Goal: Task Accomplishment & Management: Complete application form

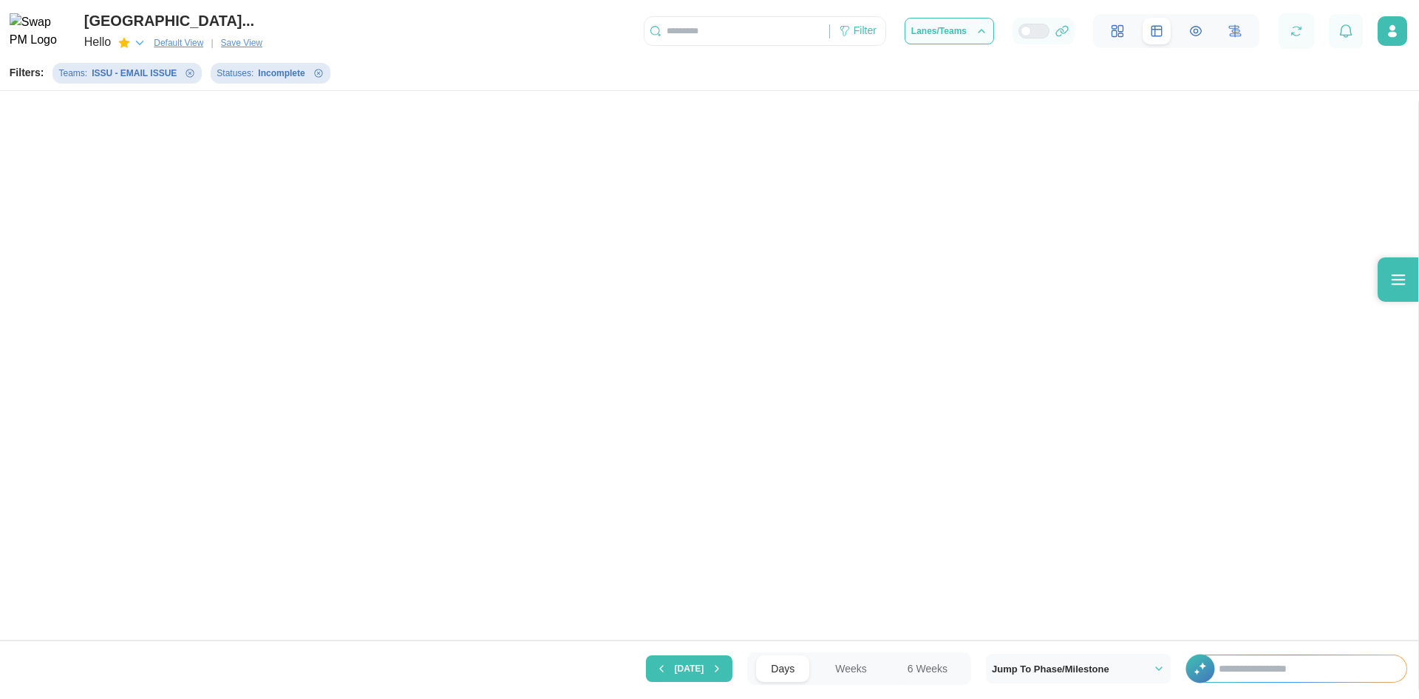
scroll to position [752, 0]
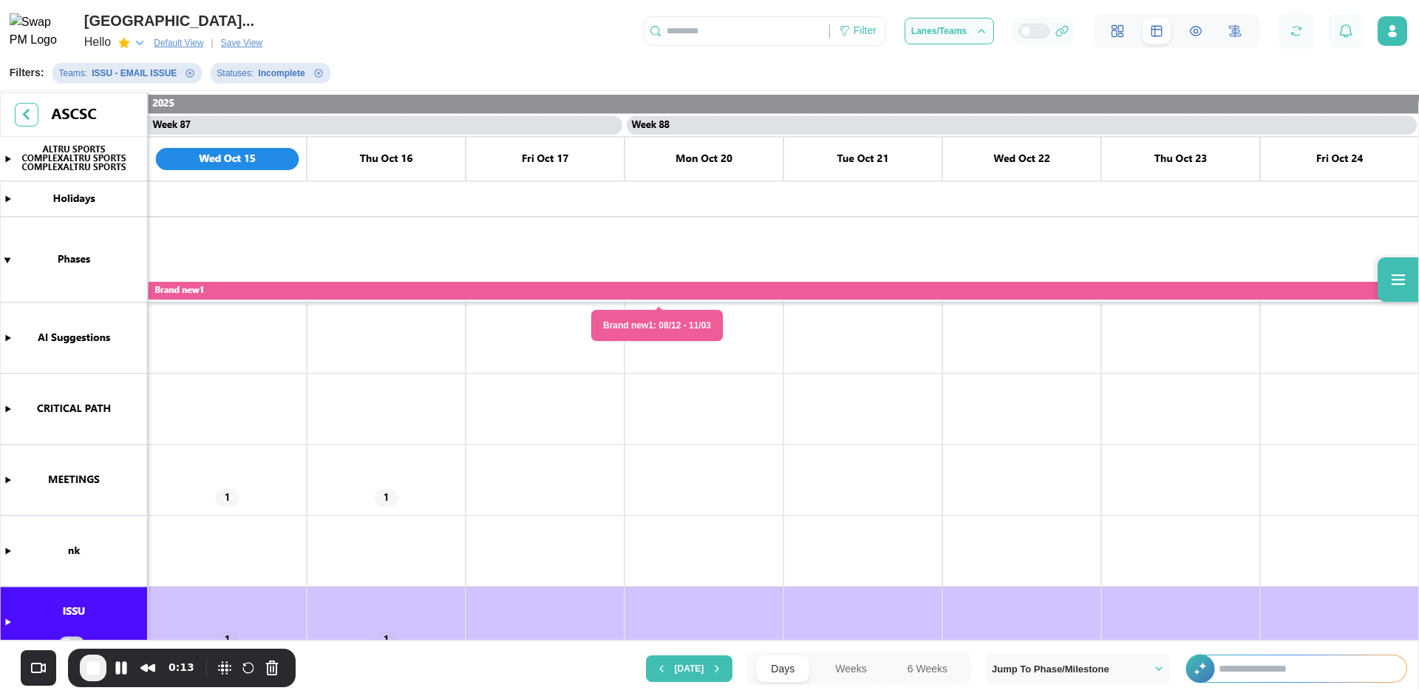
click at [2, 404] on canvas at bounding box center [709, 367] width 1419 height 551
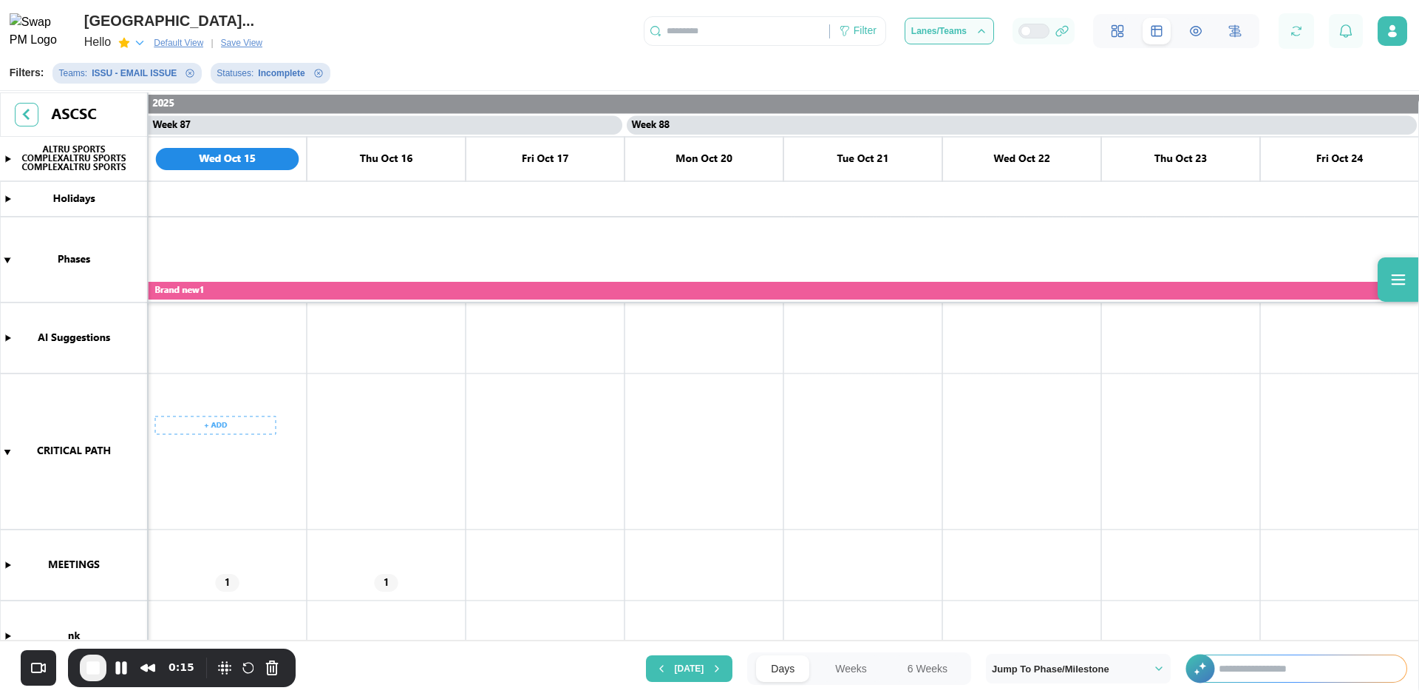
click at [210, 430] on canvas at bounding box center [709, 367] width 1419 height 551
drag, startPoint x: 230, startPoint y: 457, endPoint x: 1181, endPoint y: 378, distance: 954.6
click at [229, 457] on div "Create Task" at bounding box center [223, 456] width 73 height 12
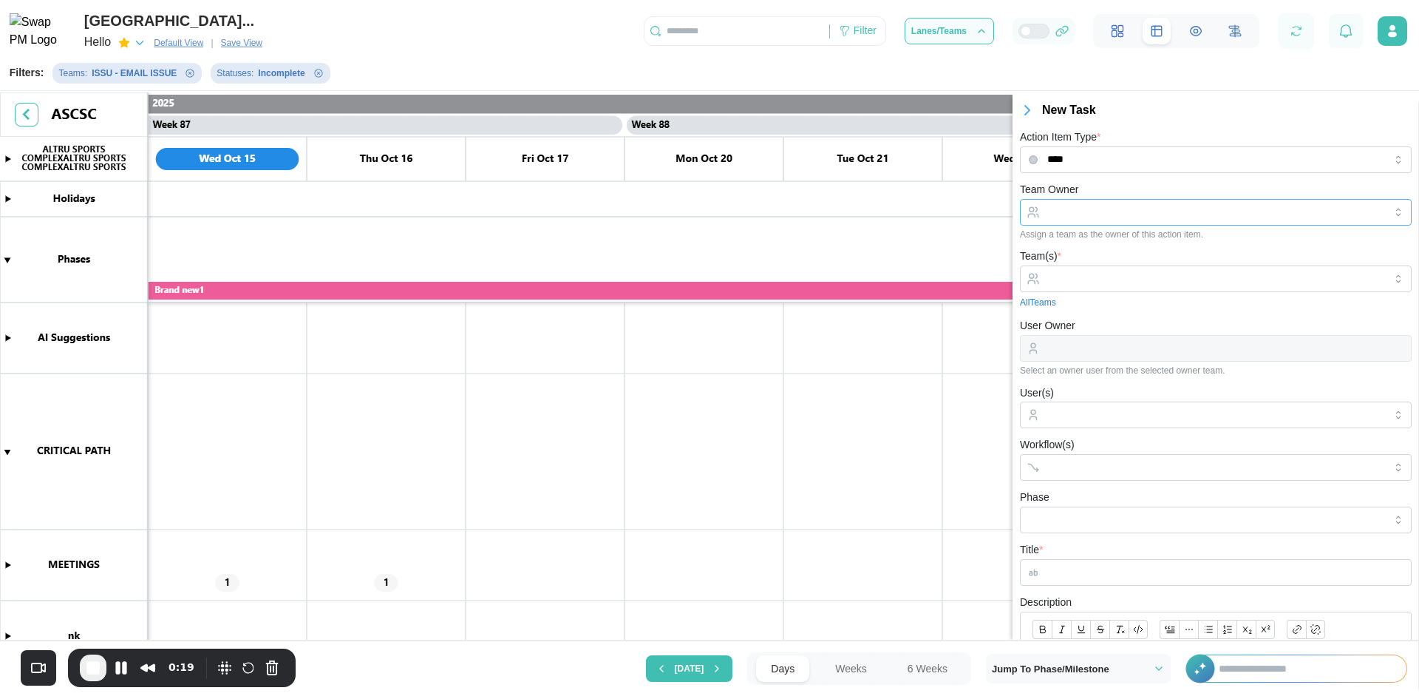
click at [1132, 205] on input "Team Owner" at bounding box center [1216, 212] width 392 height 27
type input "**********"
click at [1099, 350] on input "User Owner" at bounding box center [1216, 348] width 392 height 27
type input "**********"
click at [1127, 319] on div "**********" at bounding box center [1216, 345] width 392 height 59
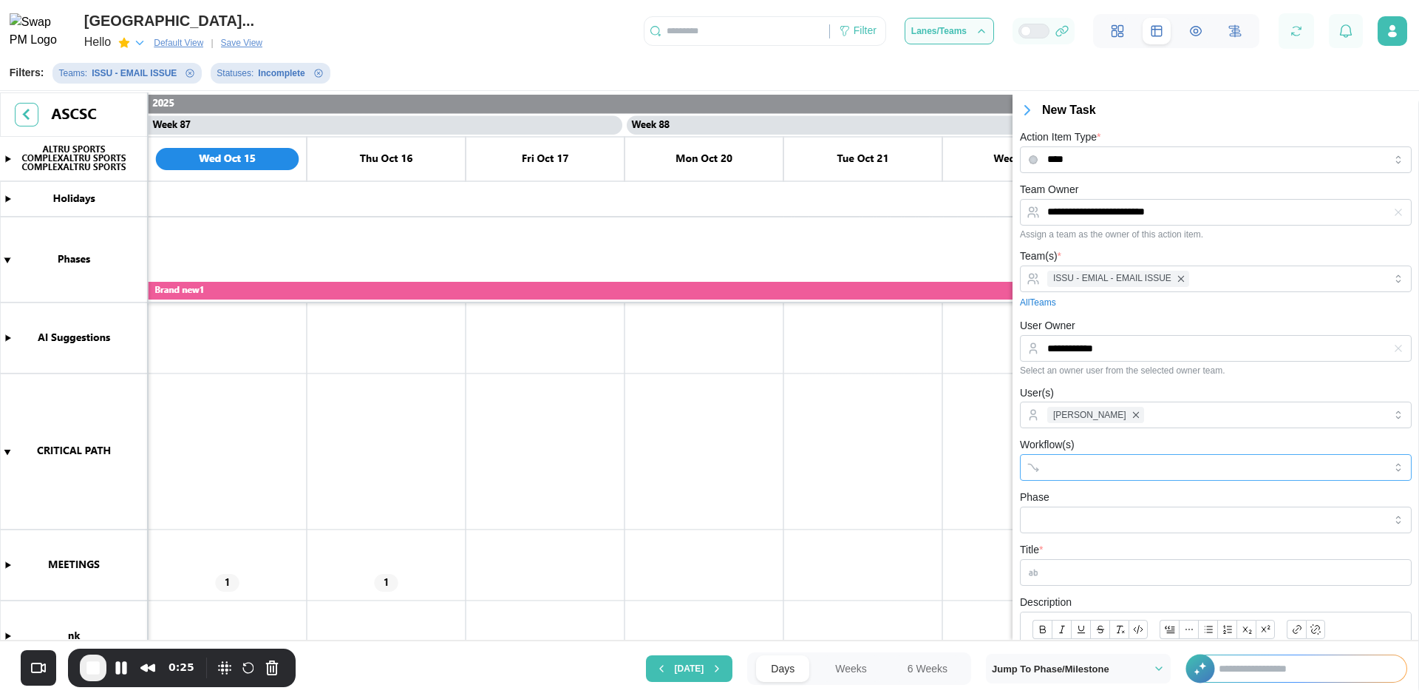
click at [1090, 466] on input "Workflow(s)" at bounding box center [1202, 467] width 310 height 12
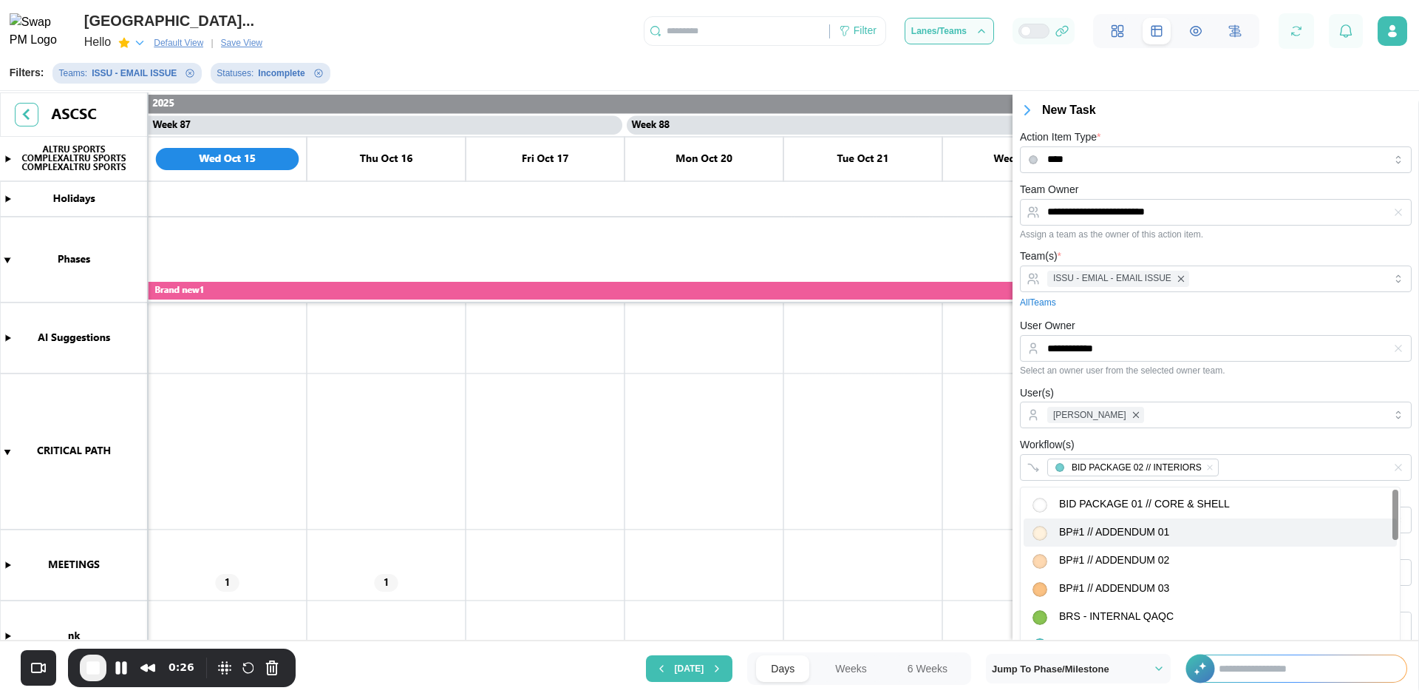
click at [1123, 441] on div "Workflow(s) BID PACKAGE 02 // INTERIORS" at bounding box center [1216, 457] width 392 height 45
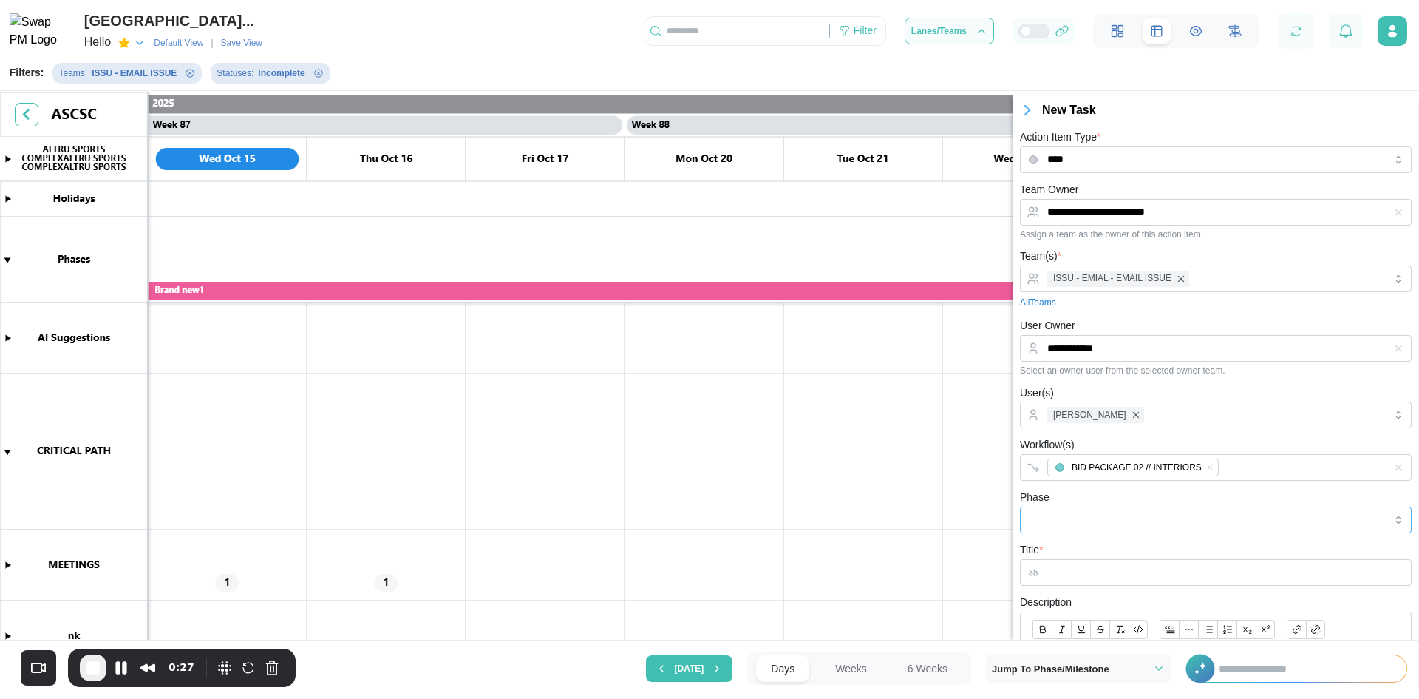
click at [1089, 529] on input "Phase" at bounding box center [1216, 519] width 392 height 27
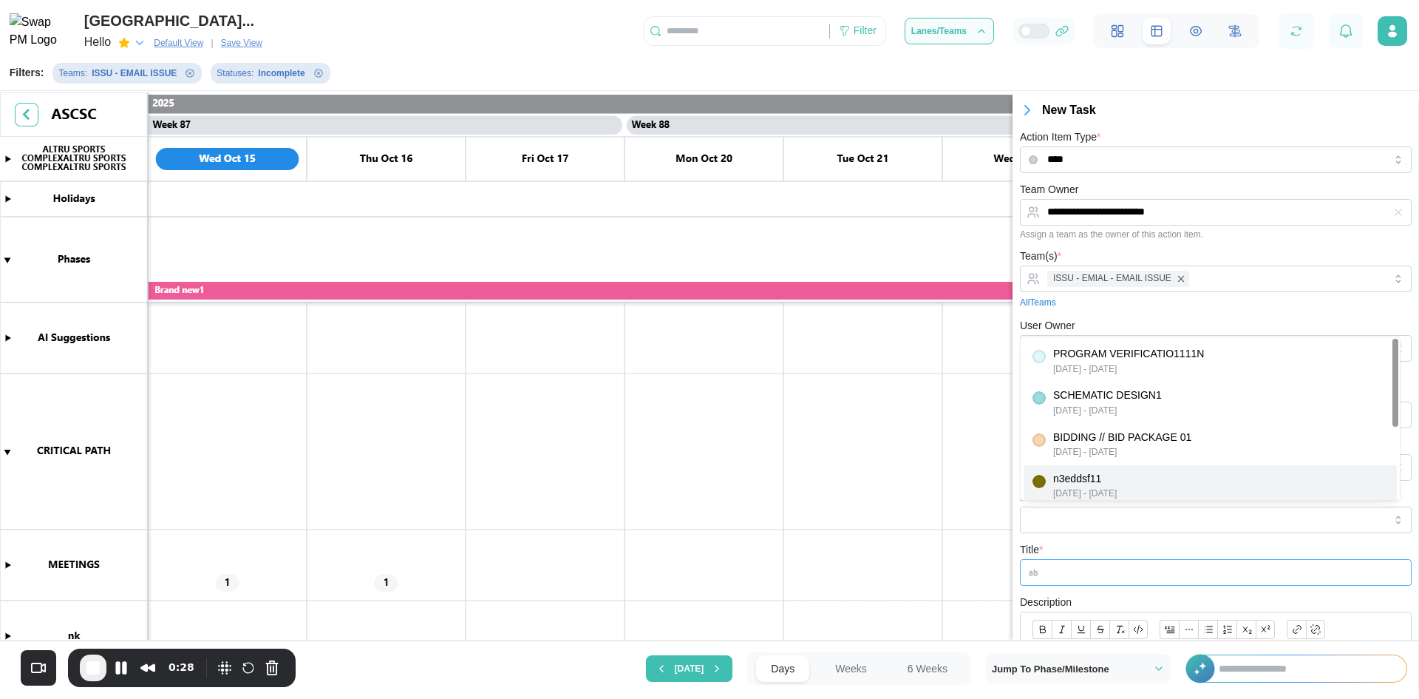
click at [1085, 574] on input "Title *" at bounding box center [1216, 572] width 392 height 27
type input "*********"
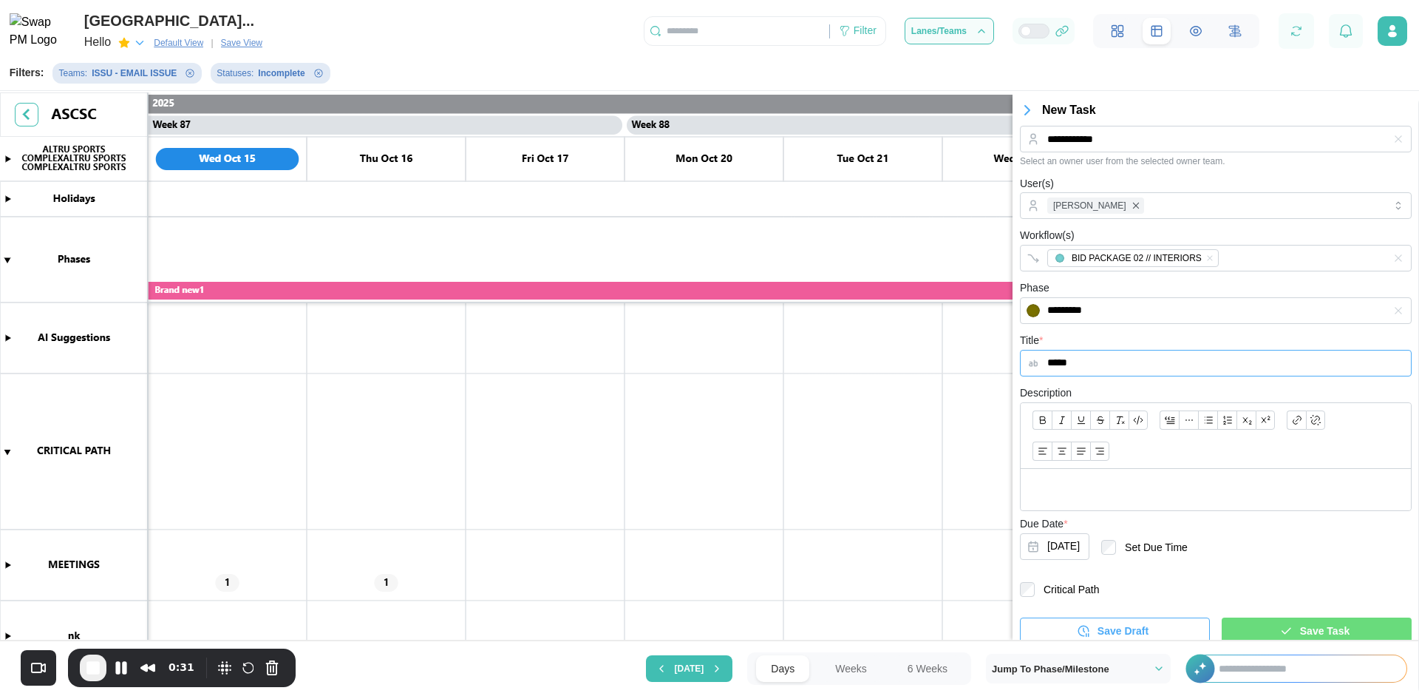
scroll to position [221, 0]
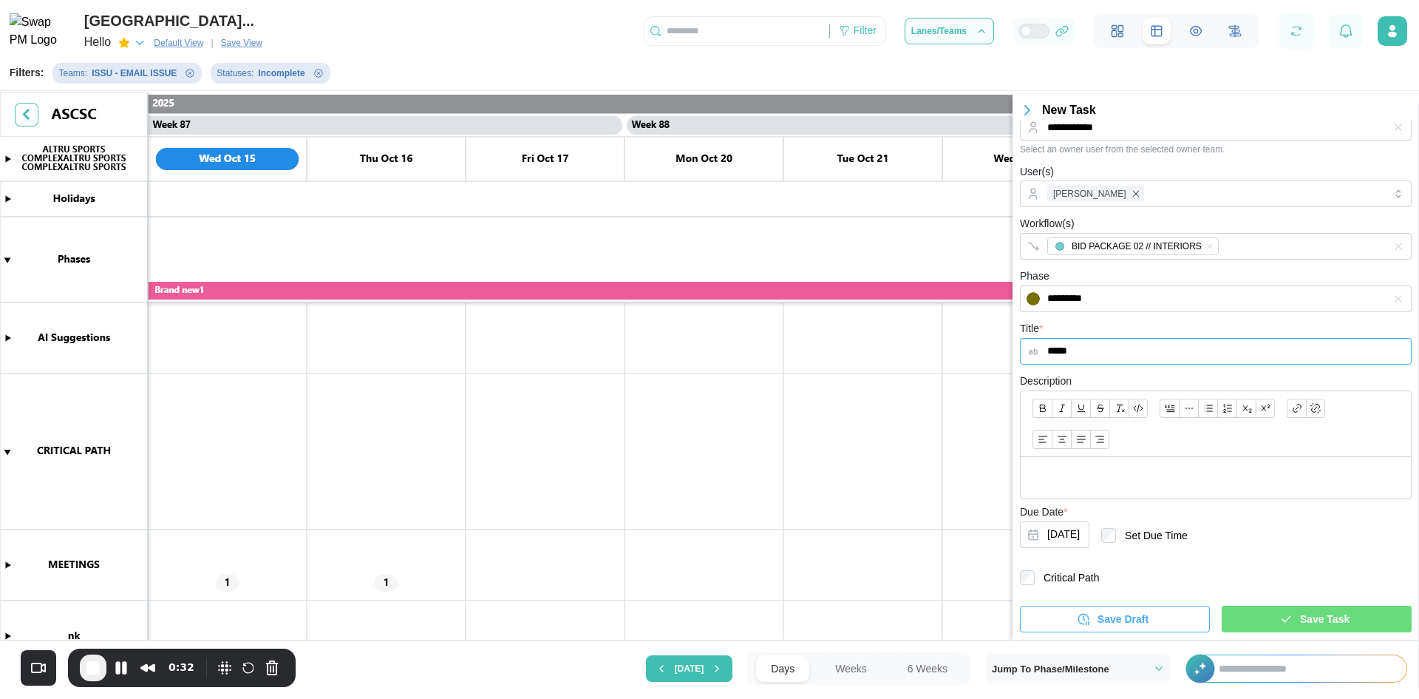
type input "*****"
click at [1137, 484] on p at bounding box center [1216, 478] width 367 height 18
click at [1280, 619] on icon "button" at bounding box center [1286, 618] width 13 height 13
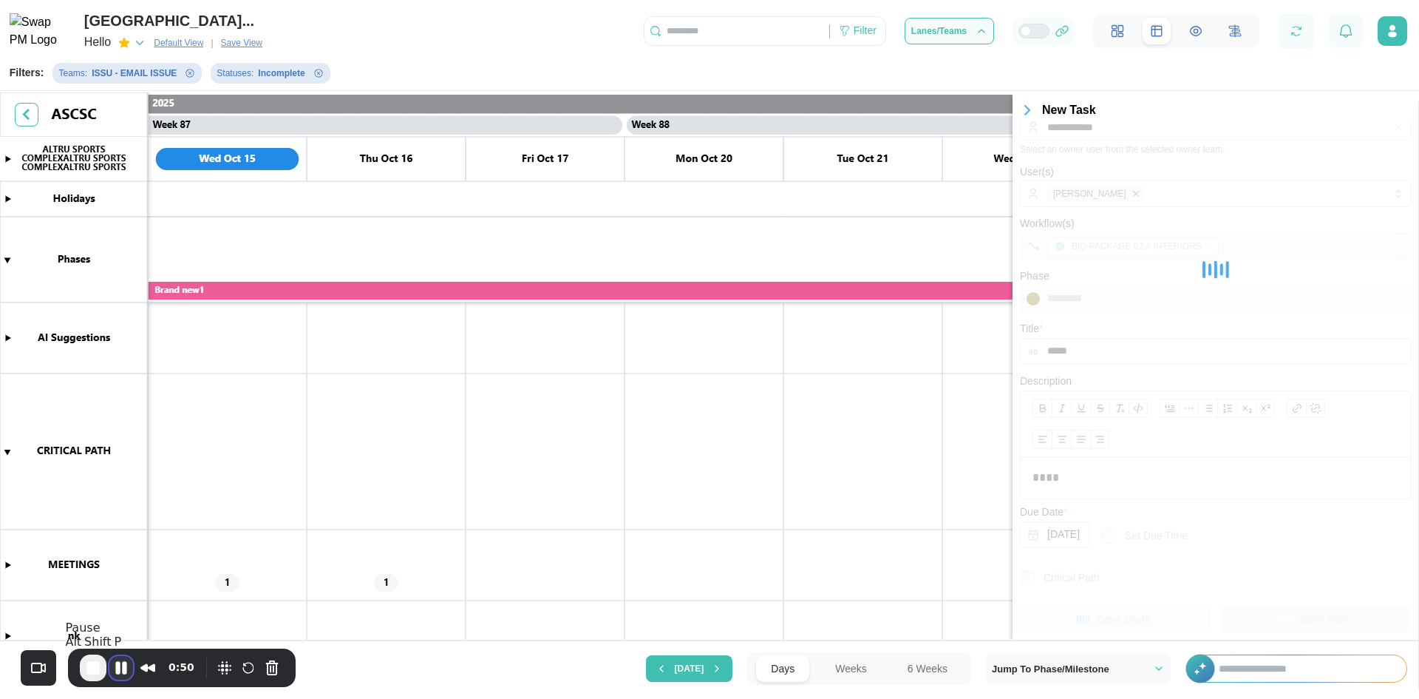
click at [126, 665] on button "Pause Recording" at bounding box center [121, 668] width 24 height 24
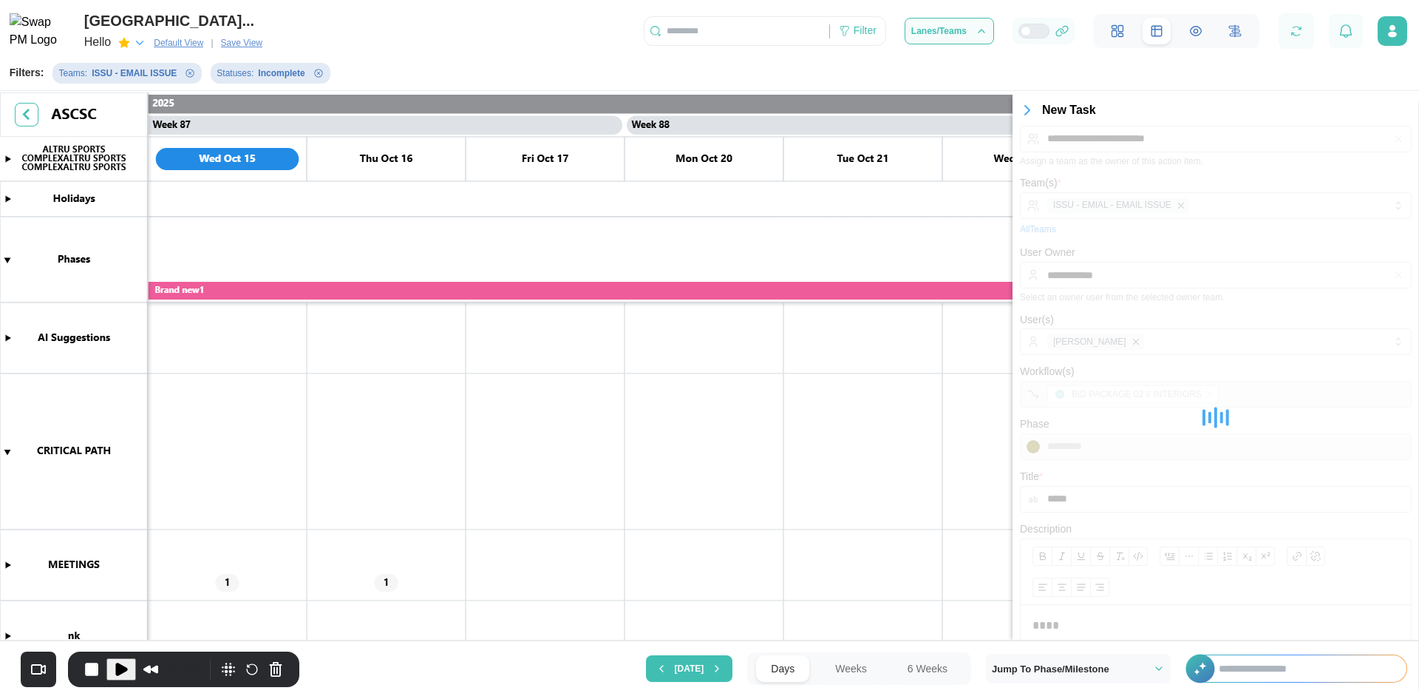
scroll to position [0, 0]
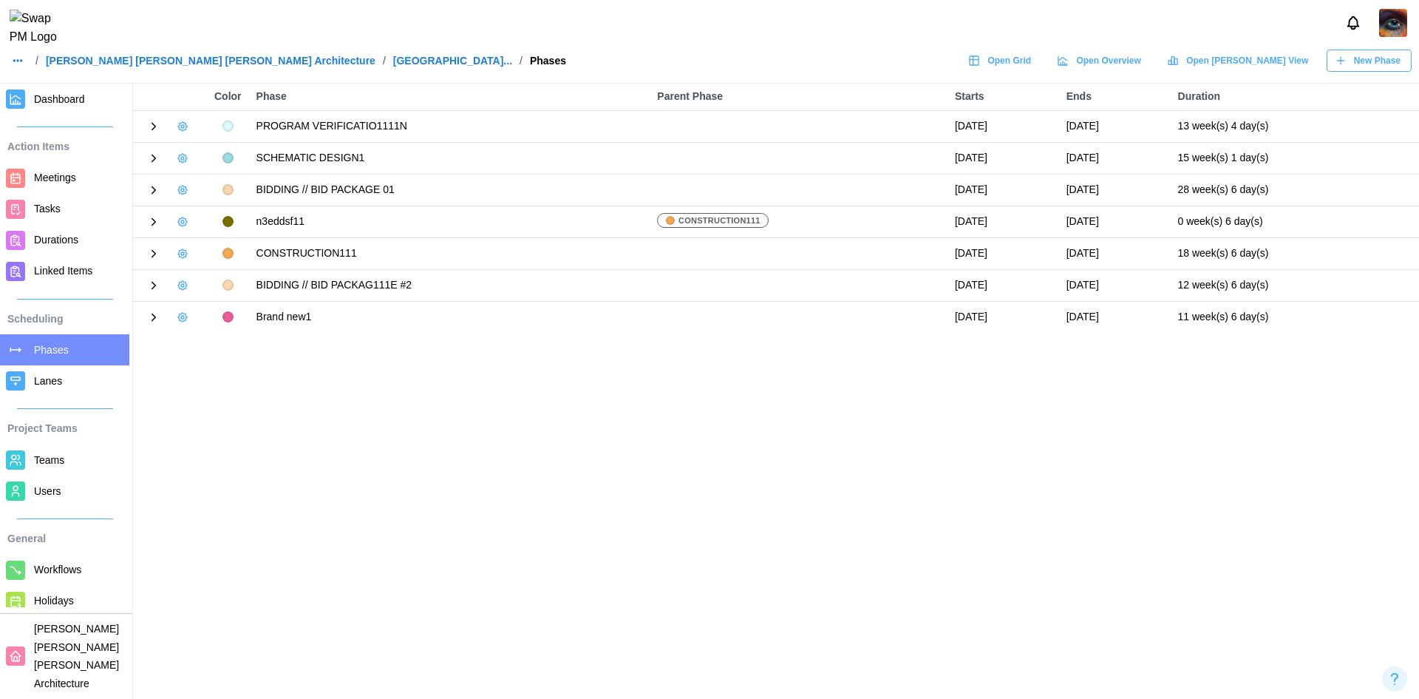
click at [68, 102] on span "Dashboard" at bounding box center [59, 99] width 51 height 12
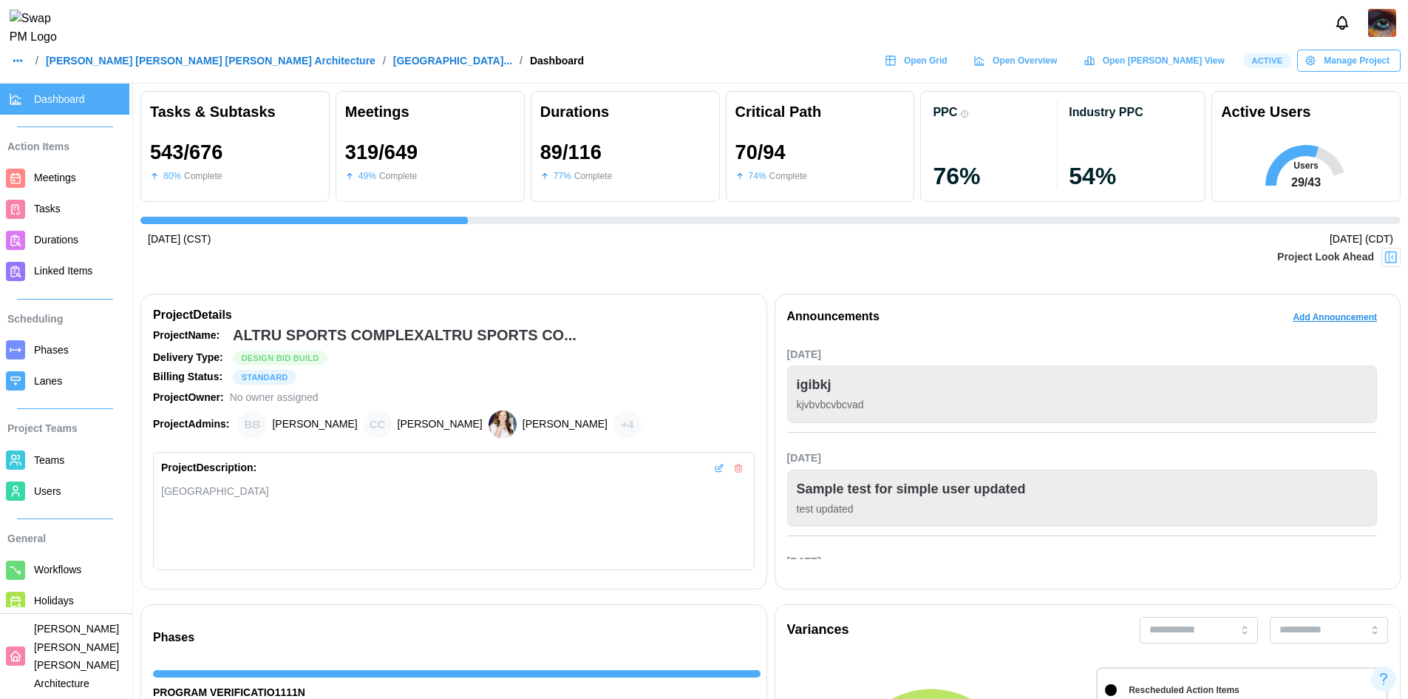
scroll to position [0, 14991]
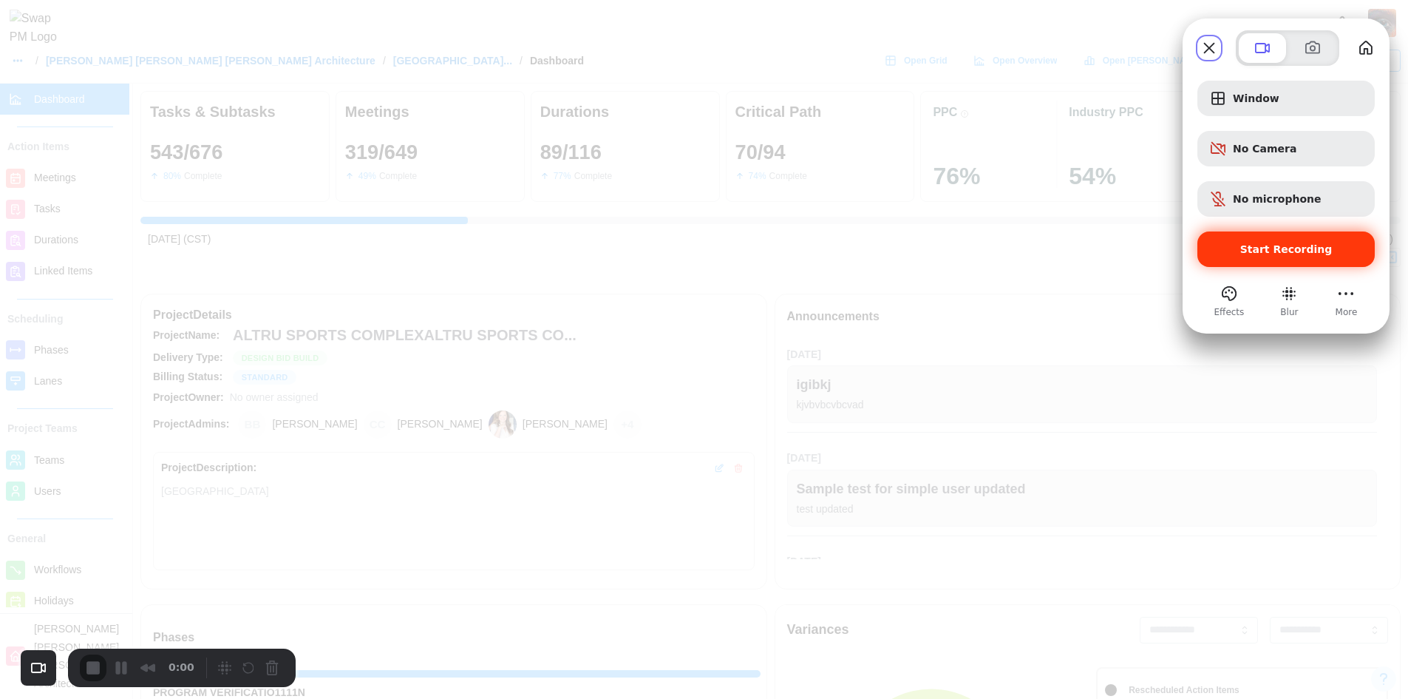
click at [1276, 246] on span "Start Recording" at bounding box center [1286, 249] width 92 height 12
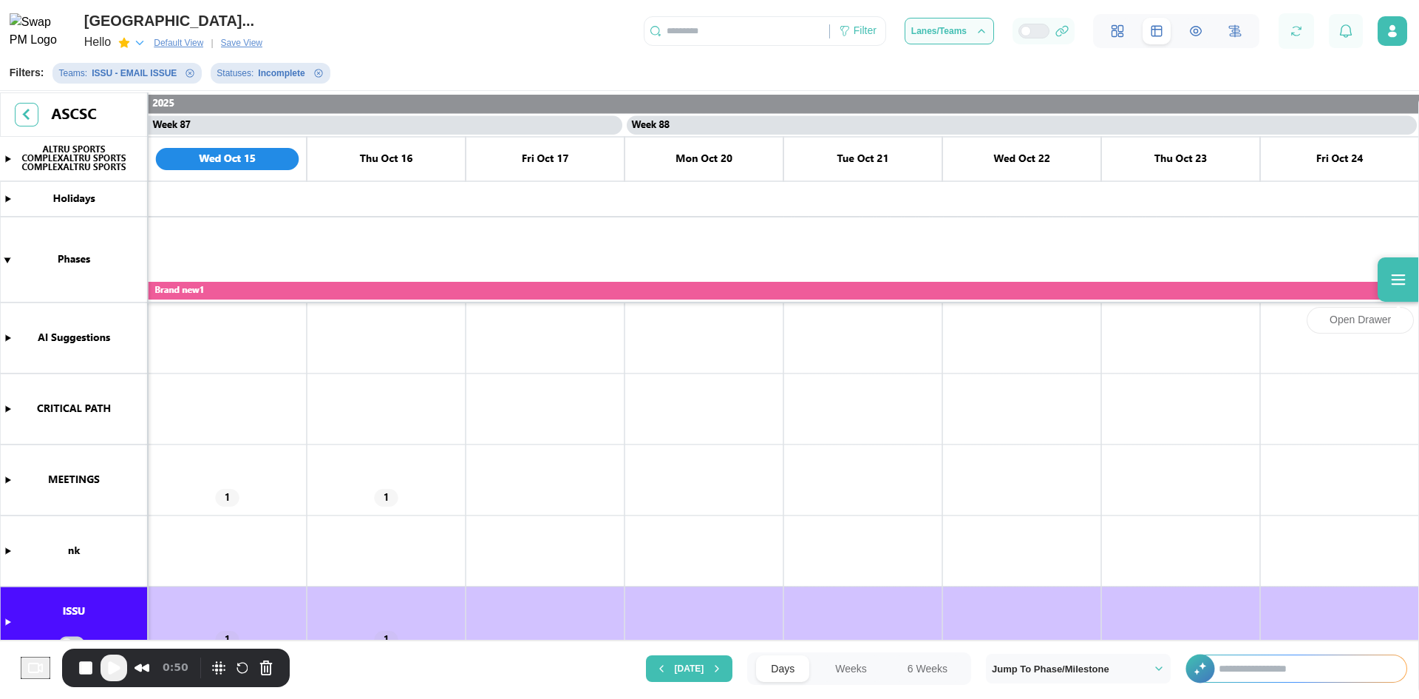
click at [1403, 290] on div at bounding box center [1398, 279] width 41 height 44
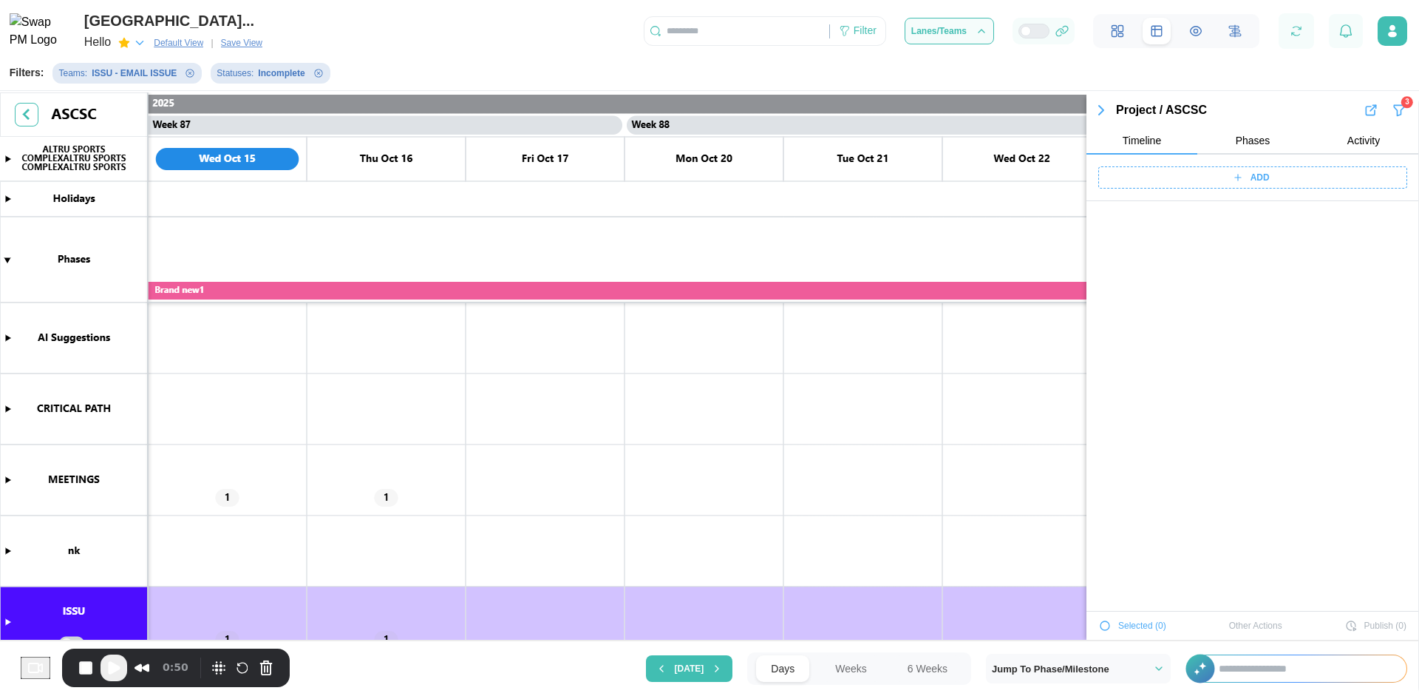
scroll to position [16160, 0]
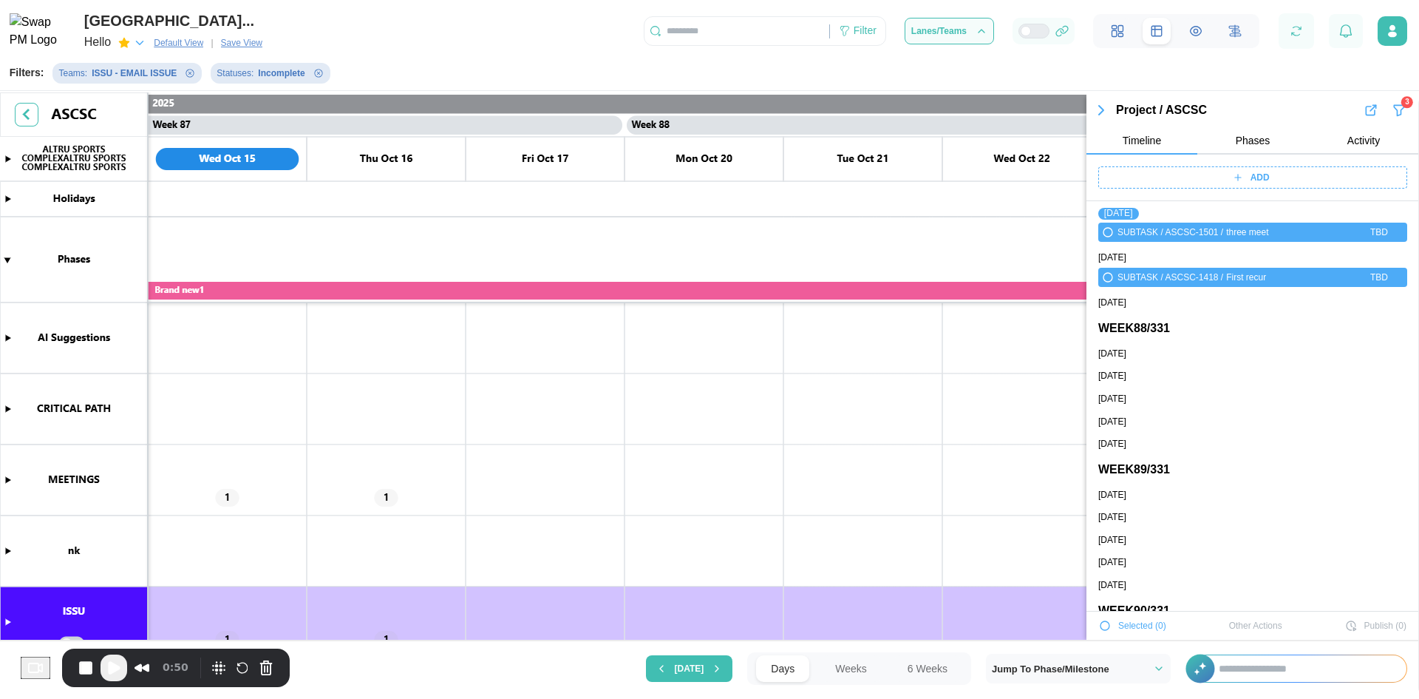
click at [996, 200] on canvas at bounding box center [709, 367] width 1419 height 551
click at [113, 665] on span "Play Recording" at bounding box center [114, 668] width 18 height 18
click at [1291, 170] on div "ADD" at bounding box center [1251, 177] width 290 height 21
click at [211, 421] on canvas at bounding box center [709, 367] width 1419 height 551
click at [11, 408] on canvas at bounding box center [709, 367] width 1419 height 551
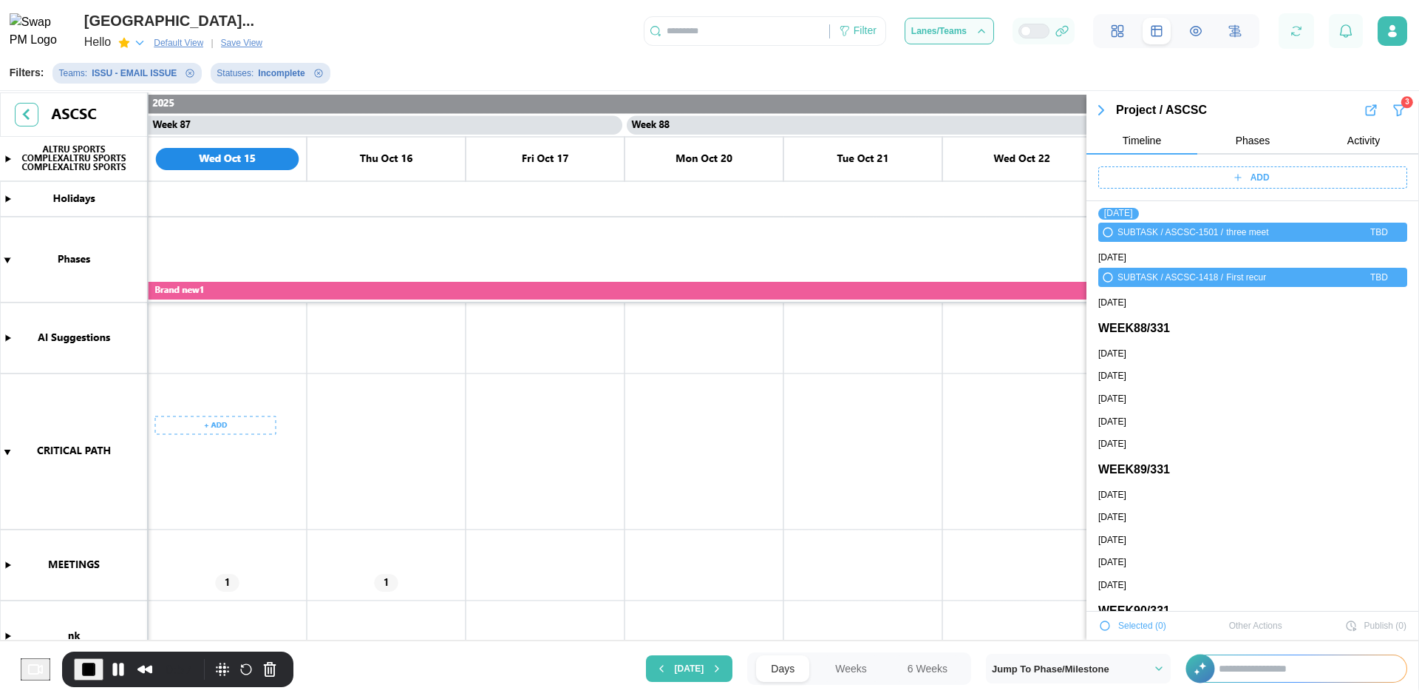
click at [214, 427] on canvas at bounding box center [709, 367] width 1419 height 551
click at [225, 483] on div "Create Meeting" at bounding box center [223, 483] width 73 height 12
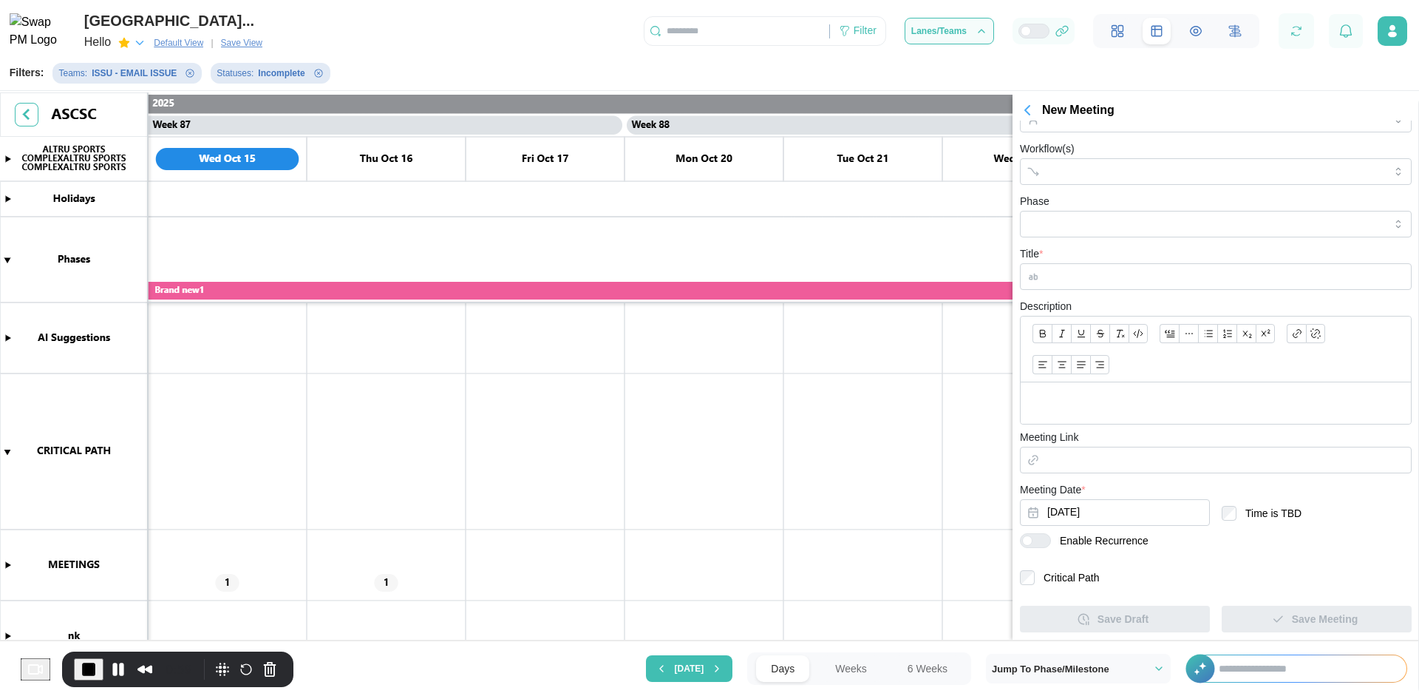
scroll to position [254, 0]
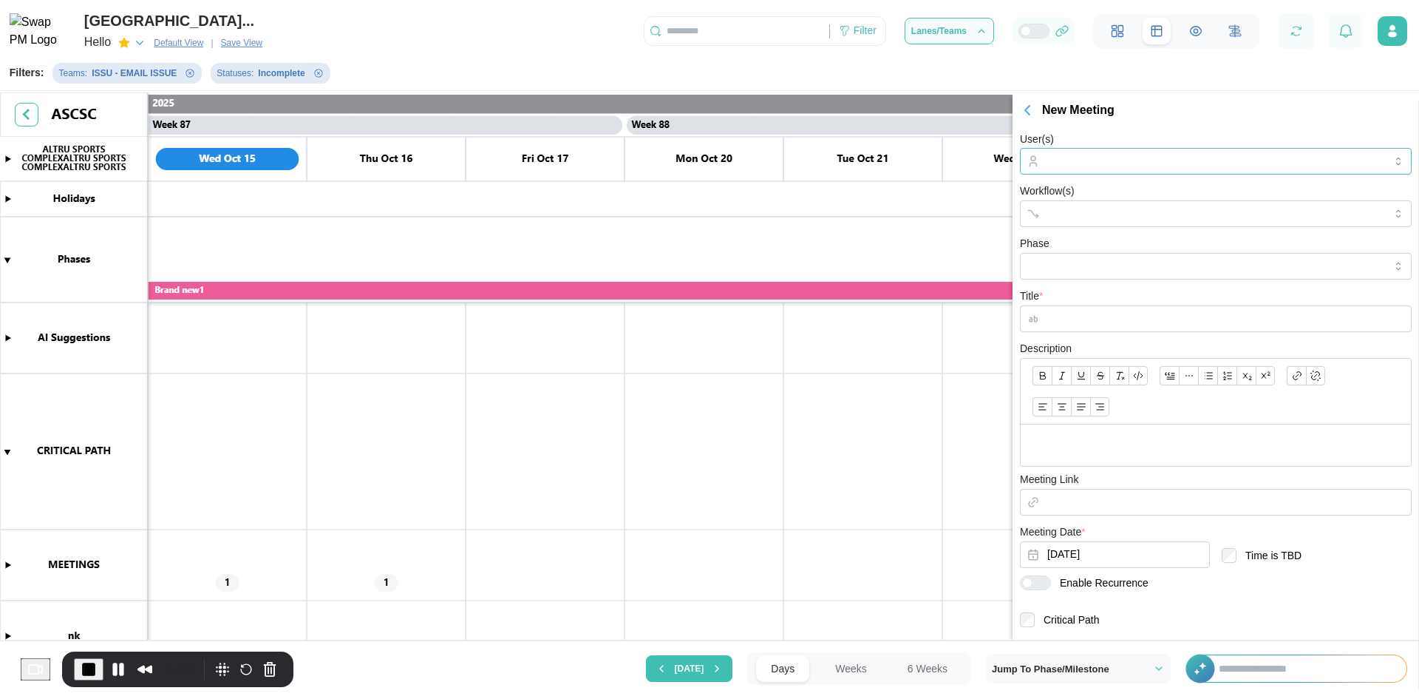
click at [1249, 168] on div at bounding box center [1214, 161] width 341 height 25
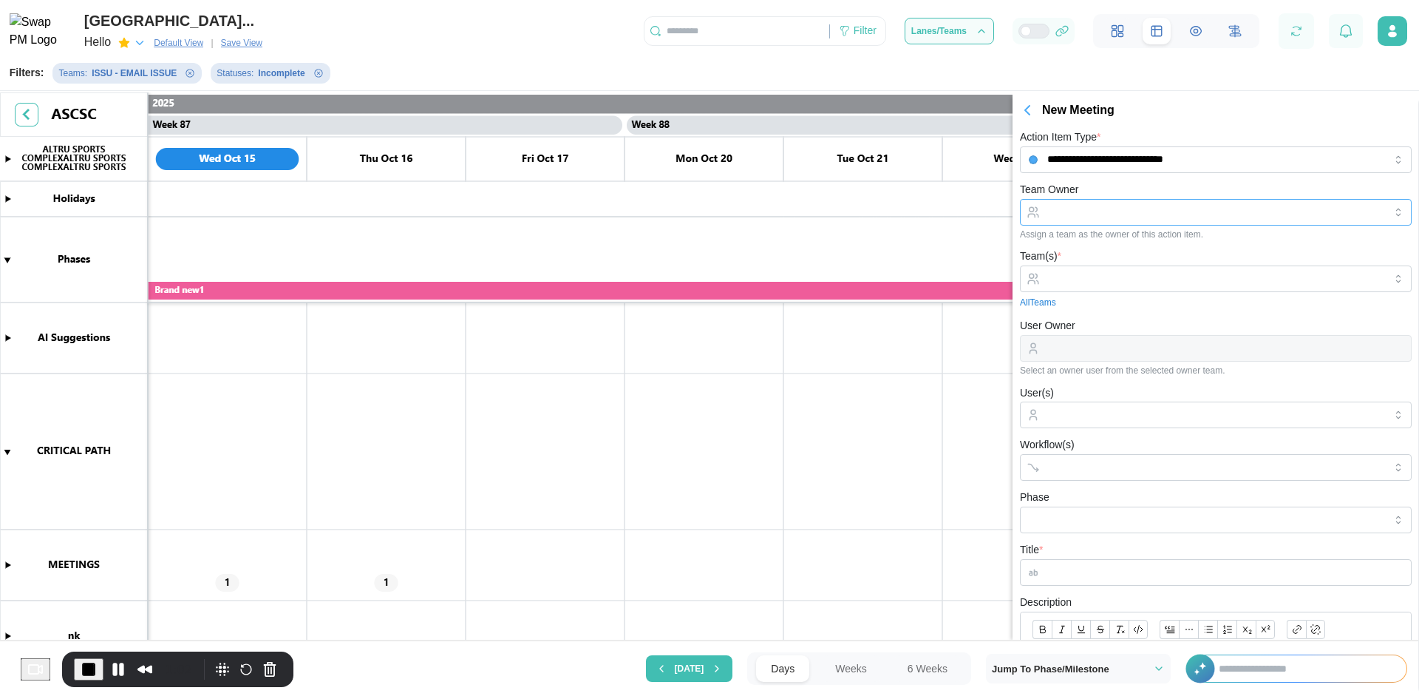
click at [1126, 214] on input "Team Owner" at bounding box center [1216, 212] width 392 height 27
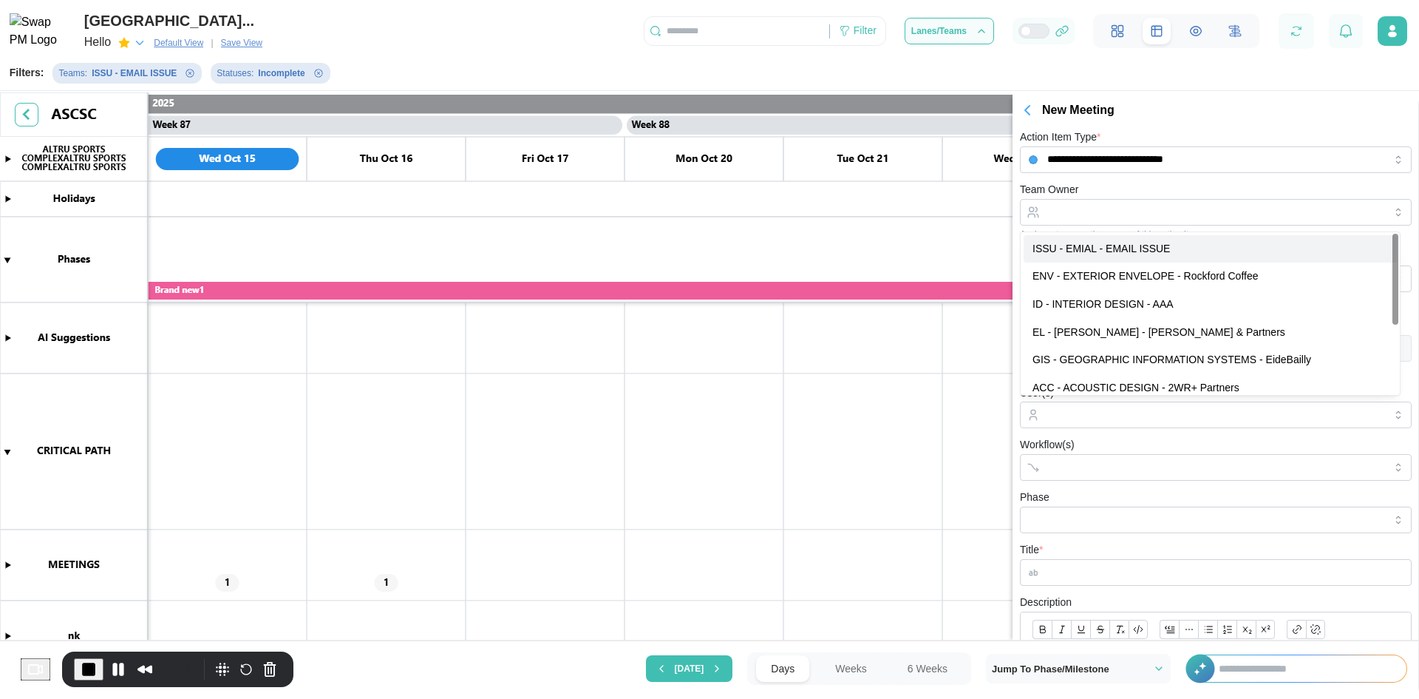
type input "**********"
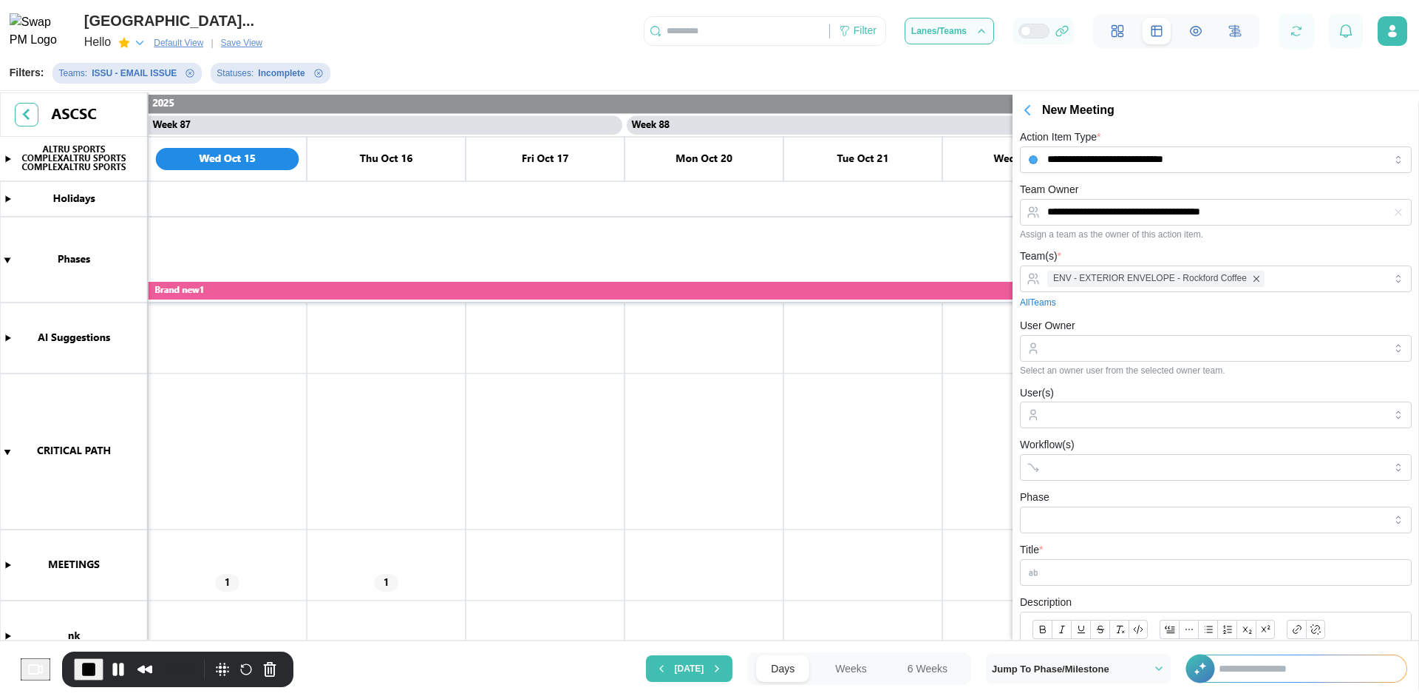
click at [1146, 181] on div "**********" at bounding box center [1216, 209] width 392 height 59
click at [1076, 356] on input "User Owner" at bounding box center [1216, 348] width 392 height 27
click at [1129, 318] on div "User Owner Select an owner user from the selected owner team." at bounding box center [1216, 345] width 392 height 59
type input "**********"
click at [1100, 462] on input "Workflow(s)" at bounding box center [1202, 467] width 310 height 12
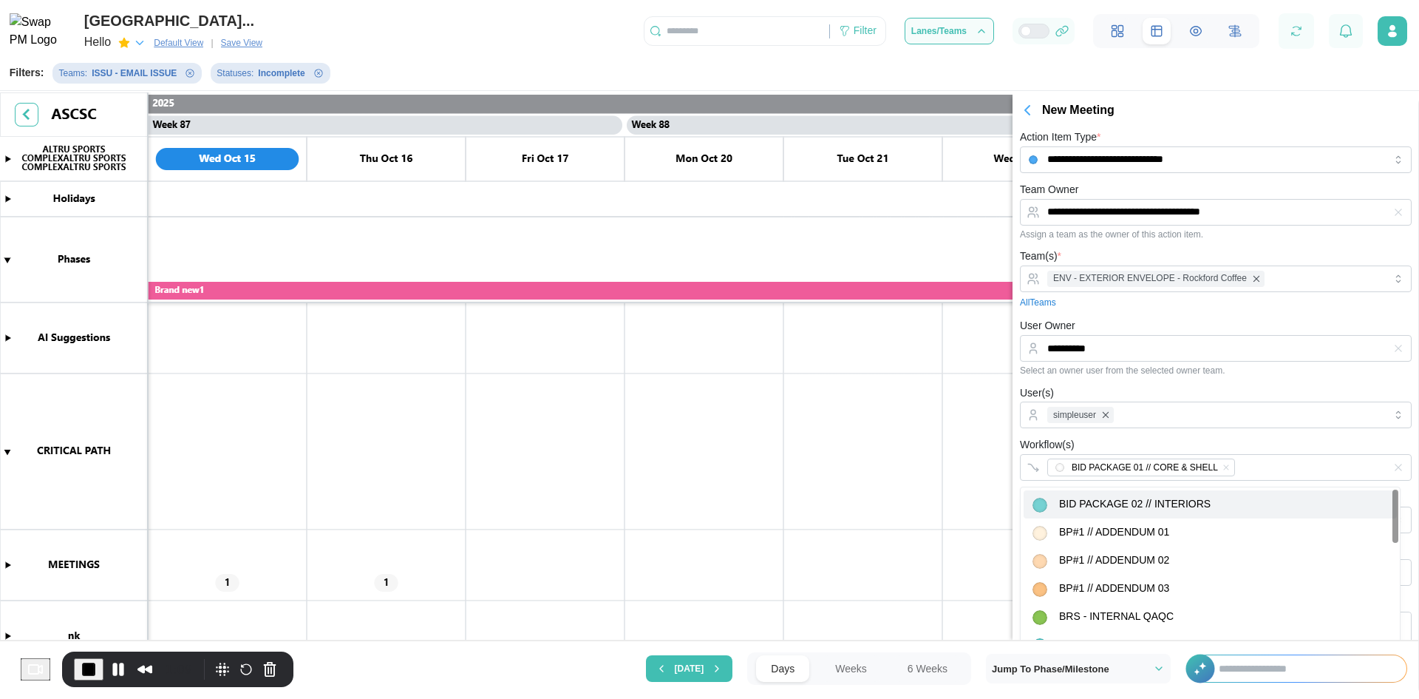
click at [1149, 436] on div "Workflow(s) BID PACKAGE 01 // CORE & SHELL" at bounding box center [1216, 457] width 392 height 45
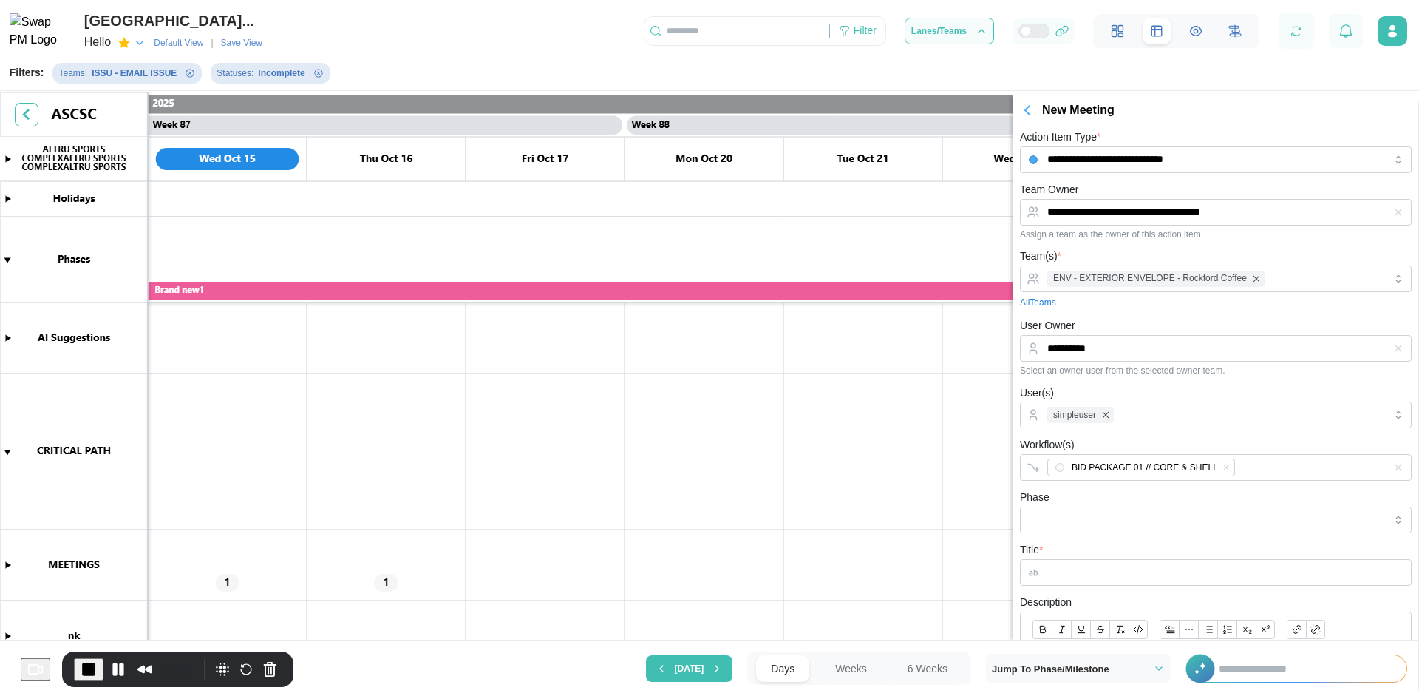
click at [1084, 533] on form "**********" at bounding box center [1216, 553] width 392 height 747
click at [1095, 523] on input "Phase" at bounding box center [1216, 519] width 392 height 27
type input "*********"
click at [1098, 571] on input "Title *" at bounding box center [1216, 572] width 392 height 27
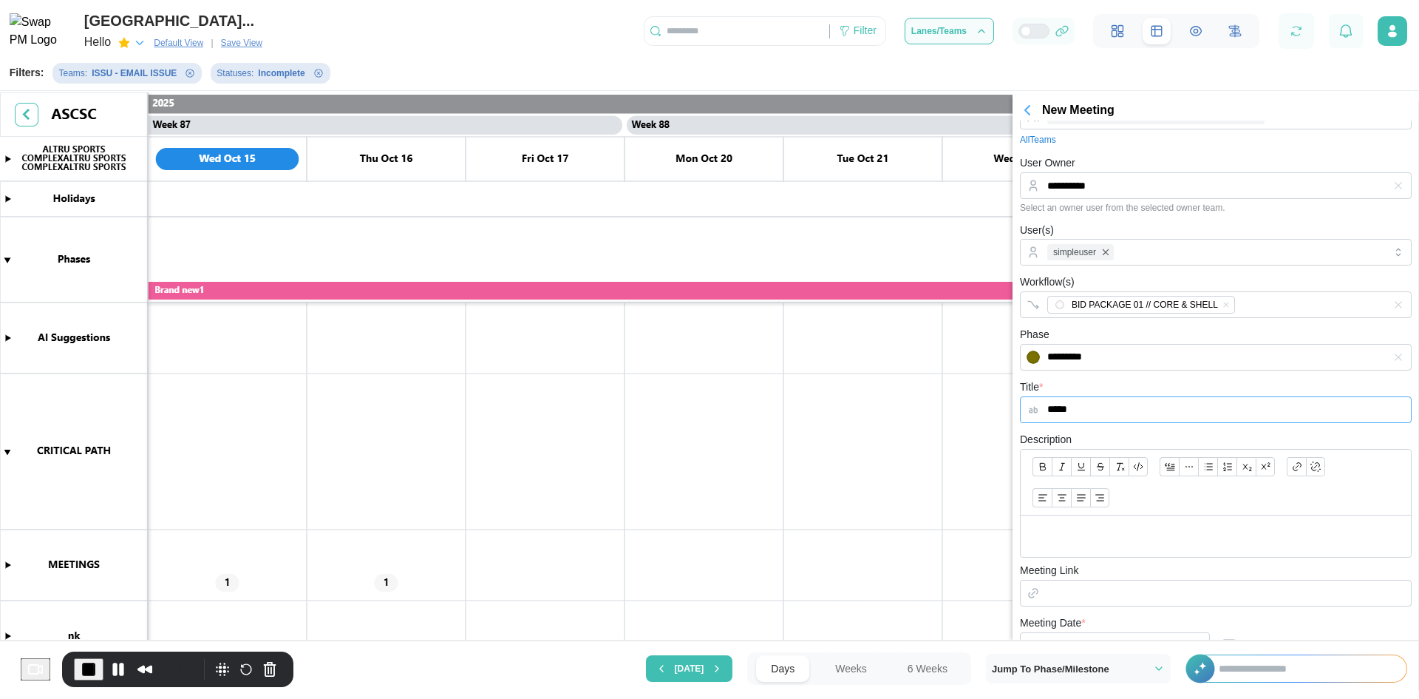
scroll to position [296, 0]
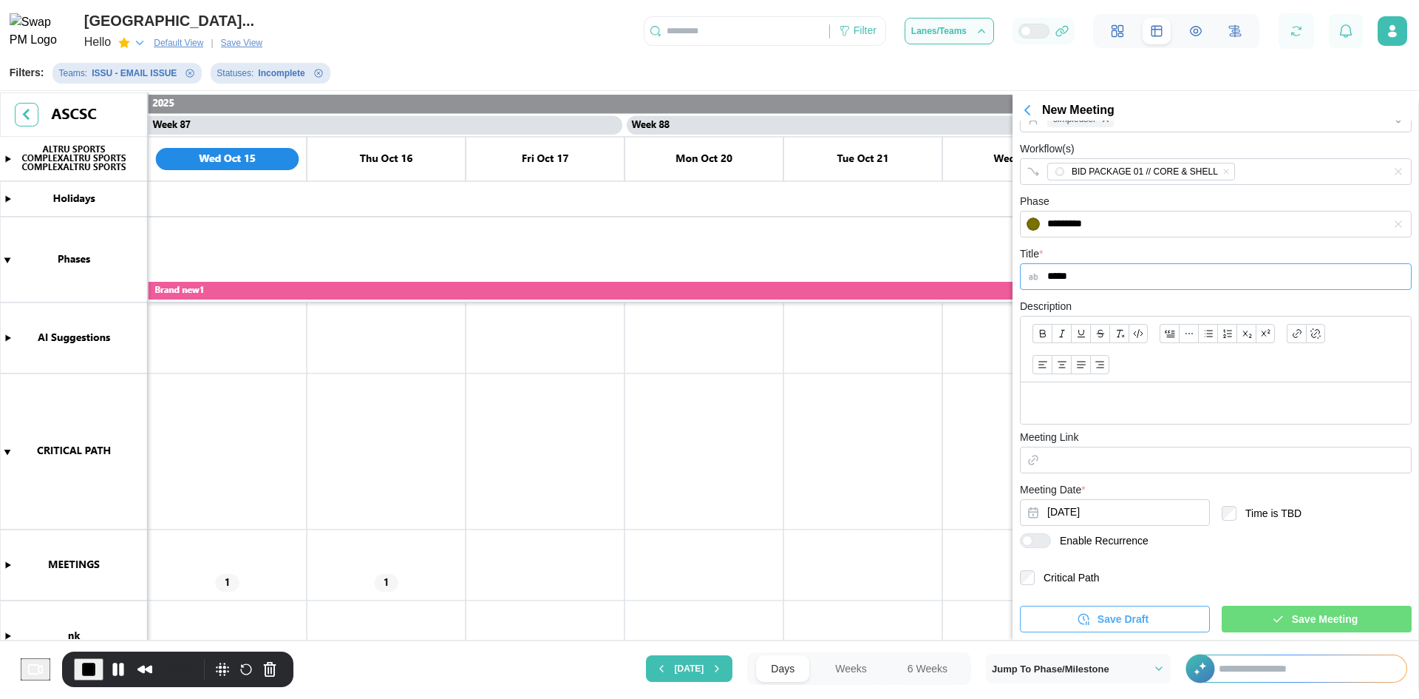
type input "*****"
click at [1314, 614] on span "Save Meeting" at bounding box center [1325, 618] width 66 height 25
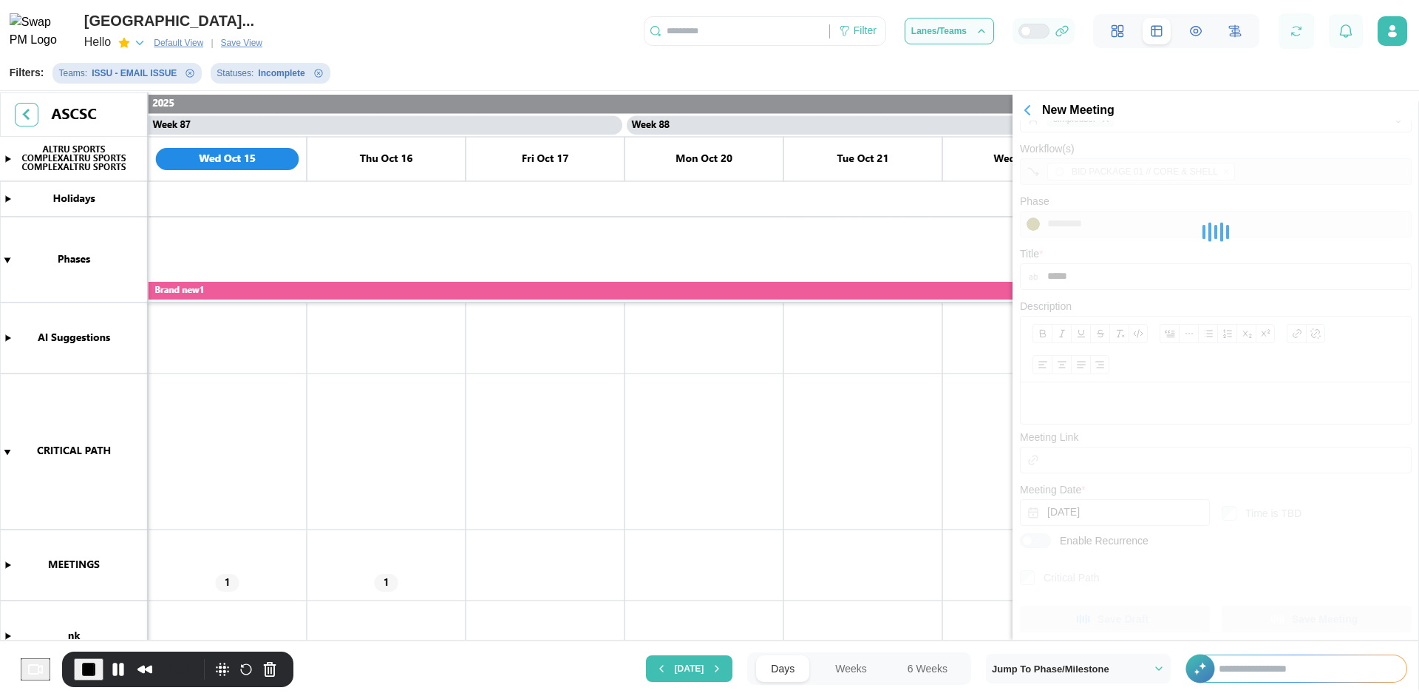
scroll to position [0, 0]
click at [94, 672] on span "End Recording" at bounding box center [89, 669] width 18 height 18
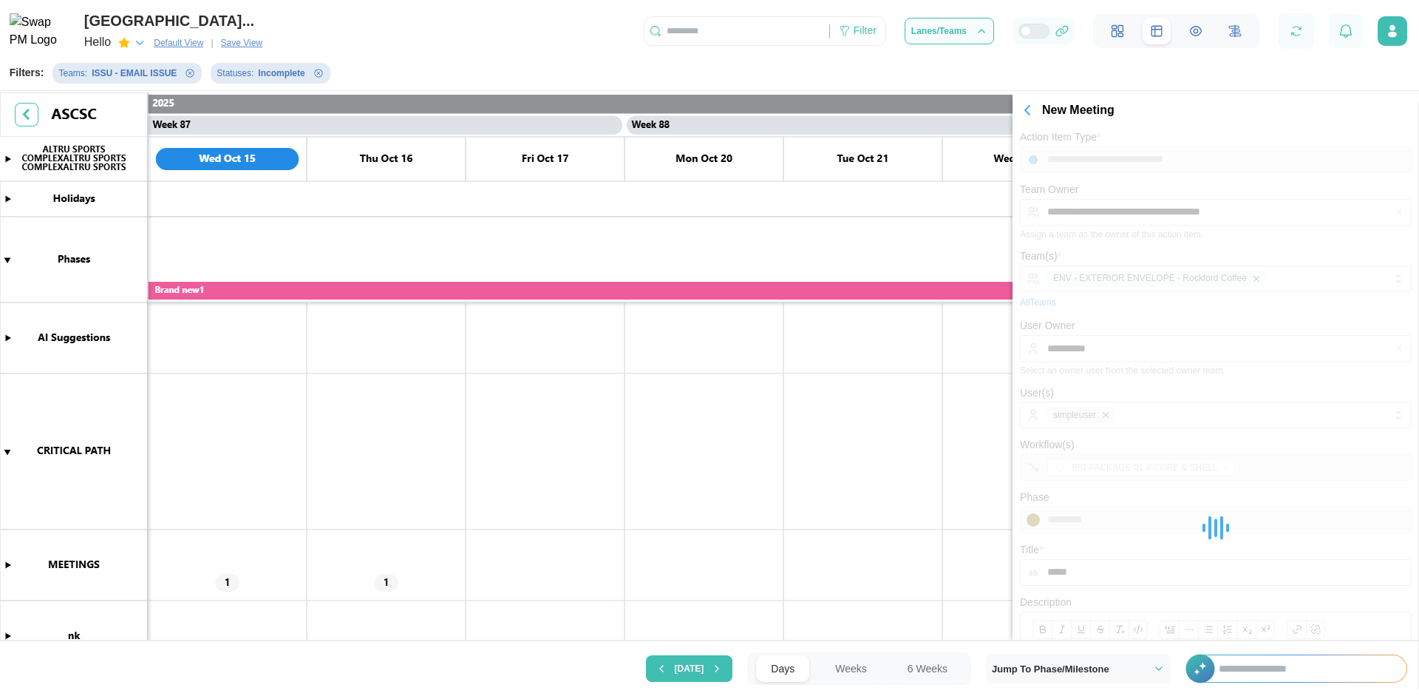
click at [7, 564] on canvas at bounding box center [709, 367] width 1419 height 551
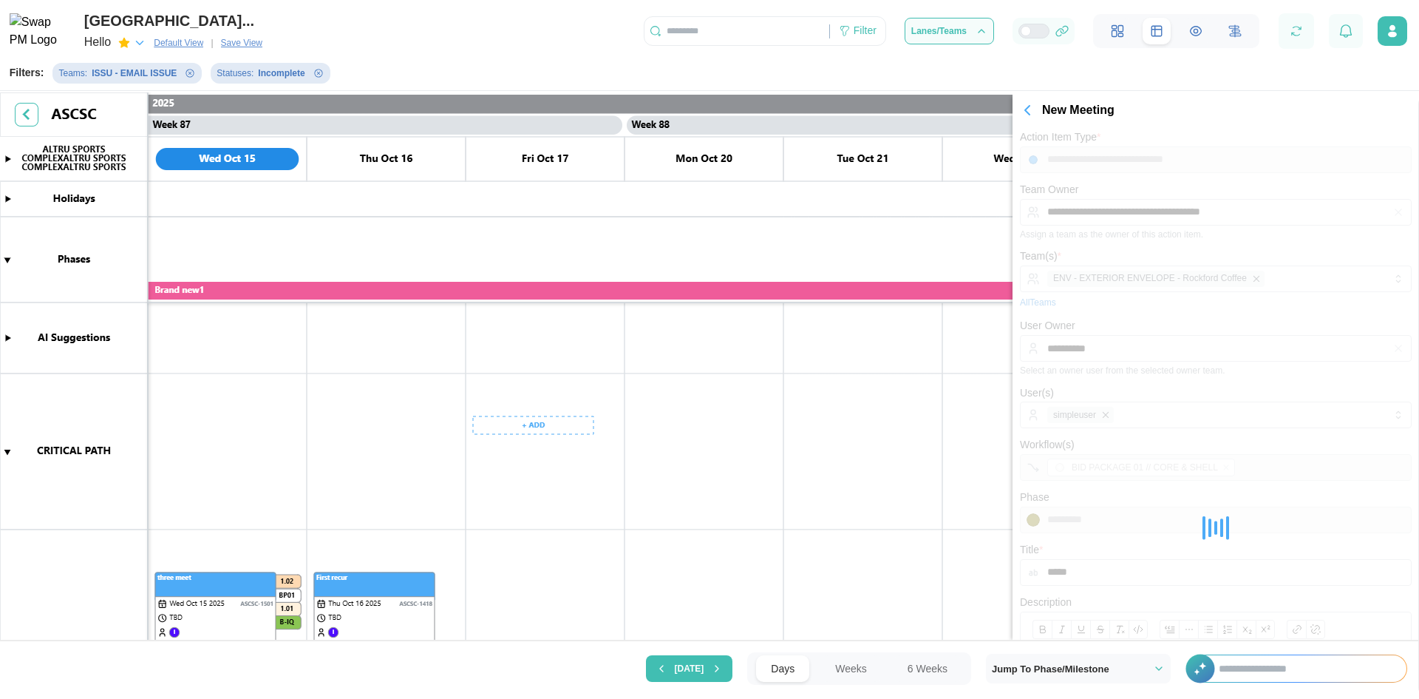
scroll to position [148, 0]
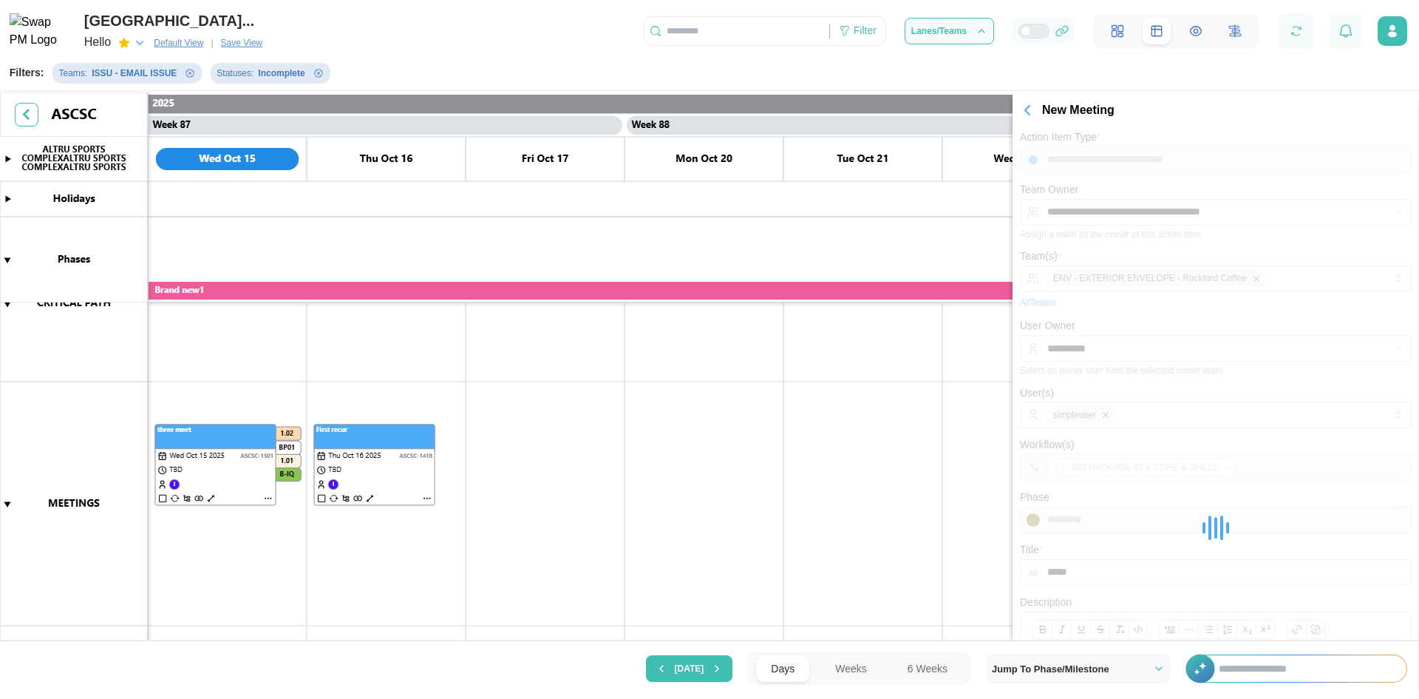
click at [1030, 106] on icon "button" at bounding box center [1028, 110] width 18 height 18
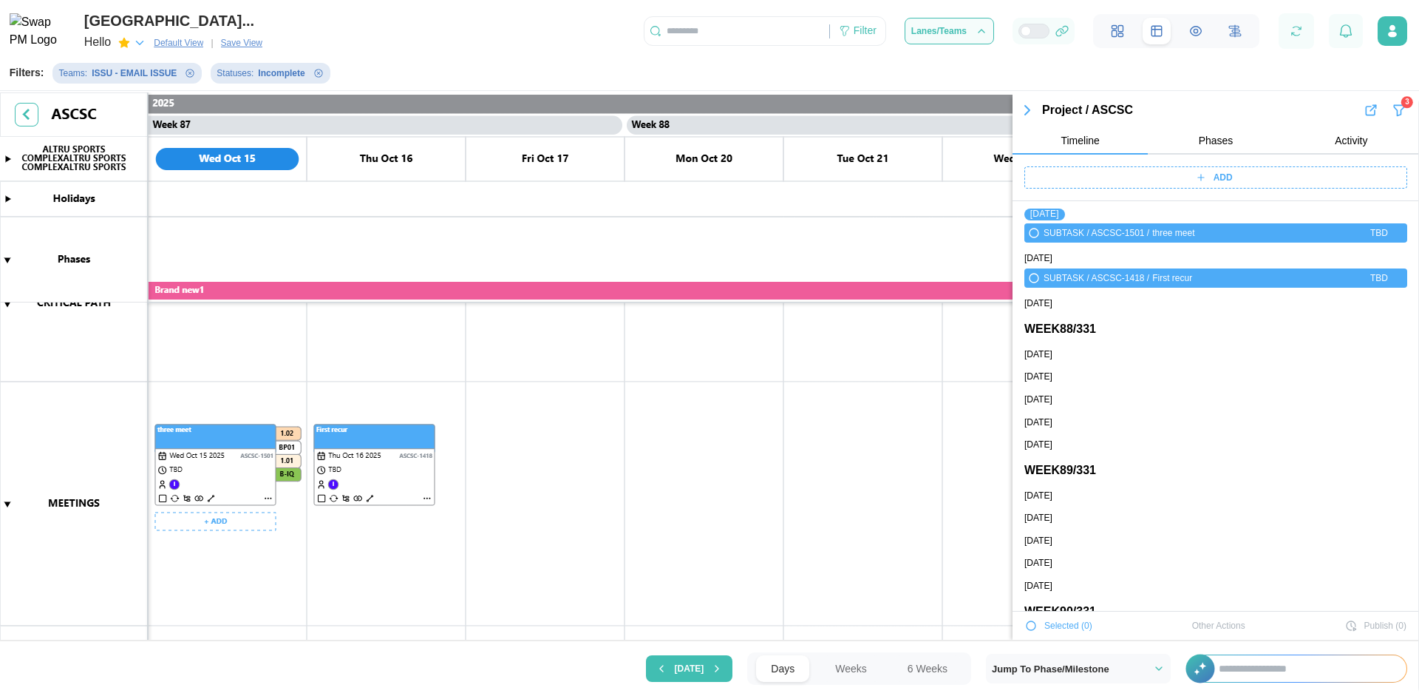
click at [236, 482] on canvas at bounding box center [709, 367] width 1419 height 551
click at [363, 481] on canvas at bounding box center [709, 367] width 1419 height 551
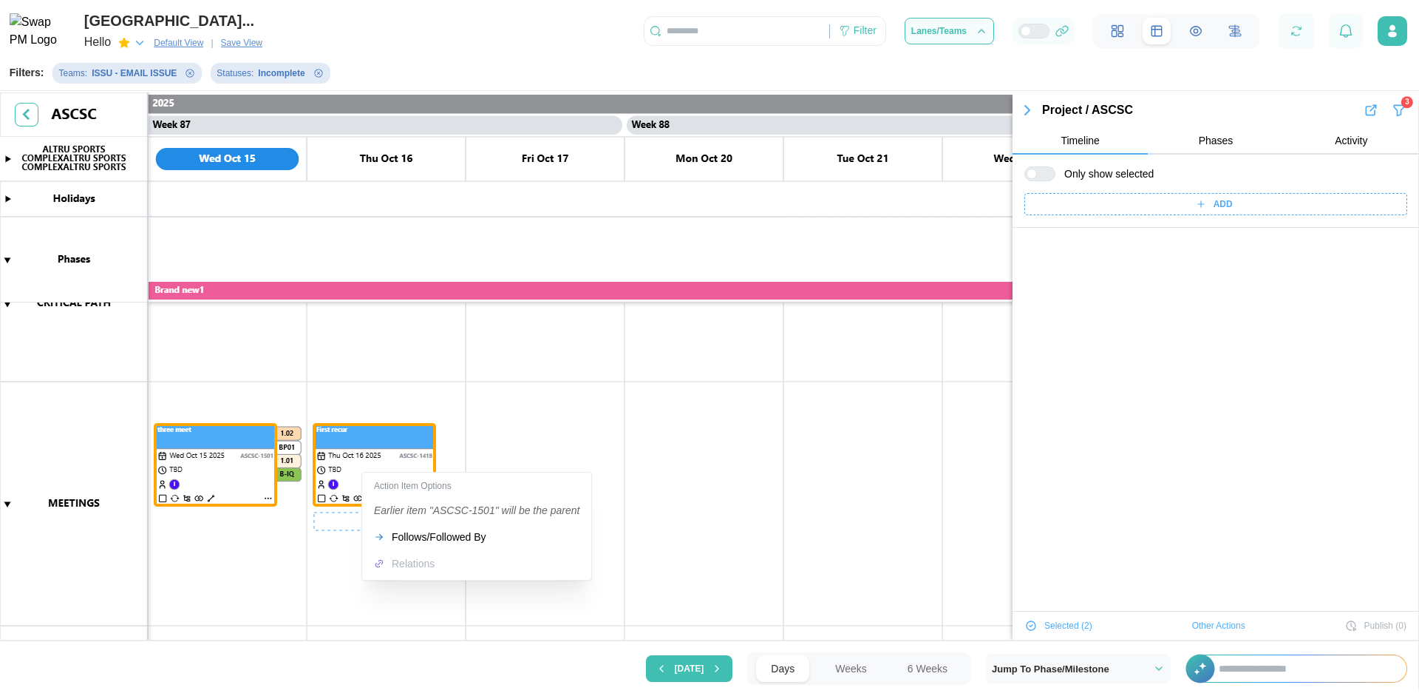
scroll to position [0, 0]
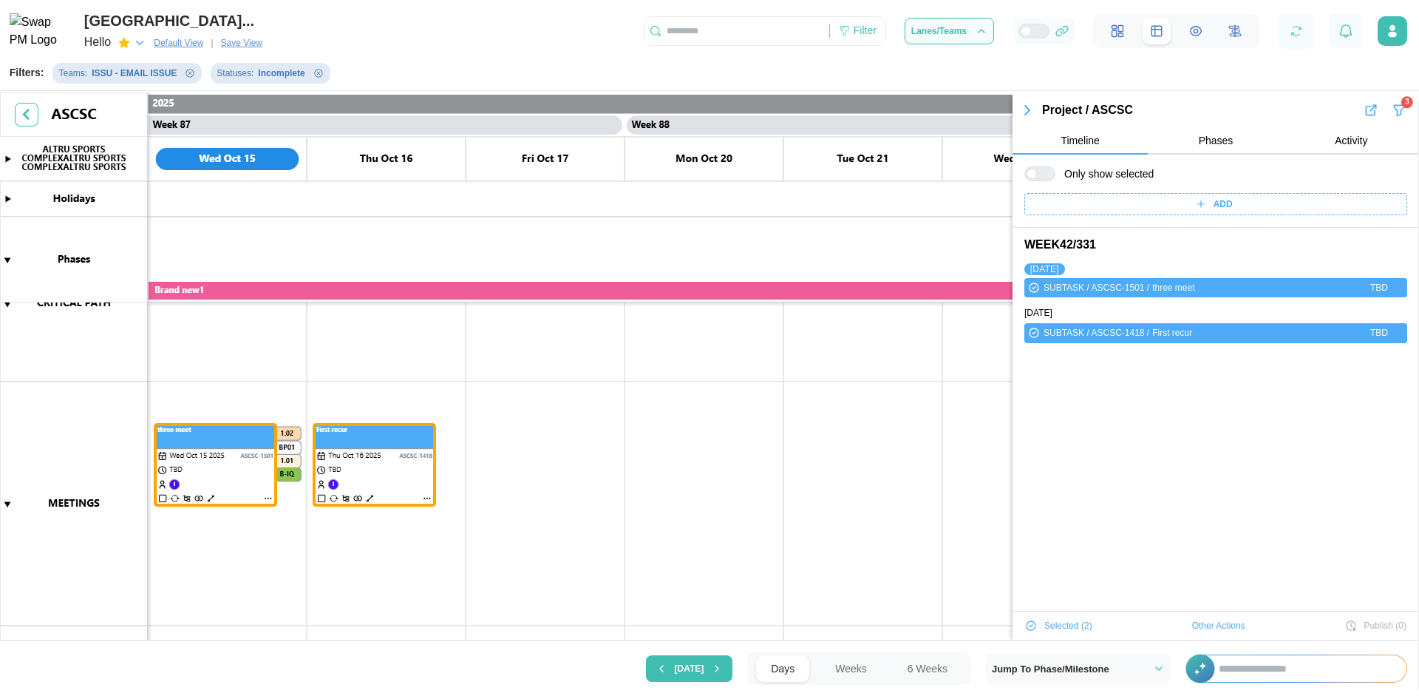
click at [508, 458] on canvas at bounding box center [709, 367] width 1419 height 551
click at [651, 469] on canvas at bounding box center [709, 367] width 1419 height 551
click at [568, 446] on canvas at bounding box center [709, 367] width 1419 height 551
click at [725, 434] on canvas at bounding box center [709, 367] width 1419 height 551
click at [708, 486] on div "Create Meeting" at bounding box center [700, 491] width 73 height 12
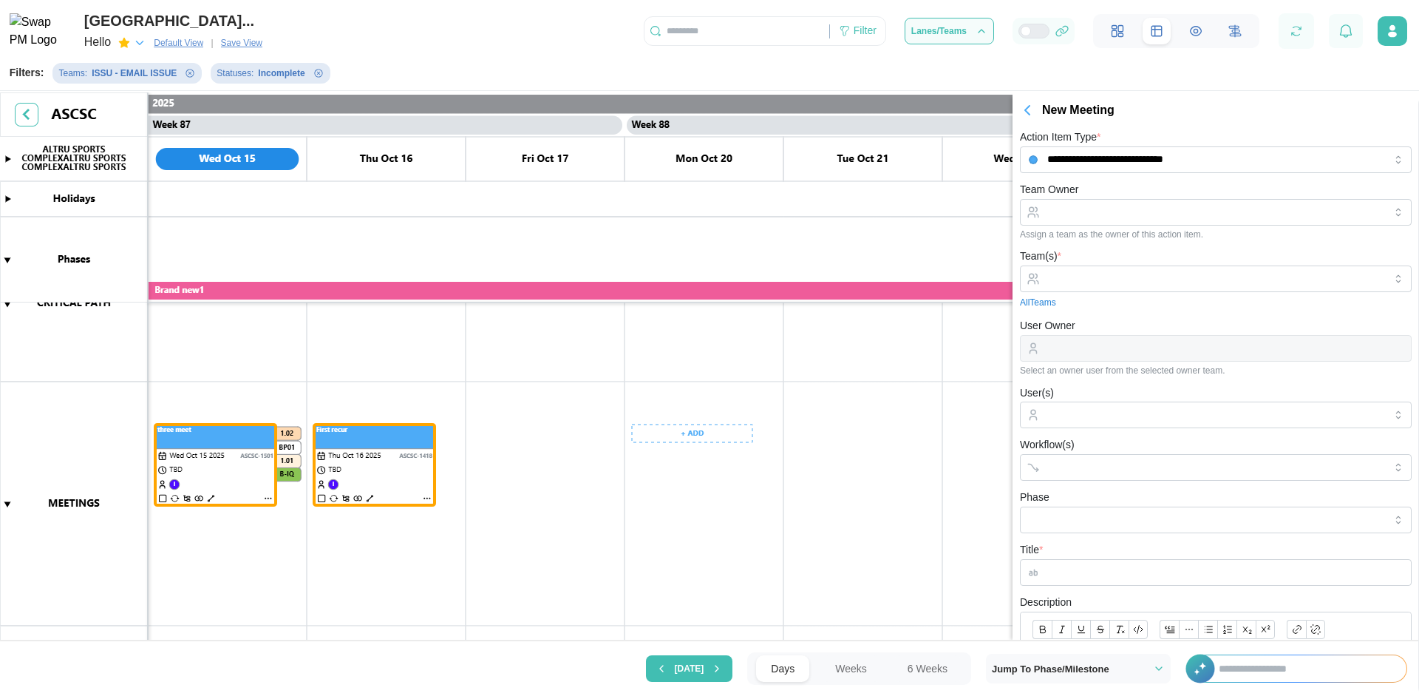
click at [723, 416] on canvas at bounding box center [709, 367] width 1419 height 551
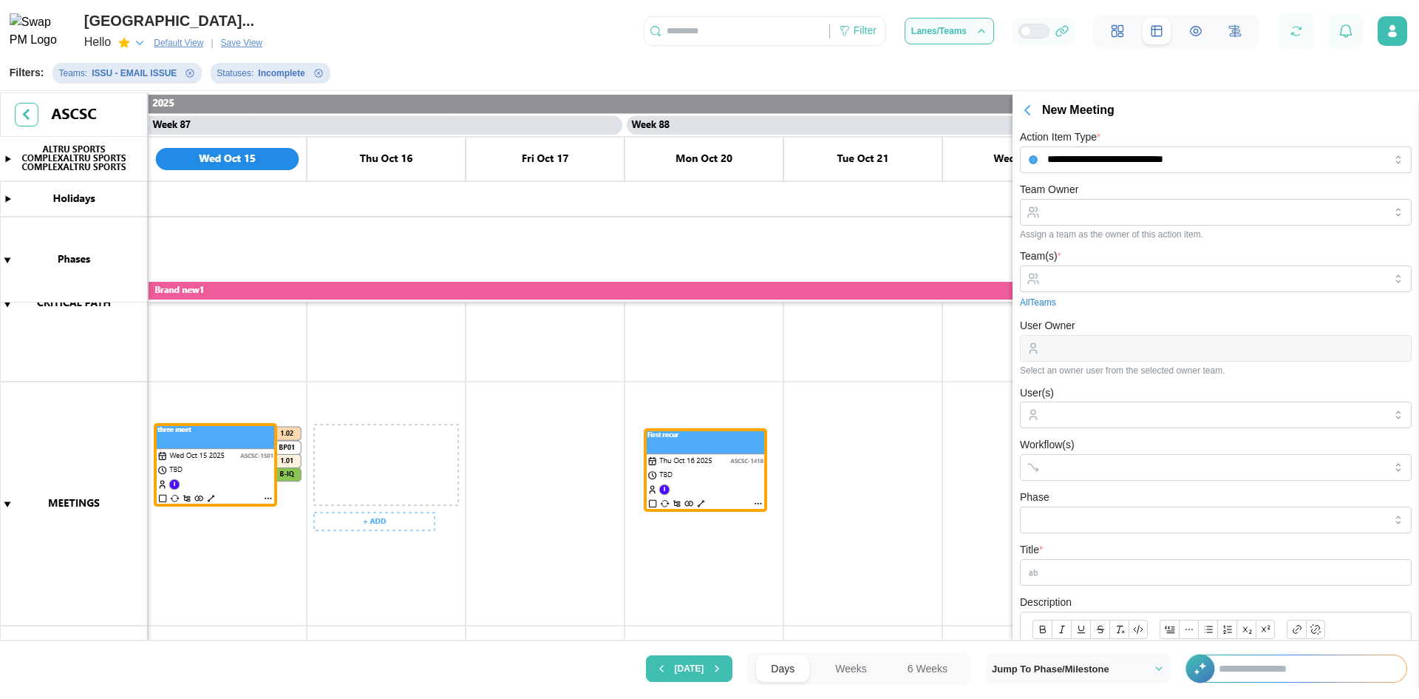
drag, startPoint x: 381, startPoint y: 438, endPoint x: 706, endPoint y: 441, distance: 325.3
click at [706, 441] on canvas at bounding box center [709, 367] width 1419 height 551
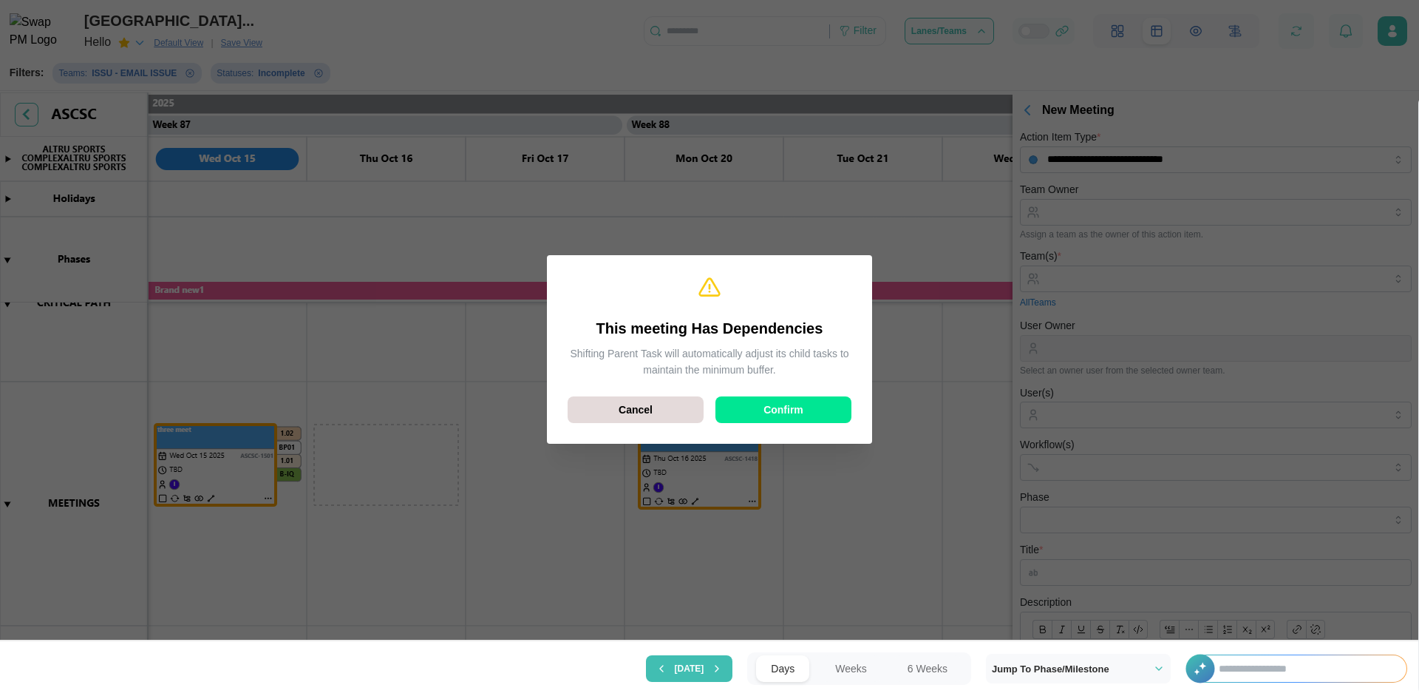
click at [817, 417] on div "Confirm" at bounding box center [784, 409] width 108 height 25
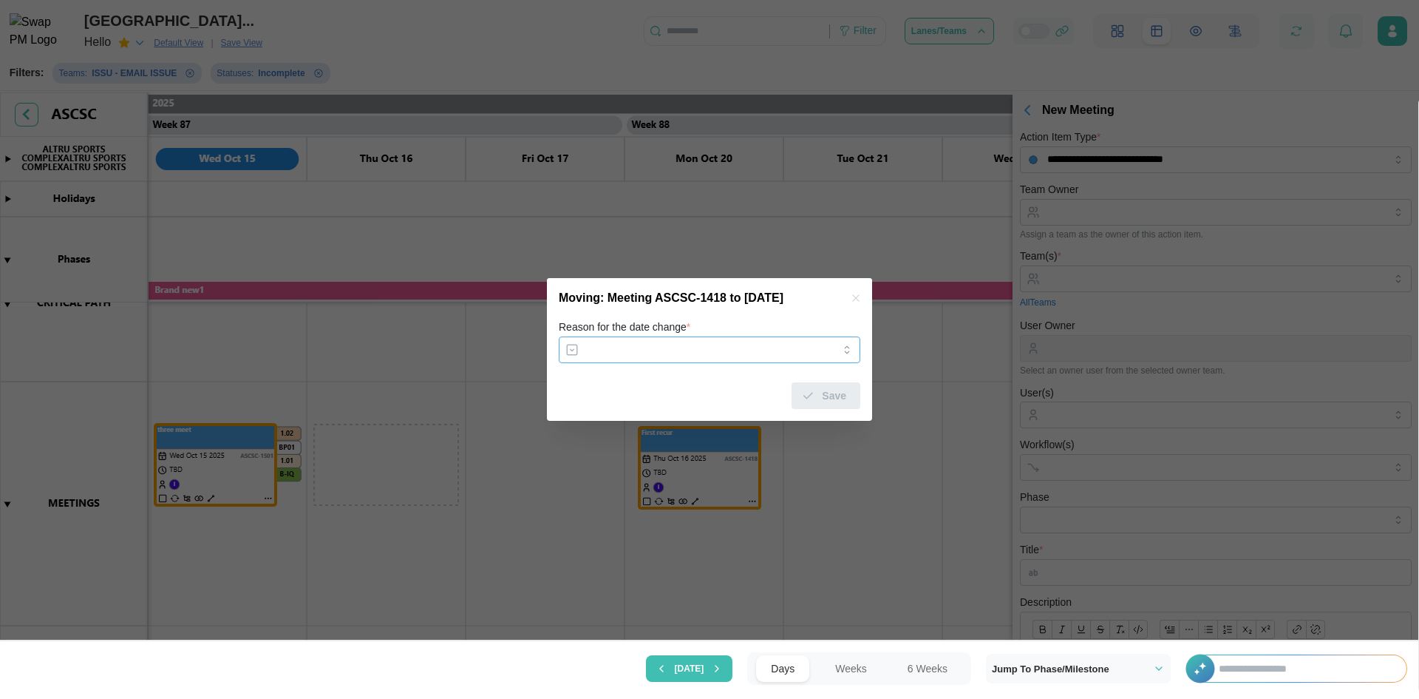
click at [719, 360] on input "Reason for the date change *" at bounding box center [710, 349] width 302 height 27
click at [691, 342] on input "Reason for the date change *" at bounding box center [710, 349] width 302 height 27
type input "*******"
click at [784, 360] on input "*******" at bounding box center [710, 349] width 302 height 27
click at [814, 350] on input "*******" at bounding box center [710, 349] width 302 height 27
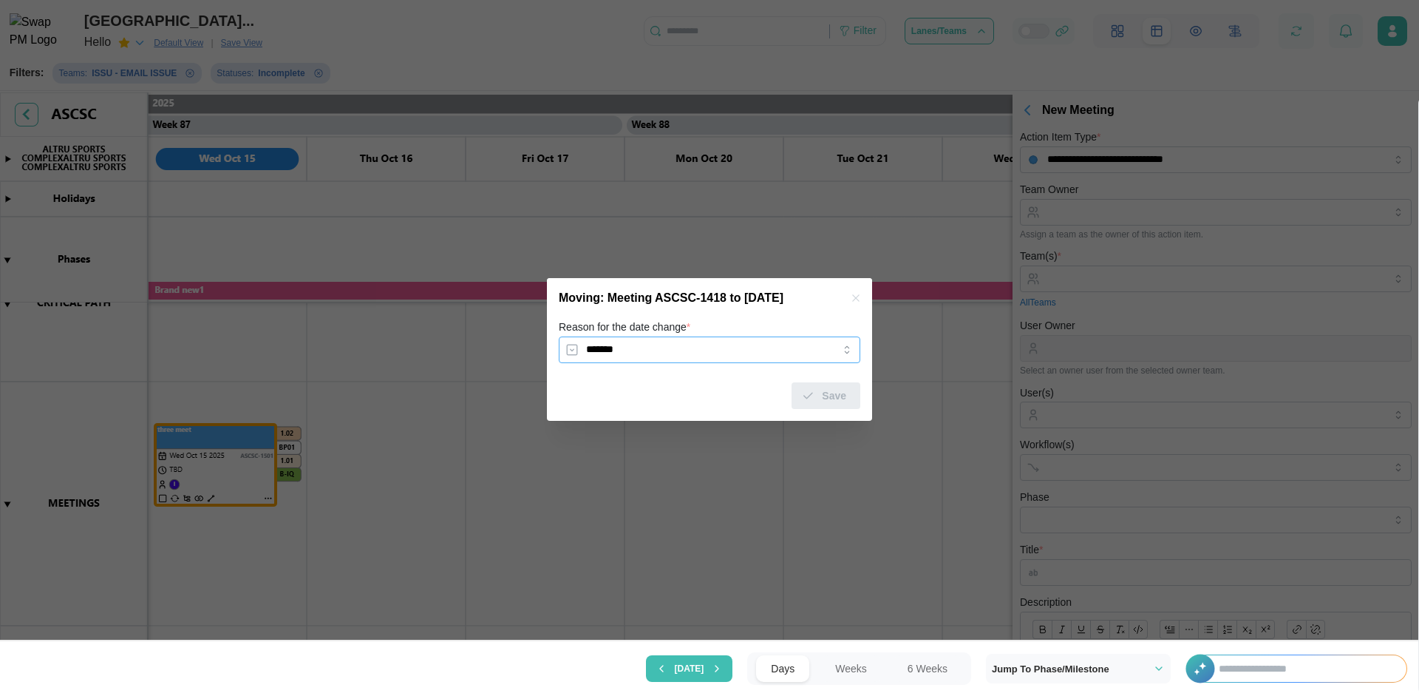
drag, startPoint x: 707, startPoint y: 361, endPoint x: 557, endPoint y: 367, distance: 150.9
click at [557, 367] on div "Reason for the date change * ******* Save" at bounding box center [709, 369] width 325 height 103
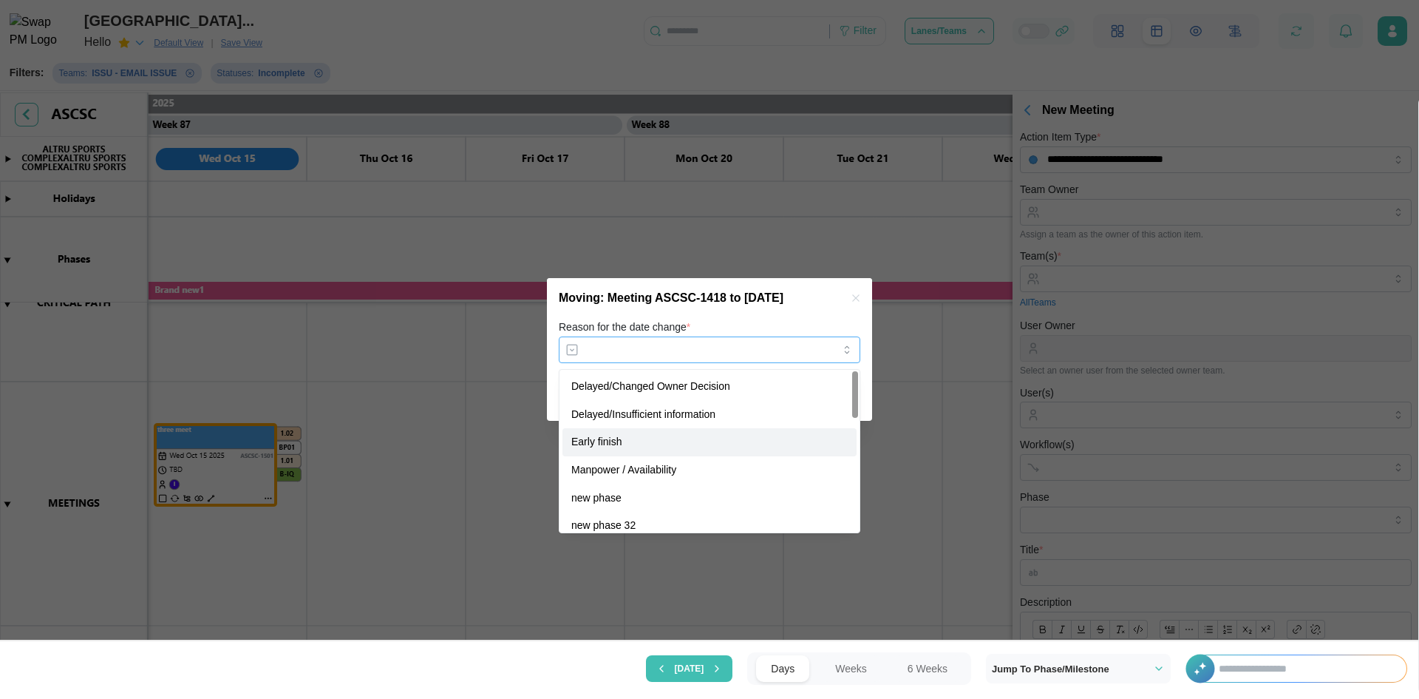
type input "**********"
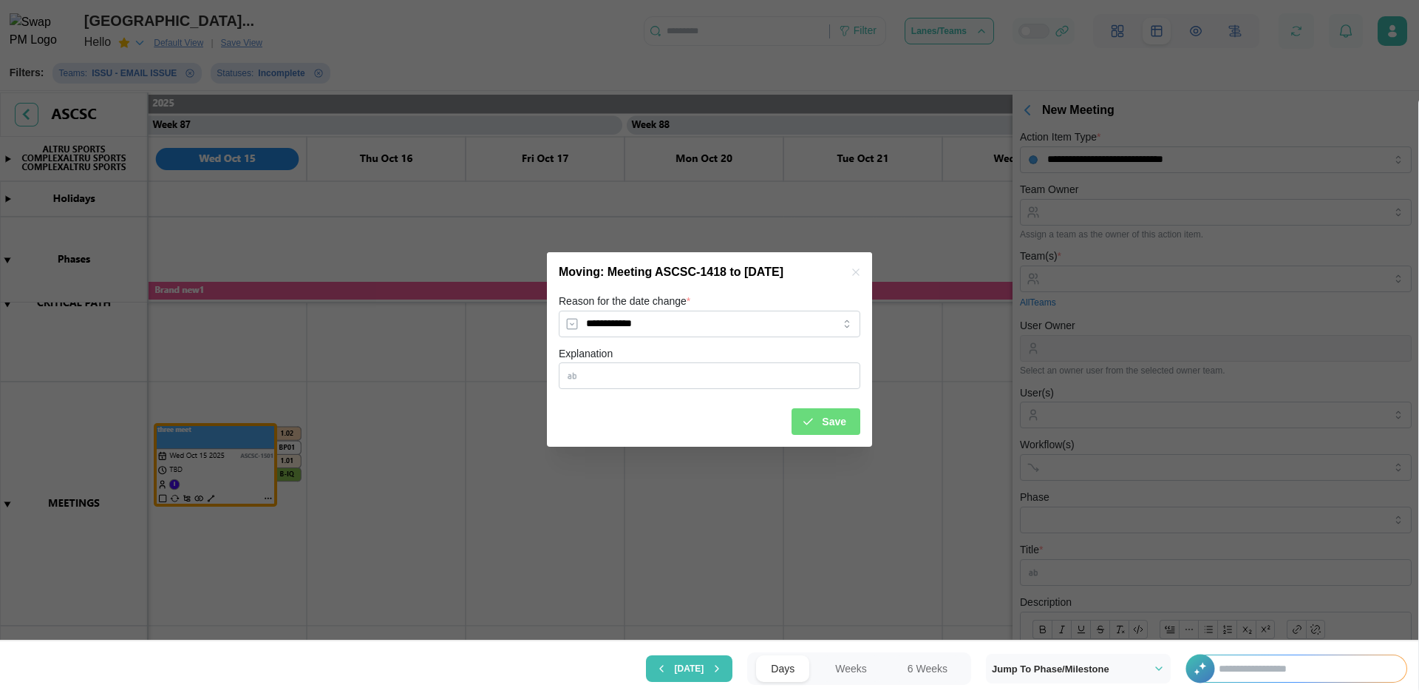
click at [815, 421] on icon "submit" at bounding box center [807, 421] width 13 height 13
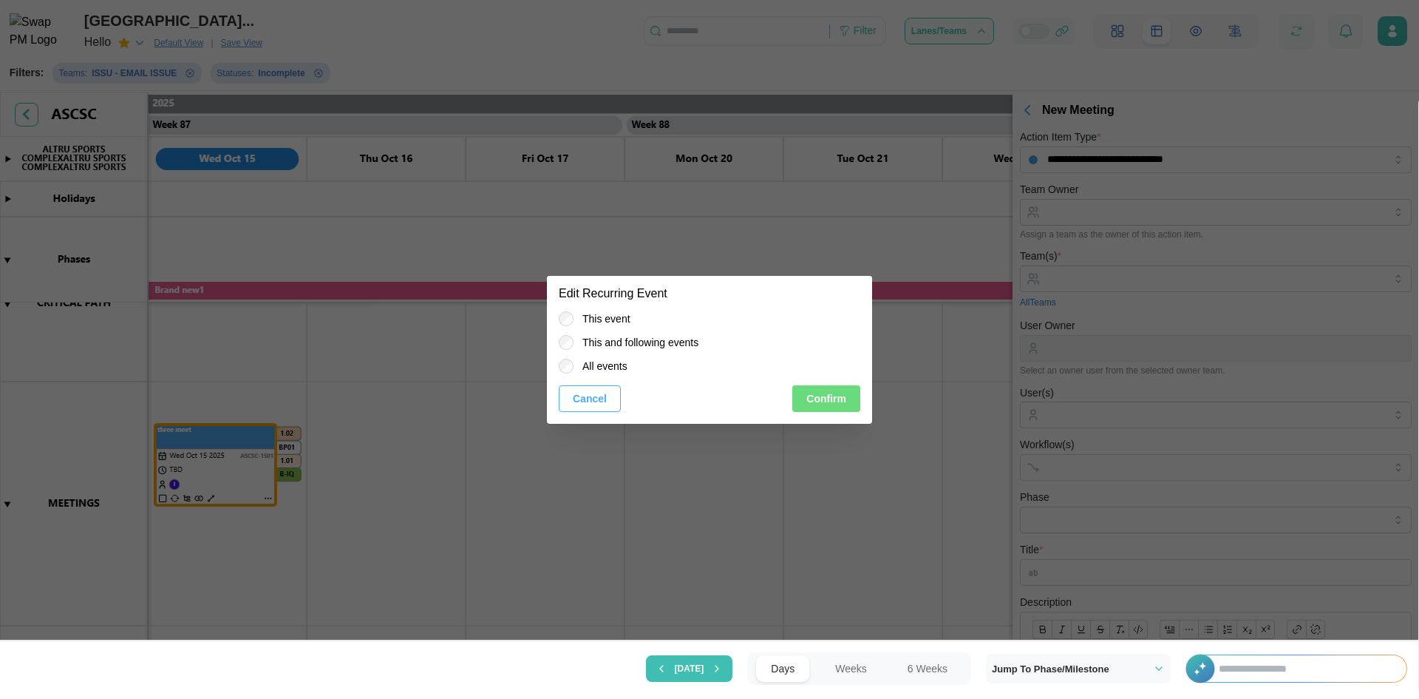
click at [807, 394] on button "Confirm" at bounding box center [826, 398] width 68 height 27
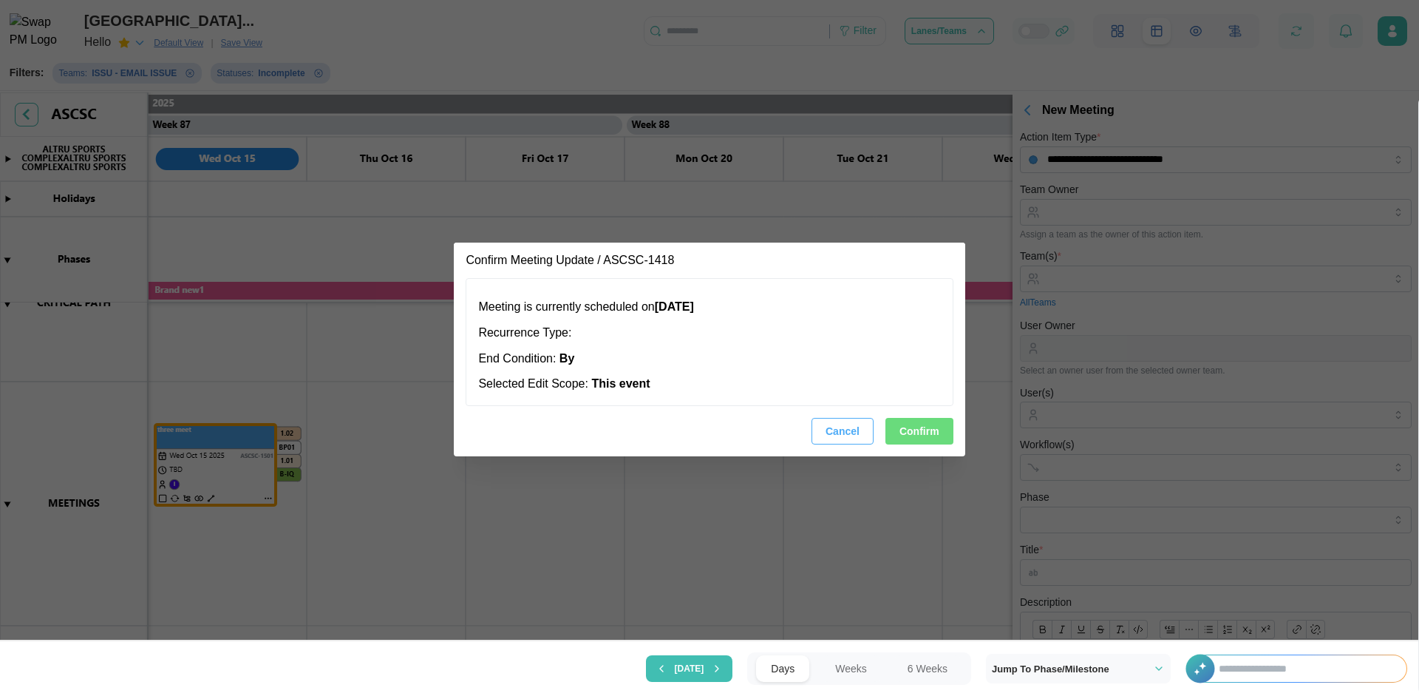
click at [894, 423] on button "Confirm" at bounding box center [920, 431] width 68 height 27
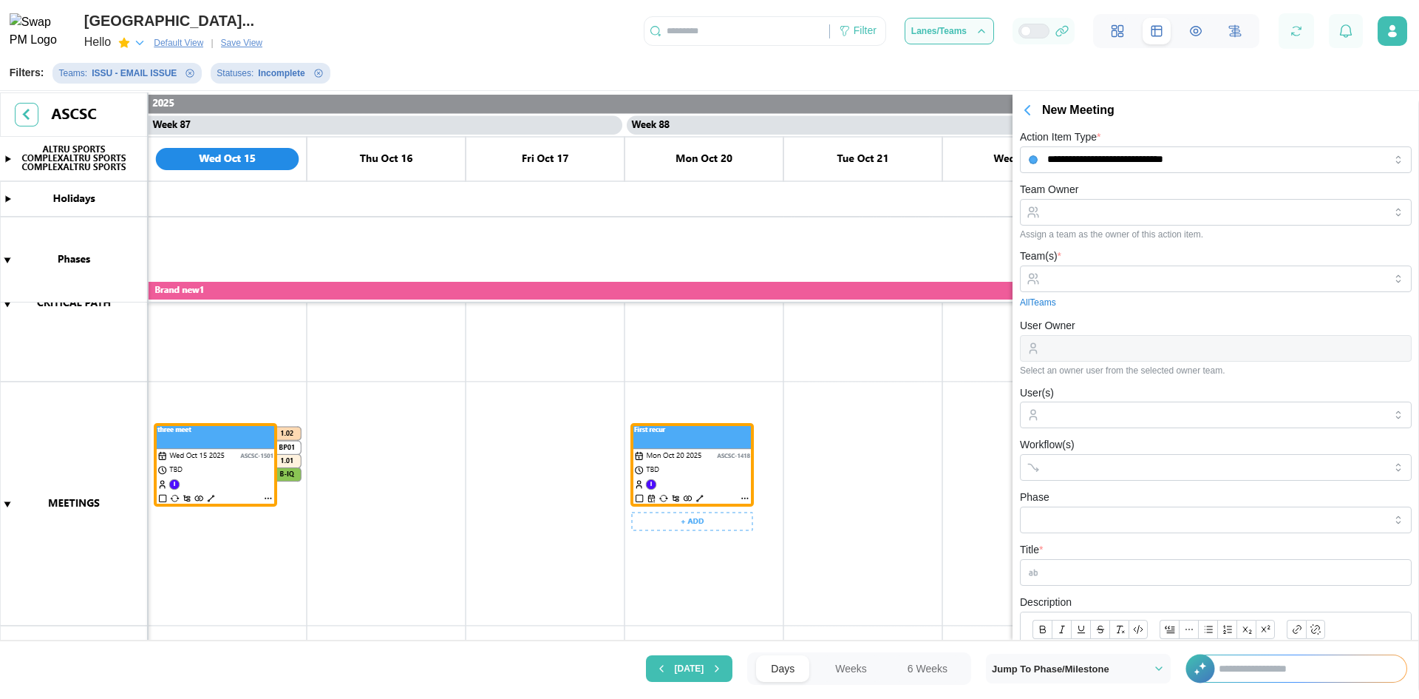
click at [727, 467] on canvas at bounding box center [709, 367] width 1419 height 551
click at [204, 478] on canvas at bounding box center [709, 367] width 1419 height 551
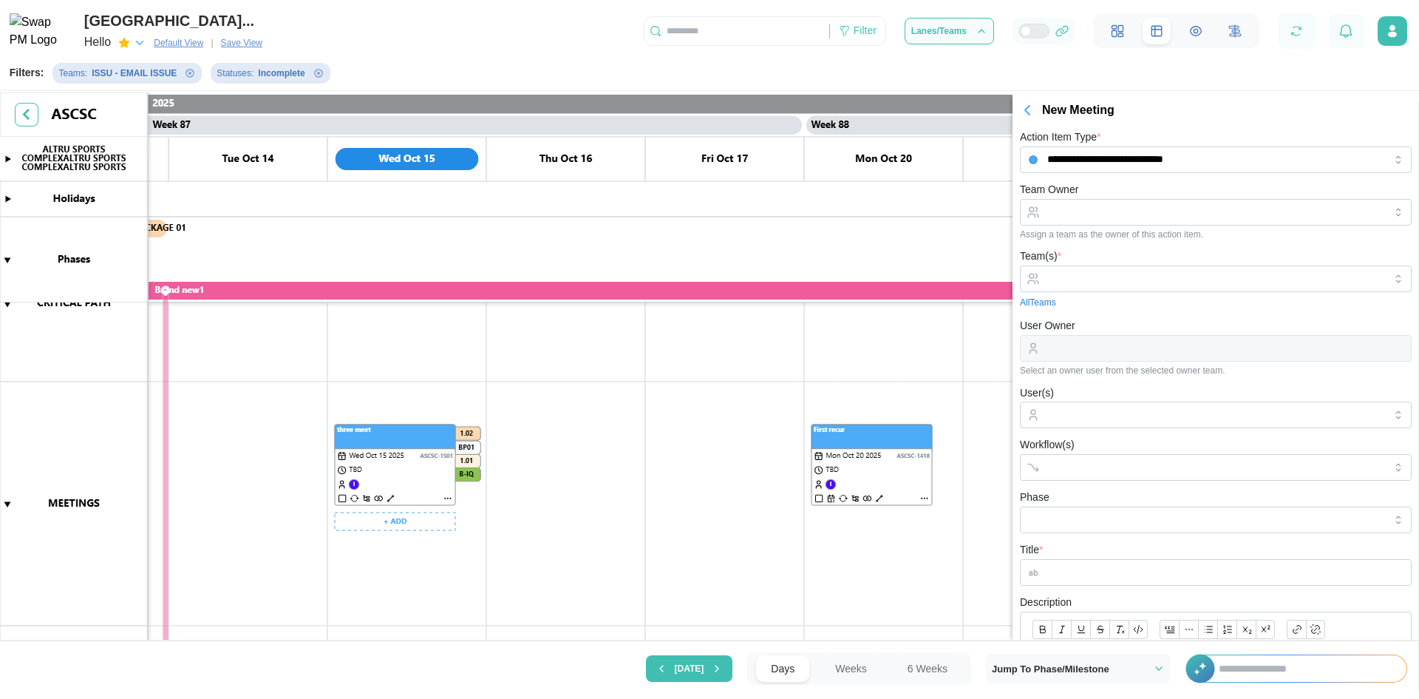
scroll to position [0, 68556]
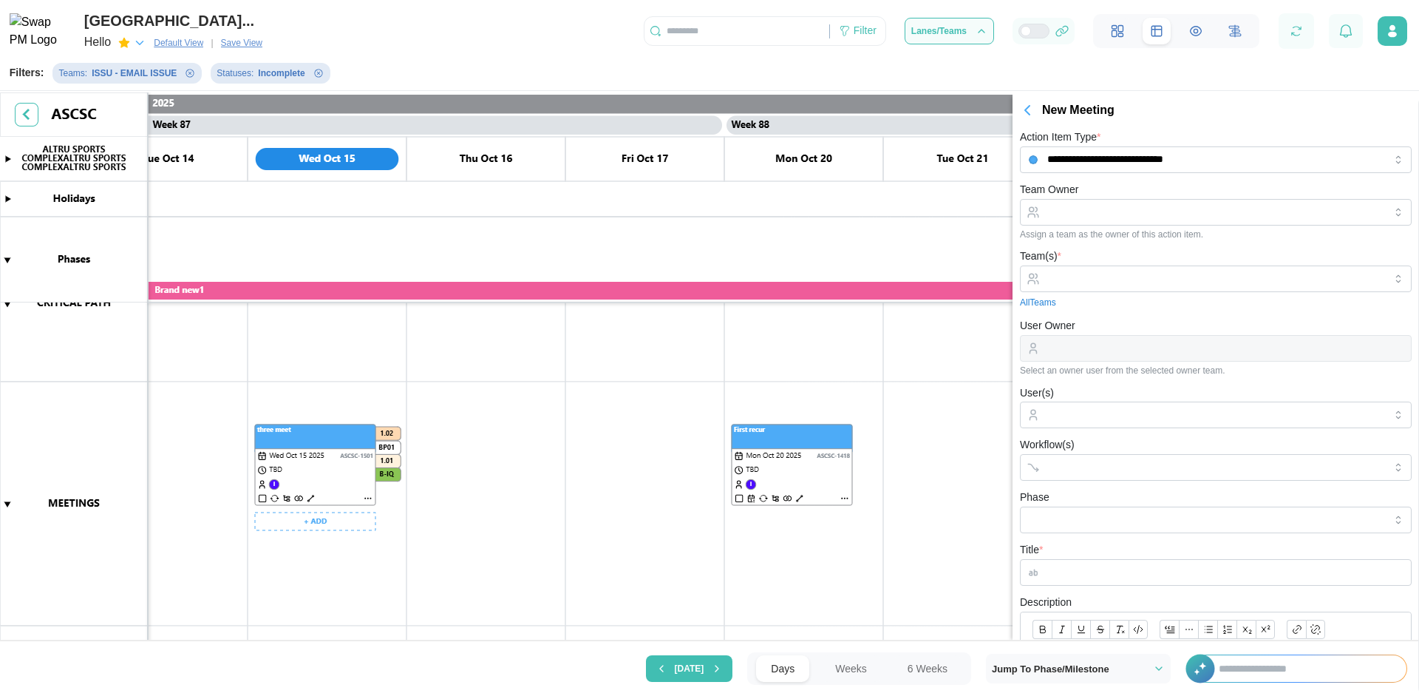
click at [303, 475] on canvas at bounding box center [709, 367] width 1419 height 551
click at [834, 475] on canvas at bounding box center [709, 367] width 1419 height 551
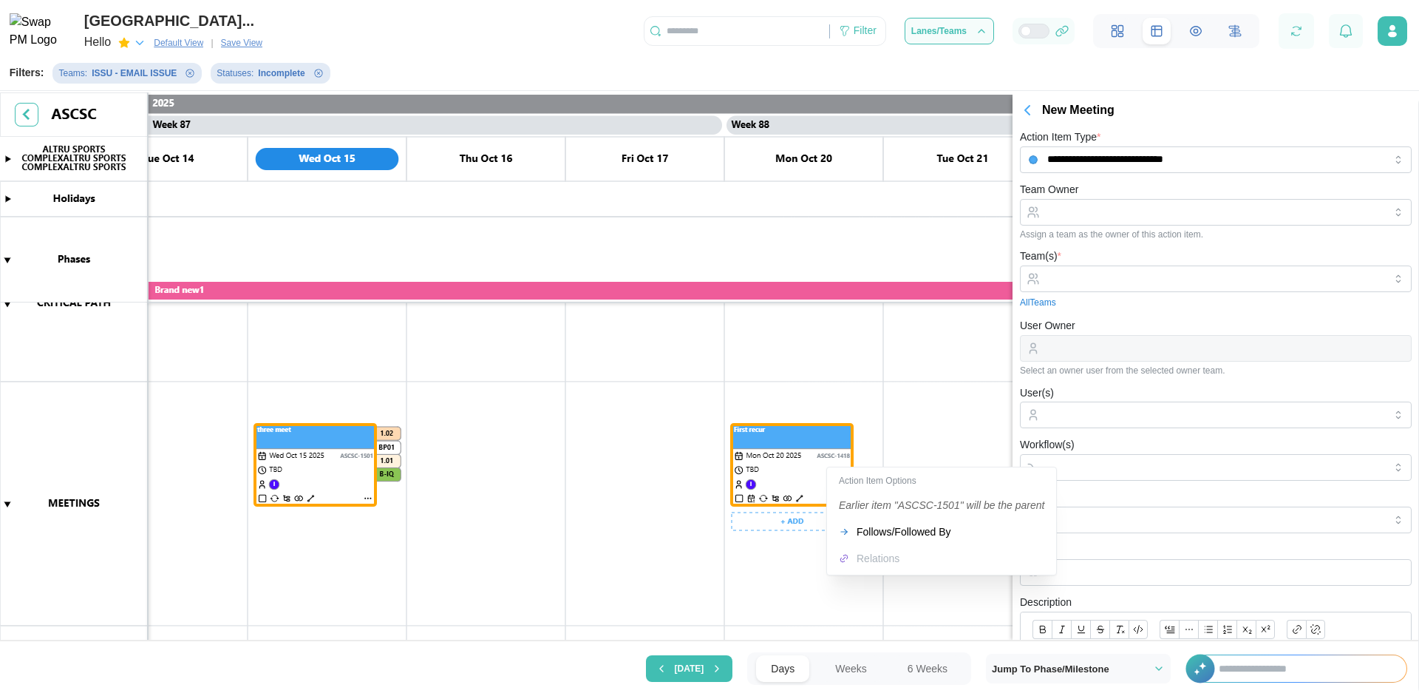
click at [880, 560] on div "Action Item Options Earlier item "ASCSC-1501" will be the parent Follows/Follow…" at bounding box center [941, 520] width 223 height 101
click at [880, 559] on div "Action Item Options Earlier item "ASCSC-1501" will be the parent Follows/Follow…" at bounding box center [941, 520] width 223 height 101
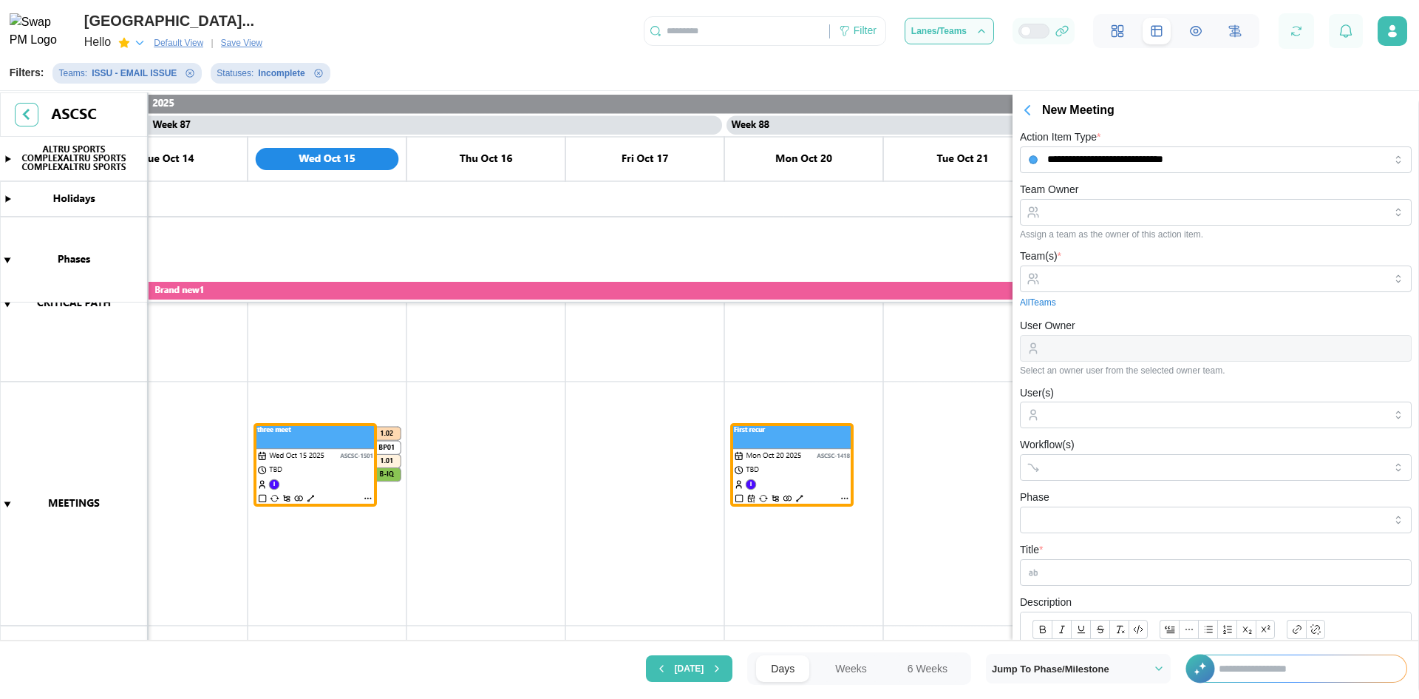
click at [763, 537] on canvas at bounding box center [709, 367] width 1419 height 551
click at [846, 497] on canvas at bounding box center [709, 367] width 1419 height 551
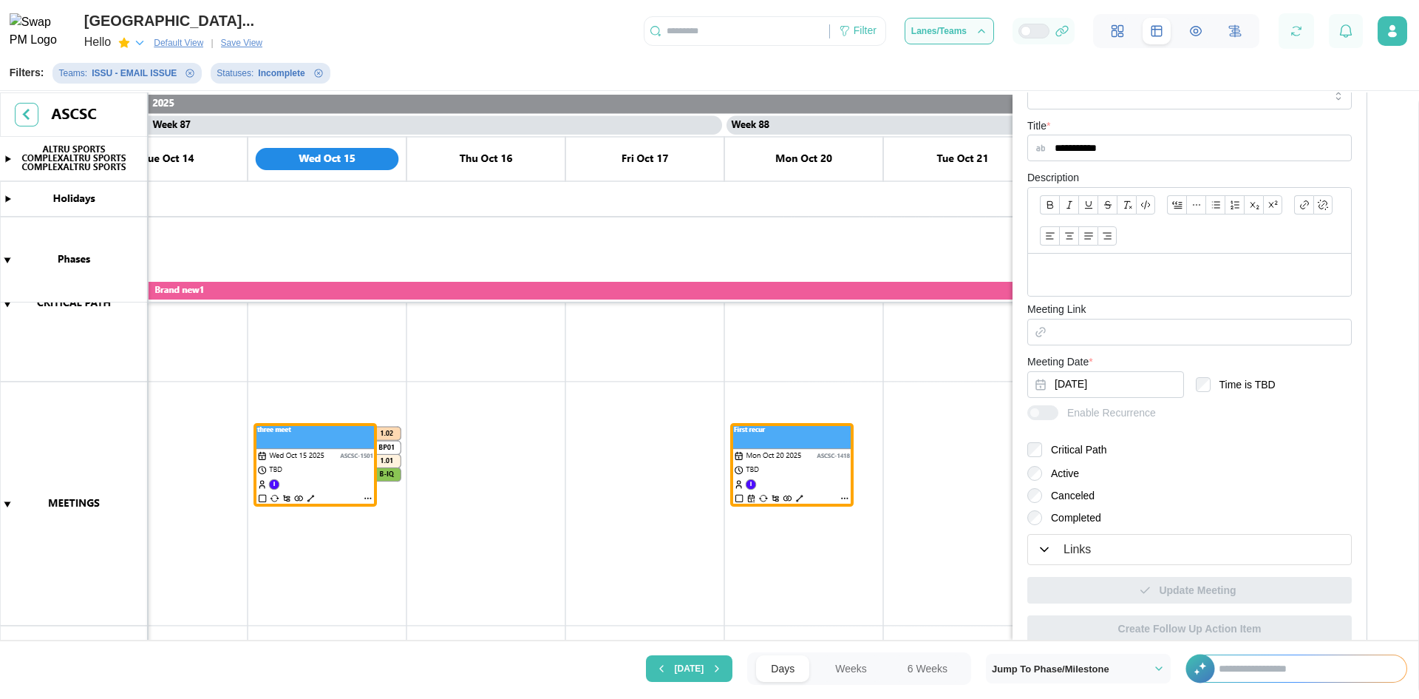
scroll to position [514, 0]
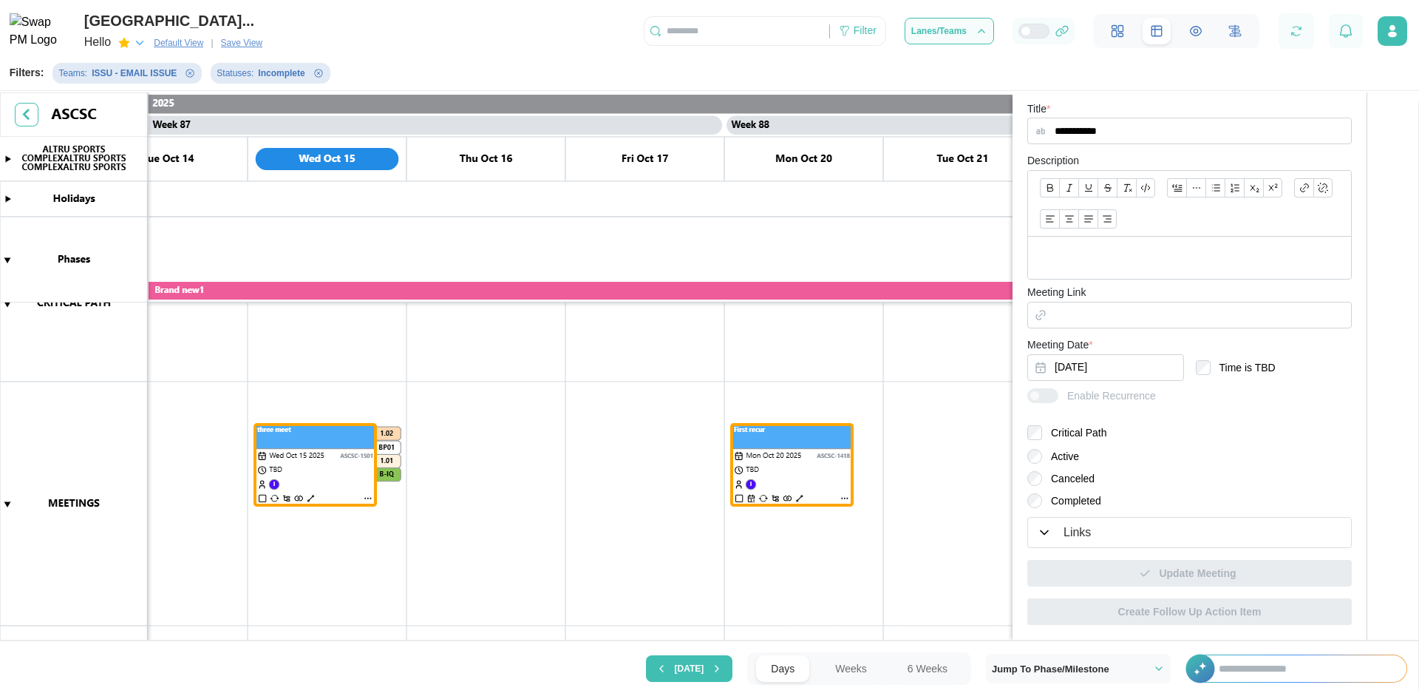
click at [1096, 543] on button "Links" at bounding box center [1189, 532] width 323 height 30
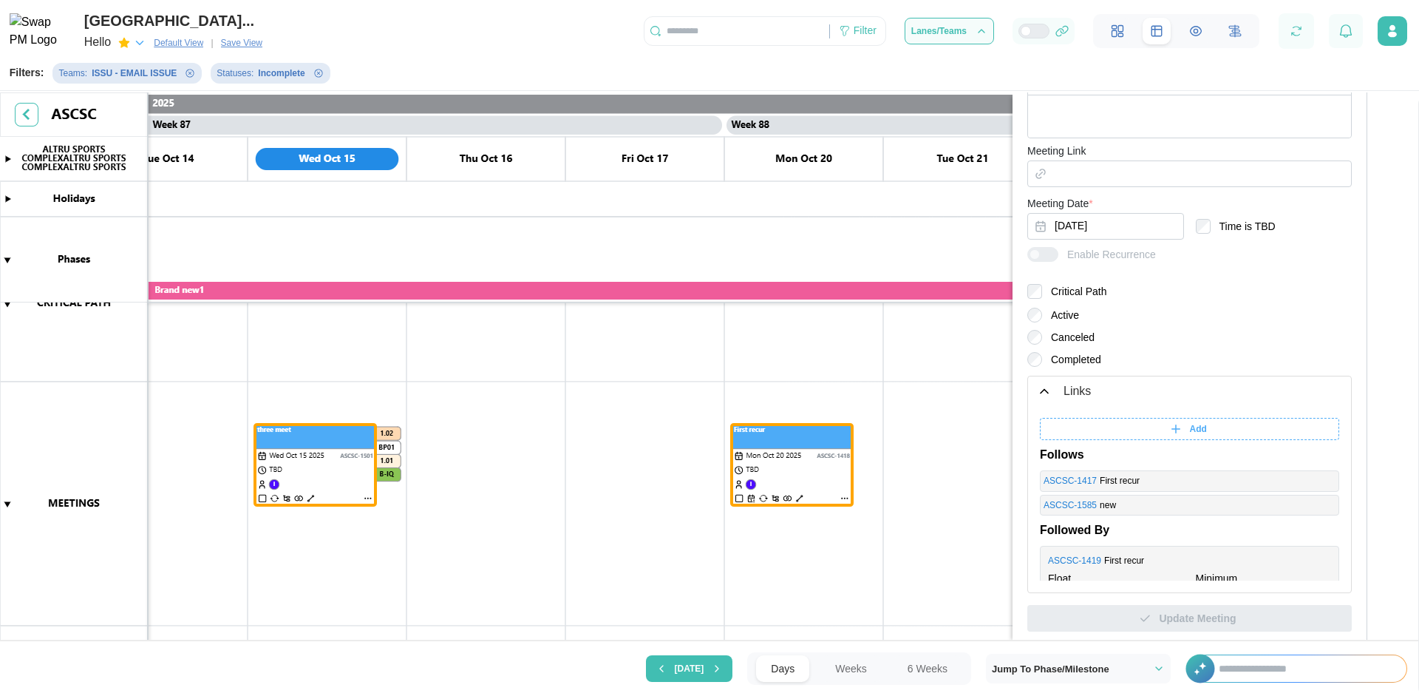
scroll to position [662, 0]
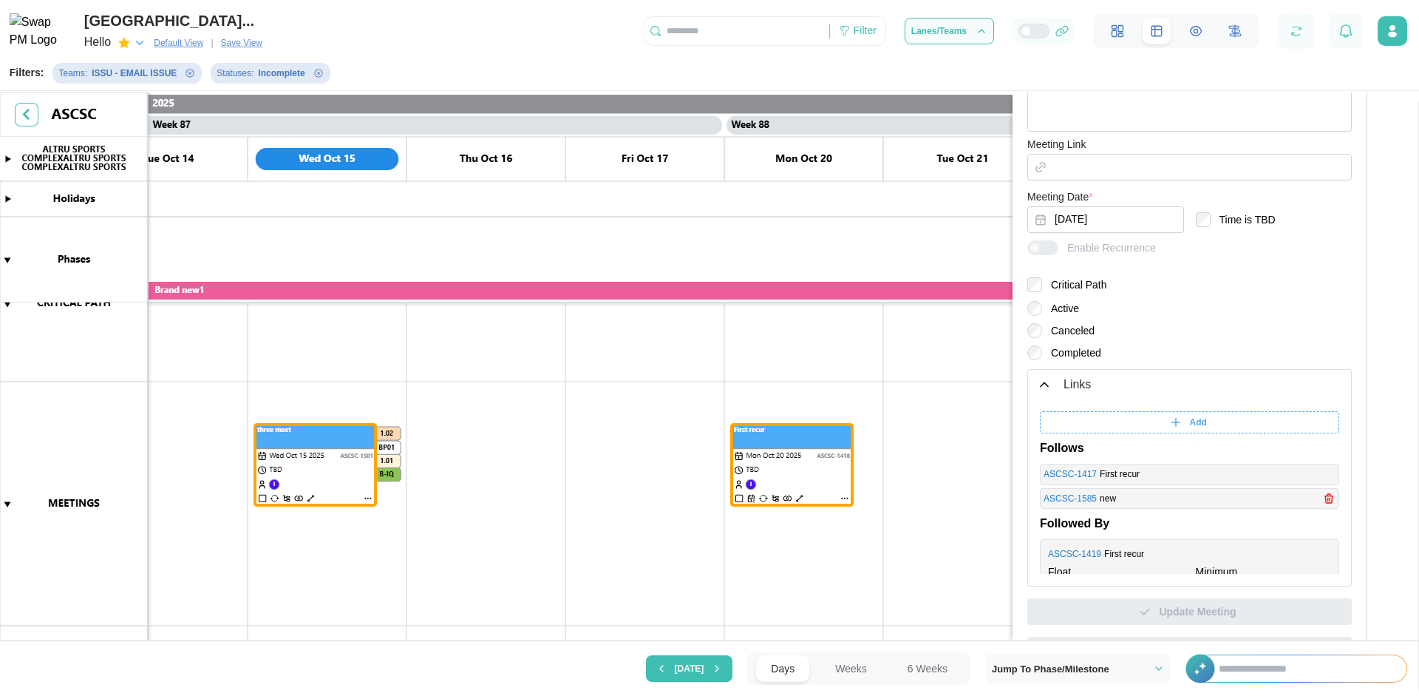
click at [1190, 423] on span "Add" at bounding box center [1198, 422] width 17 height 21
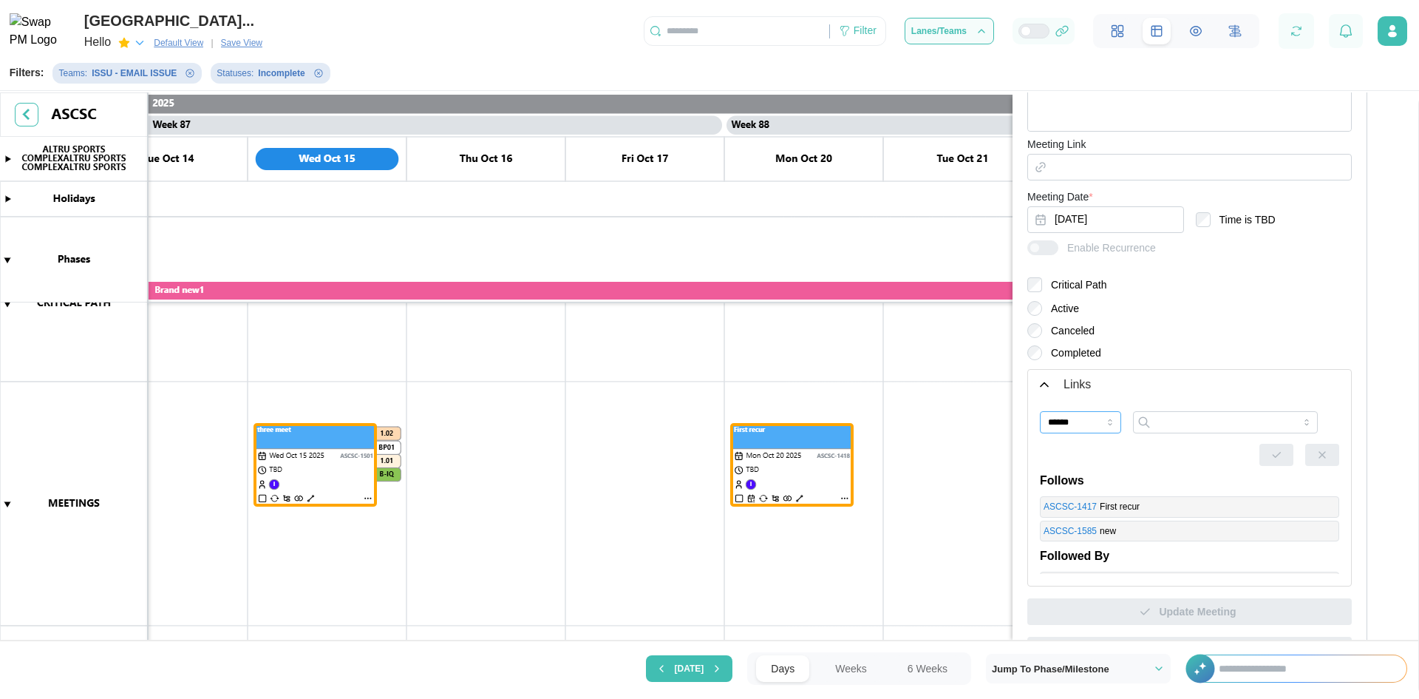
click at [1081, 427] on input "******" at bounding box center [1080, 422] width 81 height 22
type input "**********"
click at [1166, 426] on input "search" at bounding box center [1225, 422] width 185 height 22
type input "**********"
click at [1271, 447] on span "button" at bounding box center [1277, 454] width 12 height 21
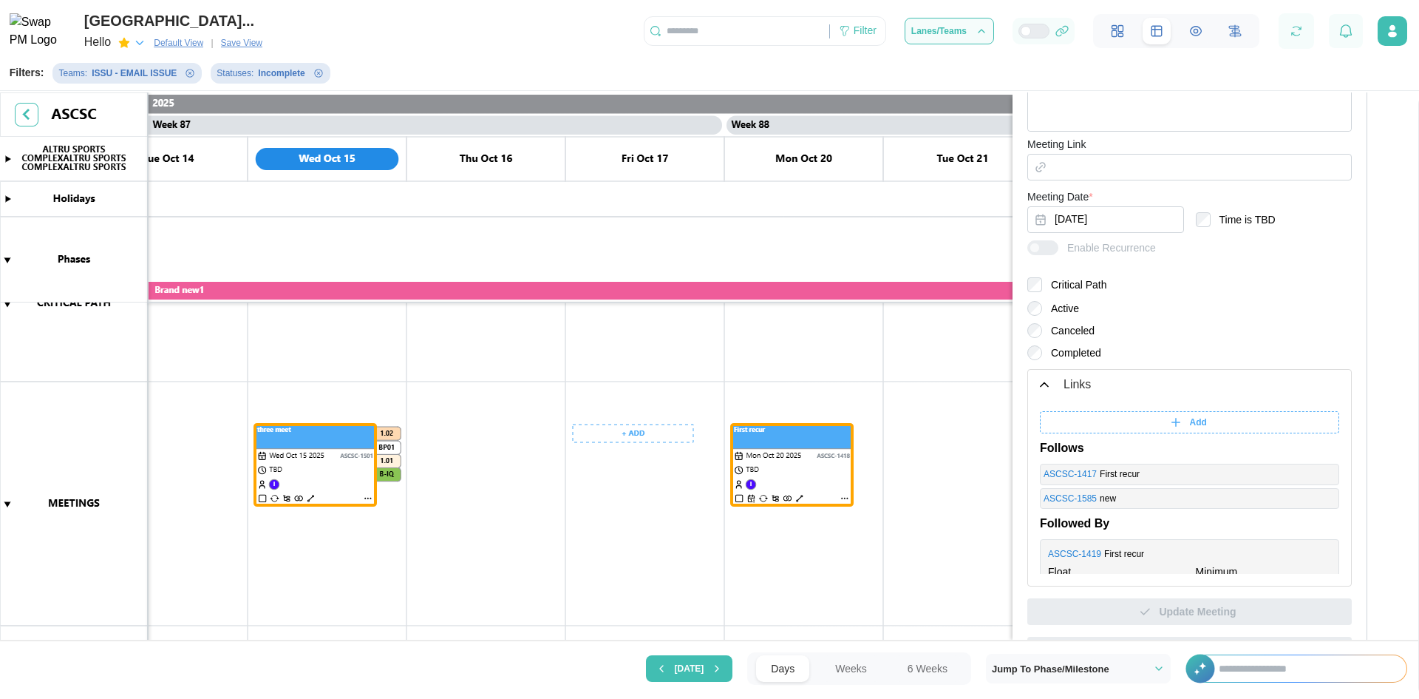
click at [716, 514] on canvas at bounding box center [709, 367] width 1419 height 551
click at [837, 483] on canvas at bounding box center [709, 367] width 1419 height 551
click at [581, 521] on canvas at bounding box center [709, 367] width 1419 height 551
click at [349, 461] on canvas at bounding box center [709, 367] width 1419 height 551
click at [841, 460] on canvas at bounding box center [709, 367] width 1419 height 551
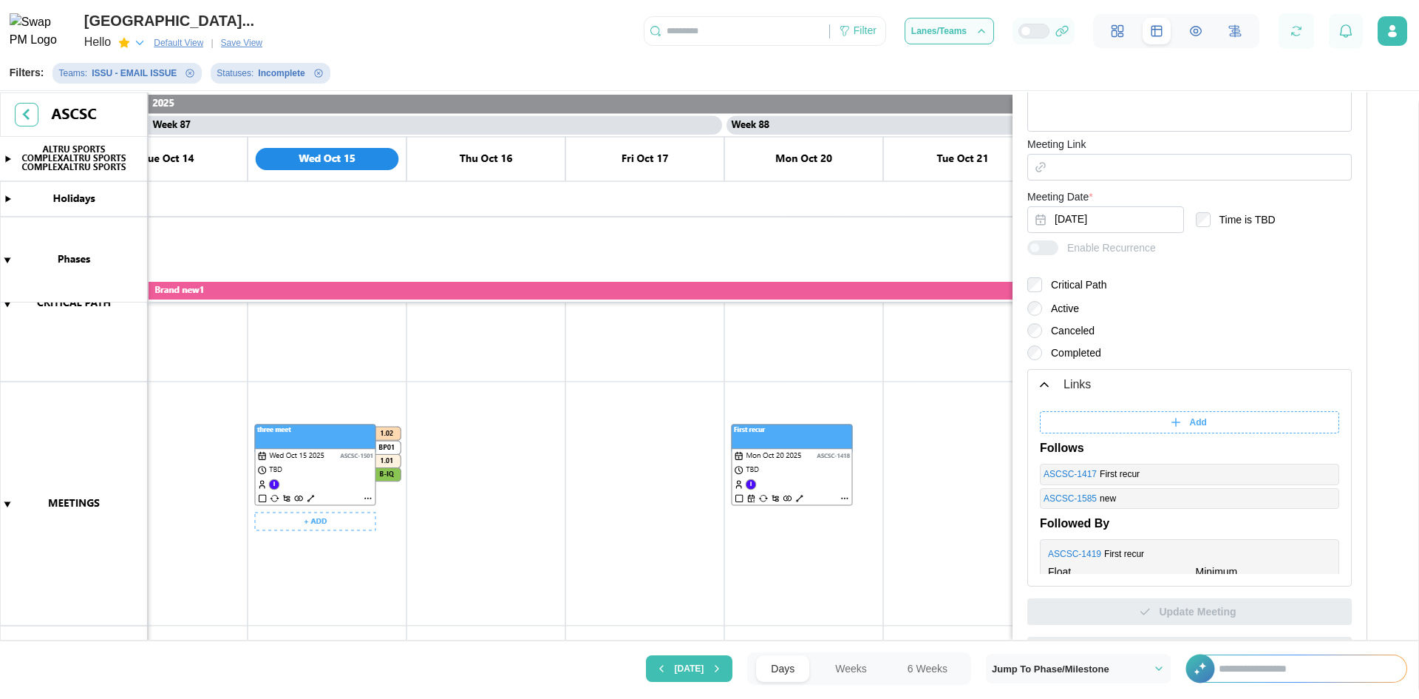
click at [313, 496] on canvas at bounding box center [709, 367] width 1419 height 551
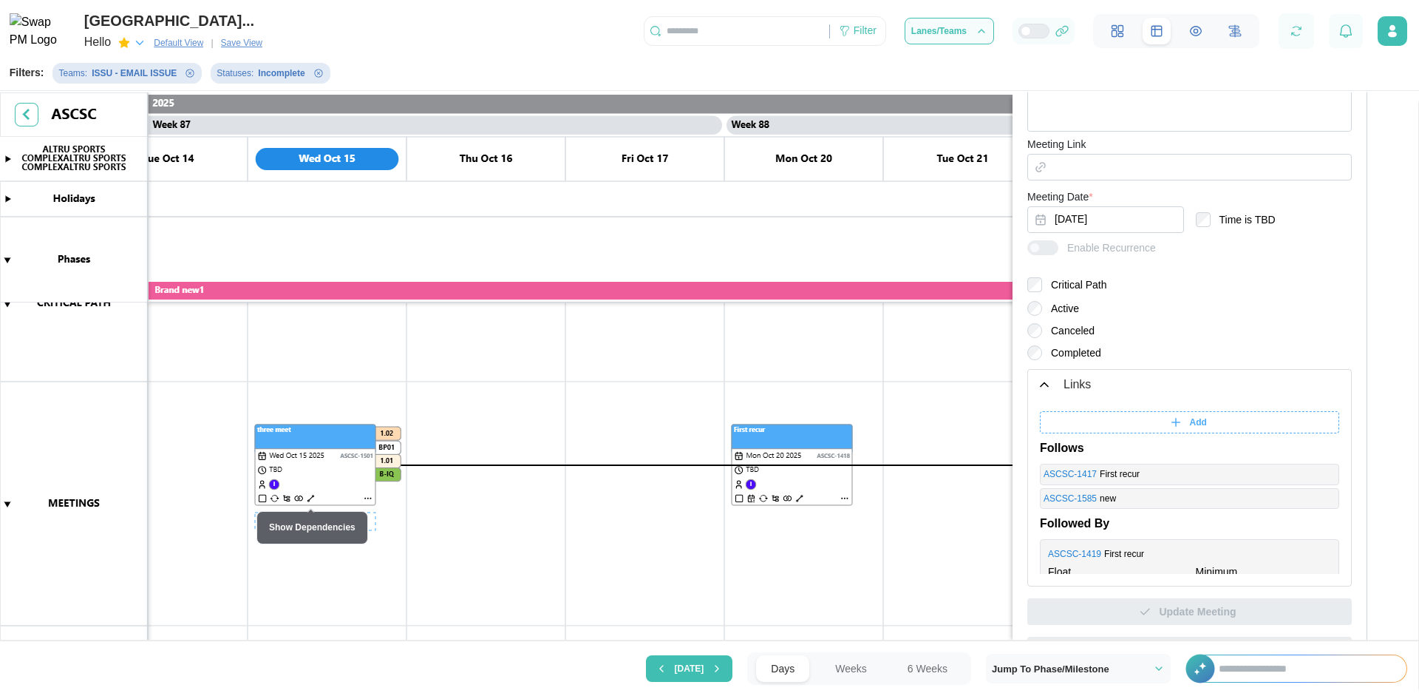
click at [313, 496] on canvas at bounding box center [709, 367] width 1419 height 551
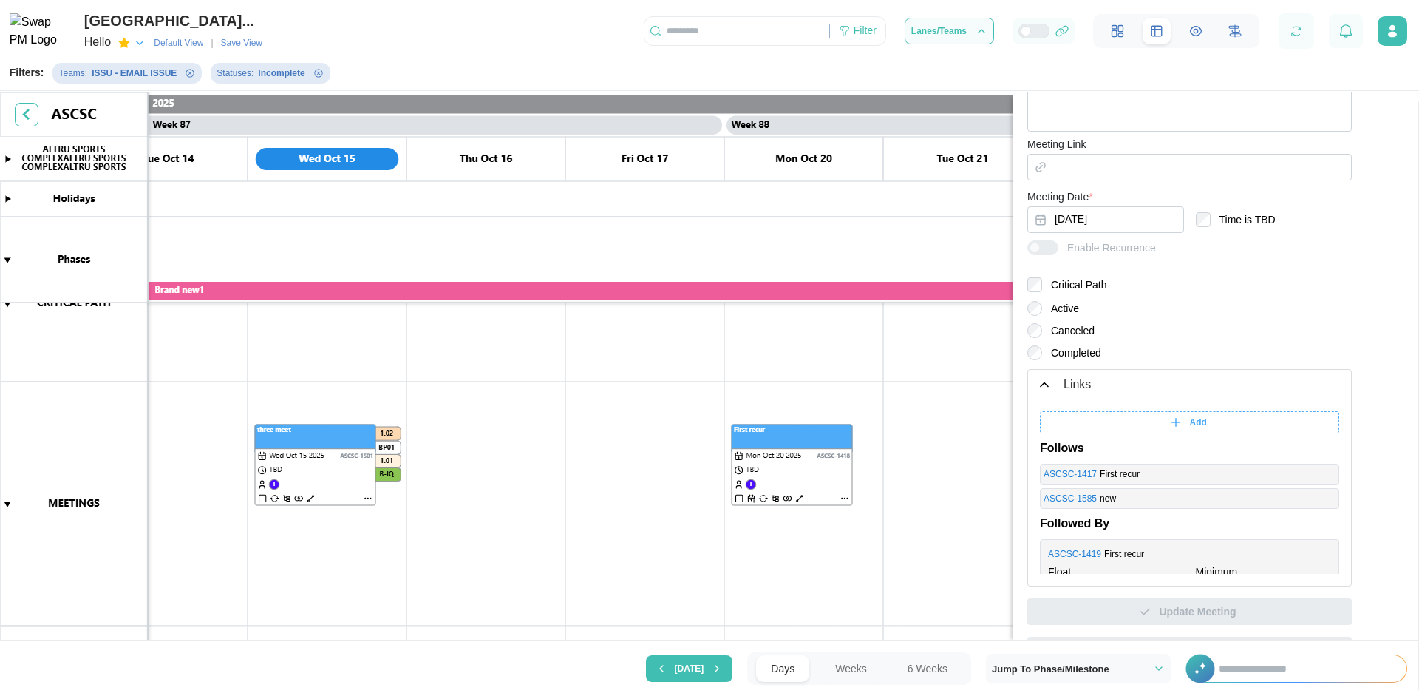
scroll to position [700, 0]
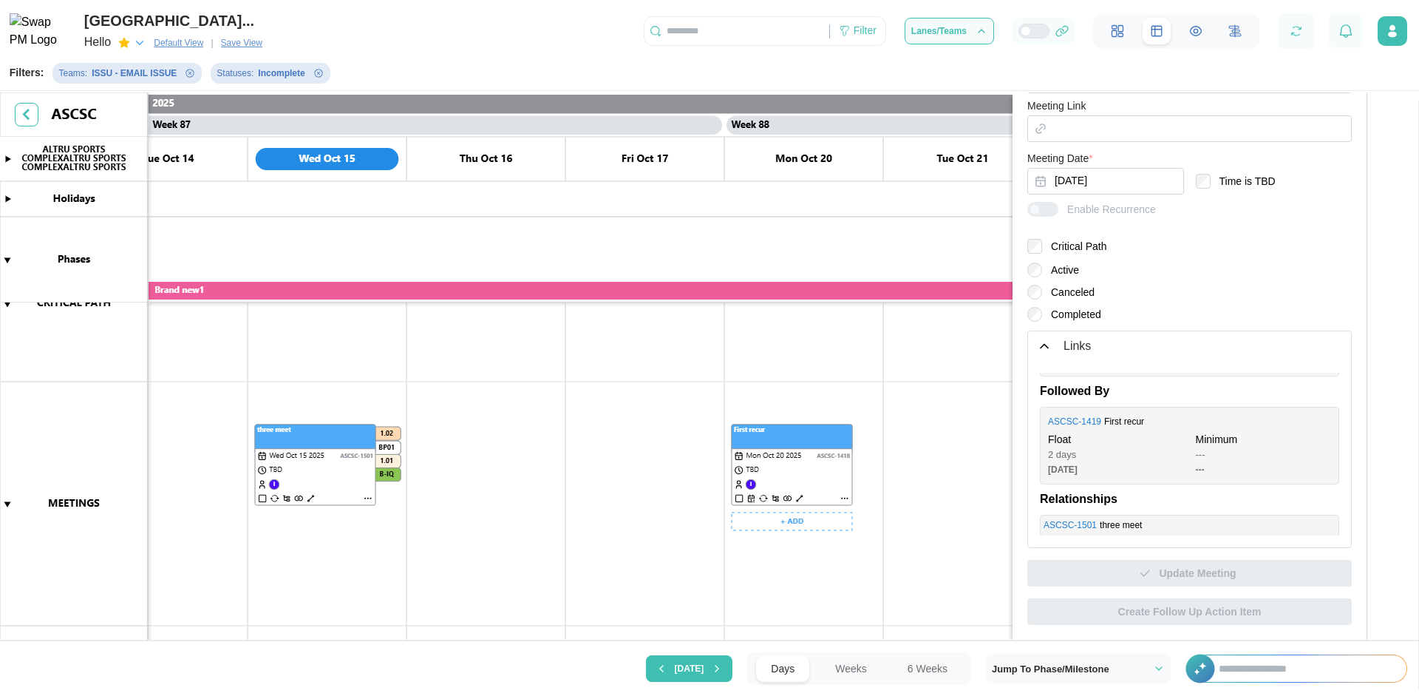
click at [796, 495] on canvas at bounding box center [709, 367] width 1419 height 551
click at [801, 495] on canvas at bounding box center [709, 367] width 1419 height 551
click at [785, 497] on canvas at bounding box center [709, 367] width 1419 height 551
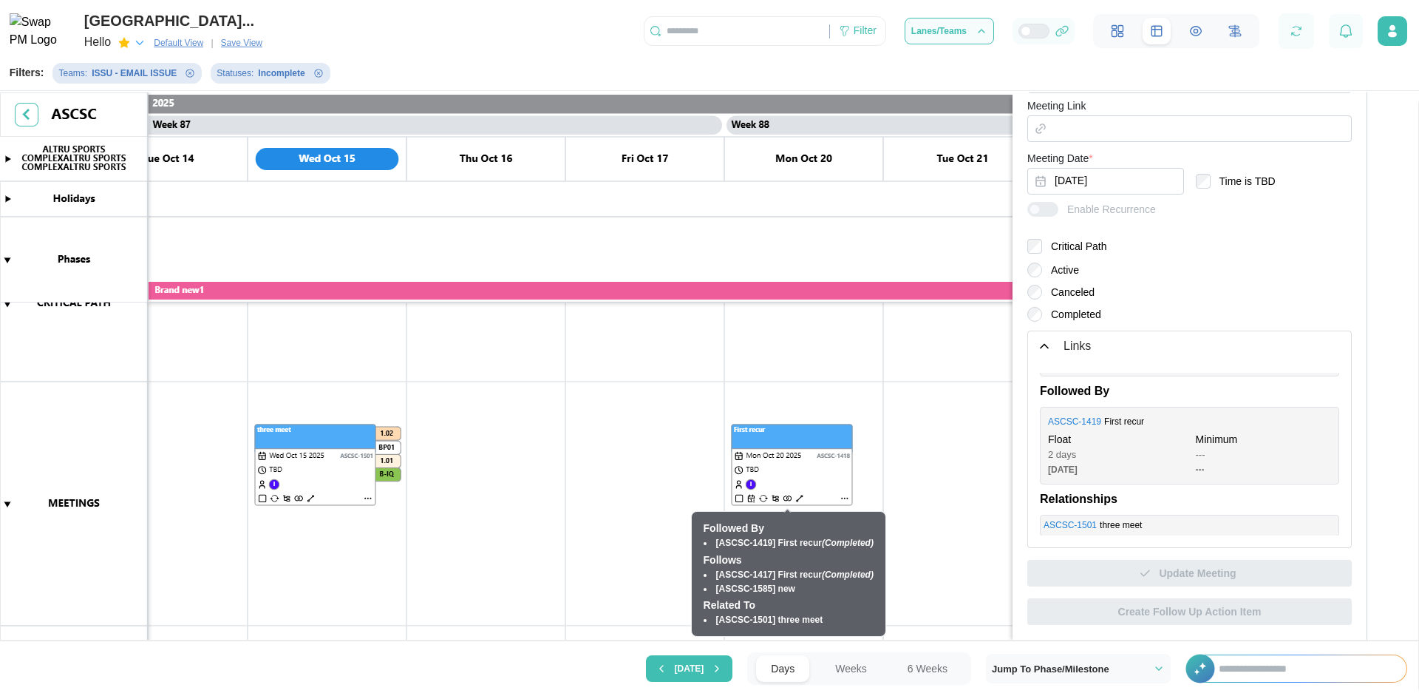
click at [785, 497] on canvas at bounding box center [709, 367] width 1419 height 551
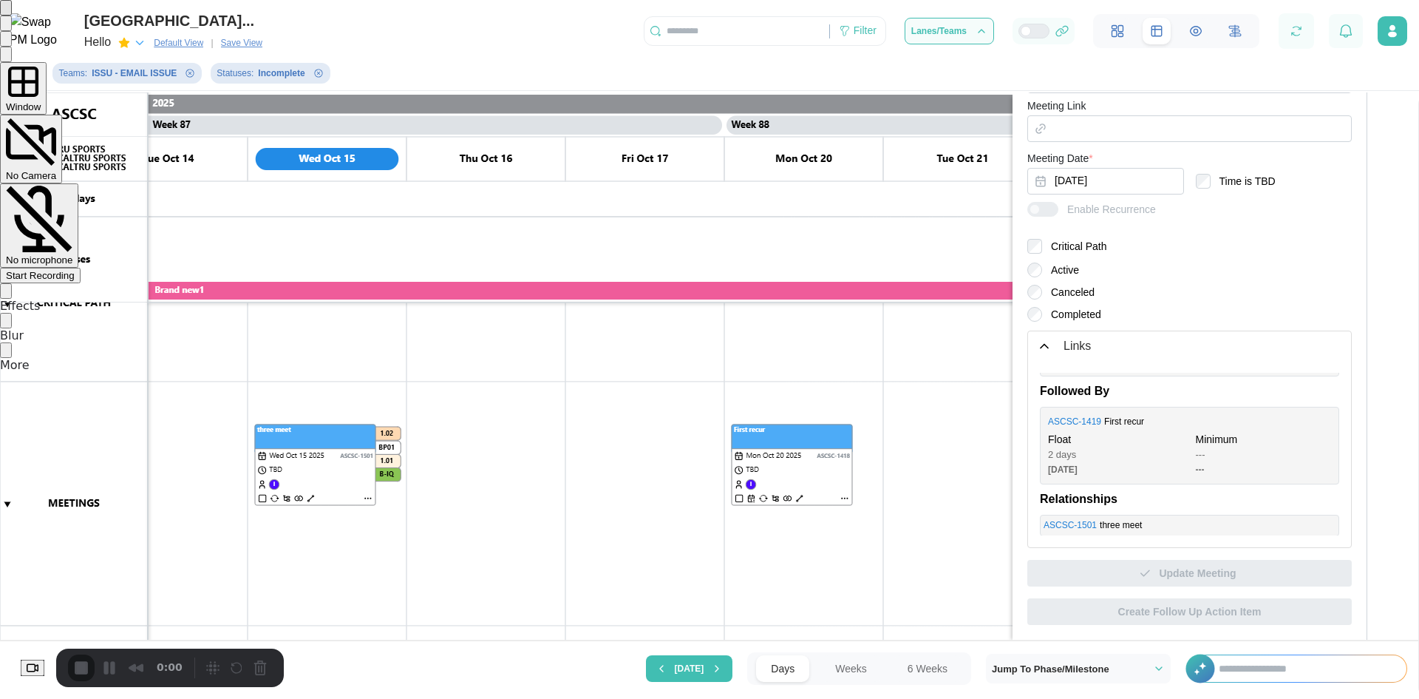
click at [75, 270] on span "Start Recording" at bounding box center [40, 275] width 69 height 11
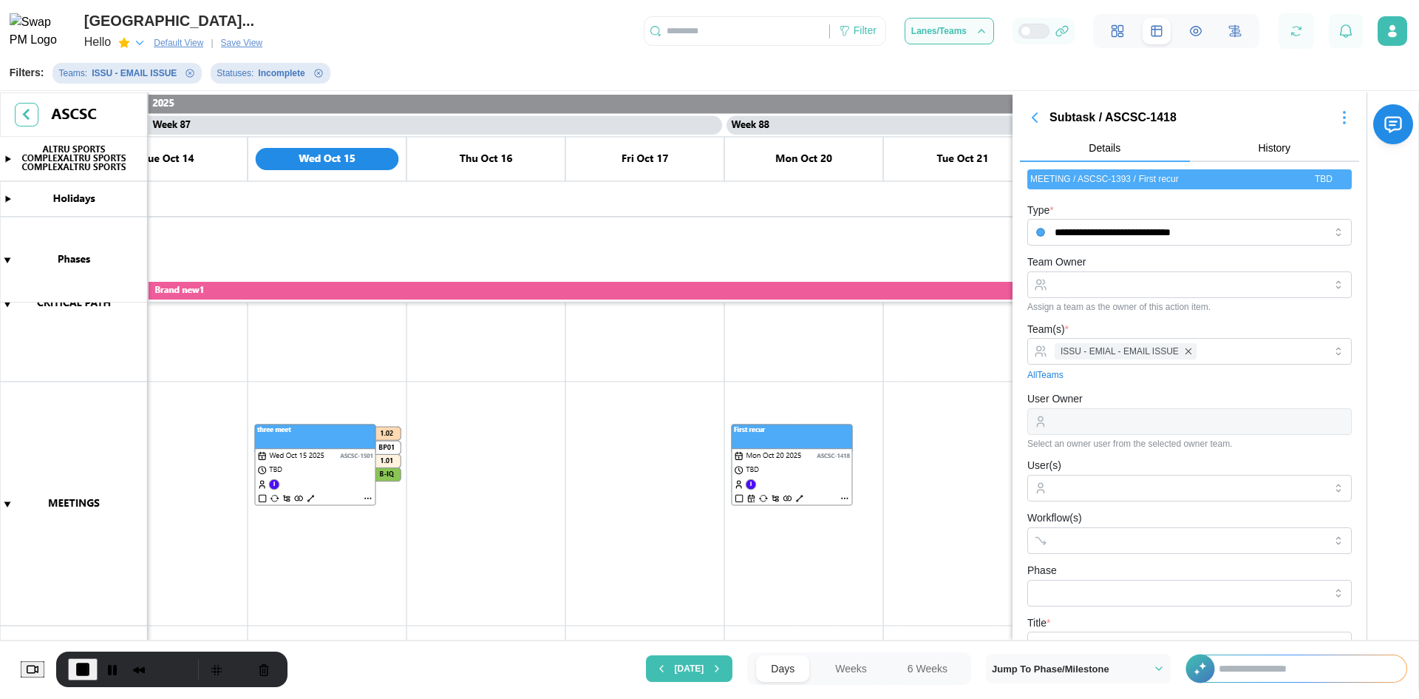
scroll to position [665, 0]
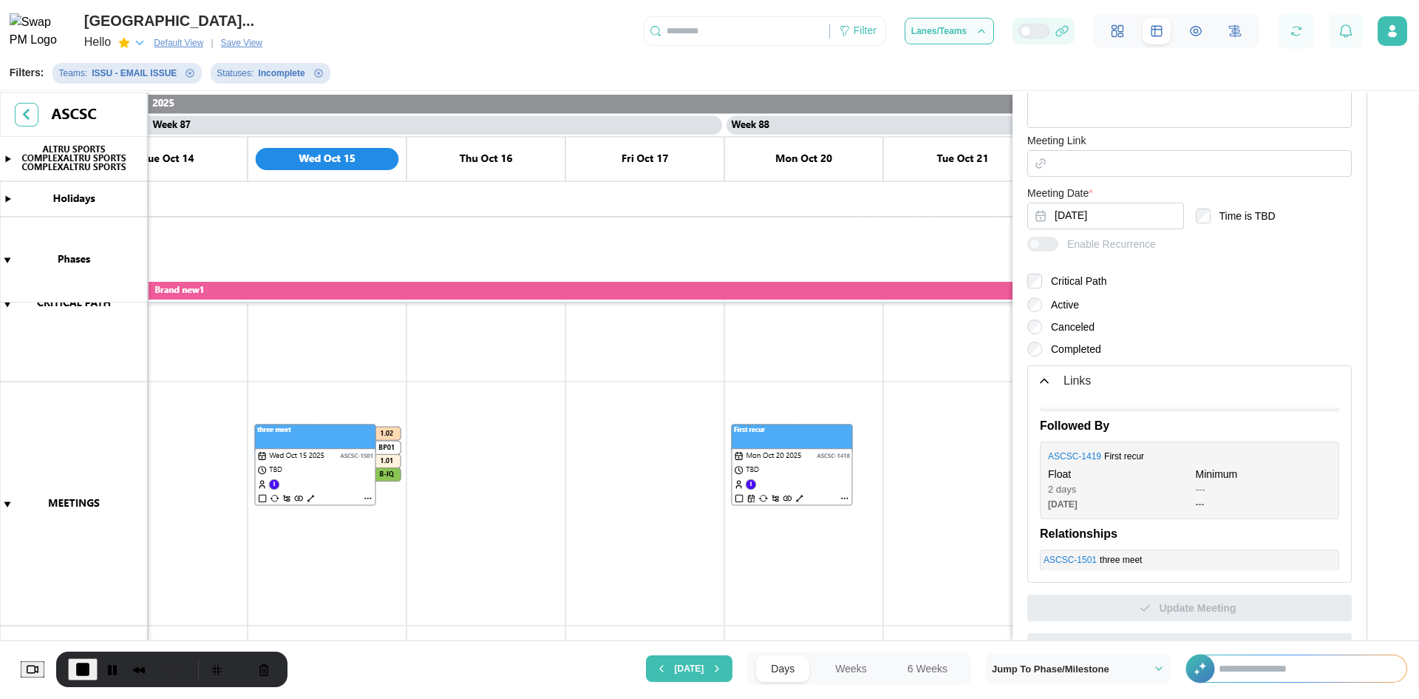
click at [1036, 32] on div at bounding box center [1040, 30] width 18 height 13
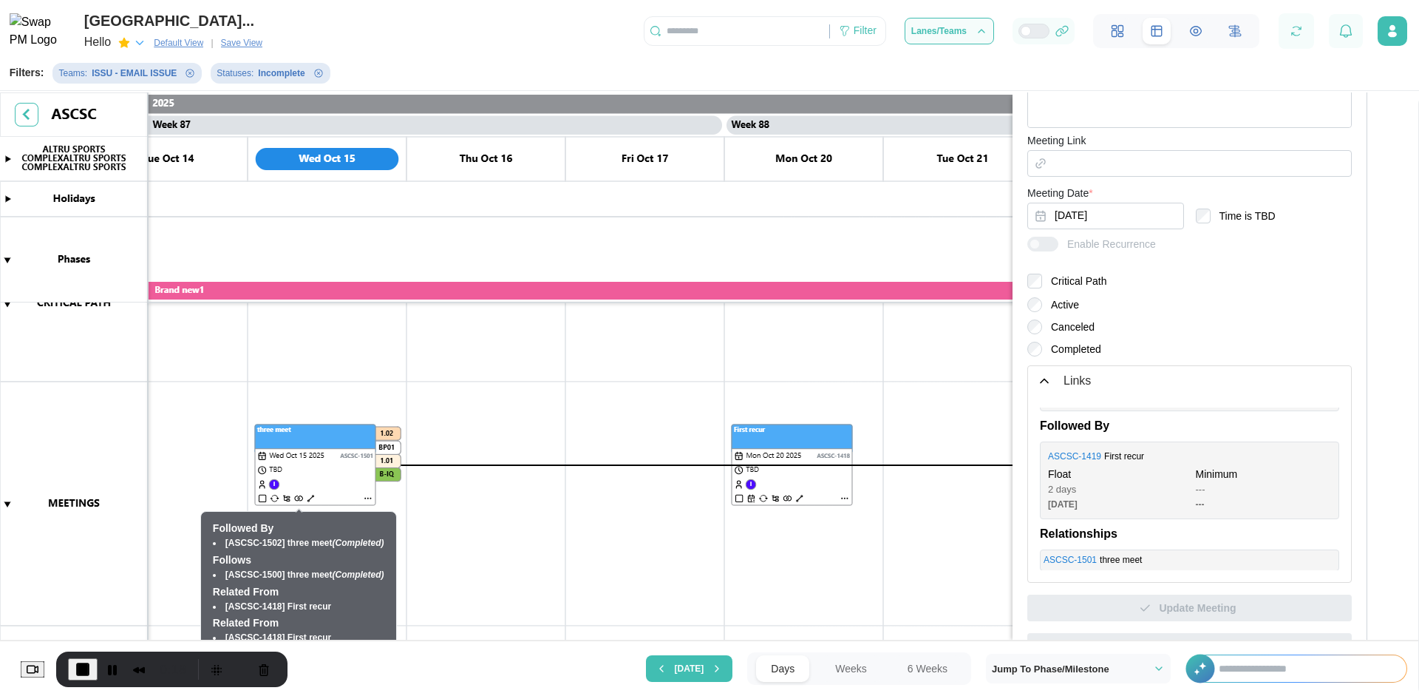
click at [298, 498] on canvas at bounding box center [709, 367] width 1419 height 551
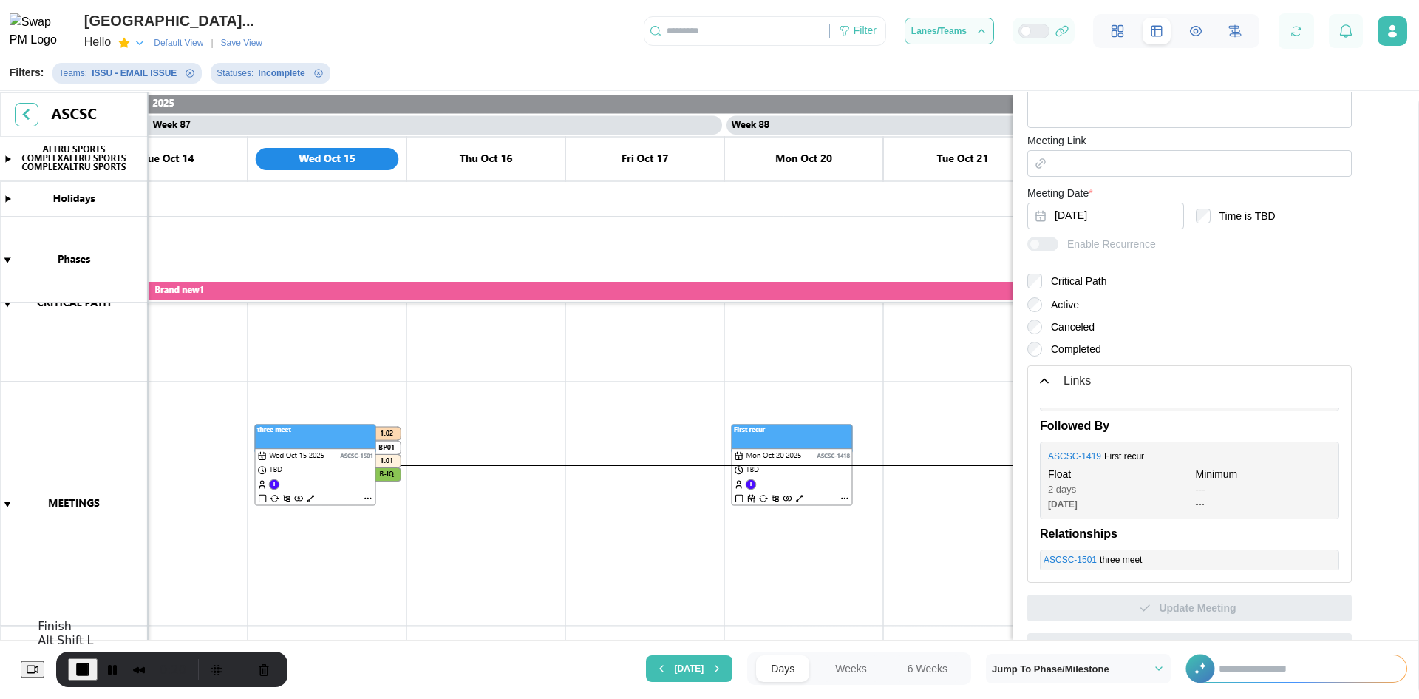
click at [91, 670] on span "End Recording" at bounding box center [83, 669] width 18 height 18
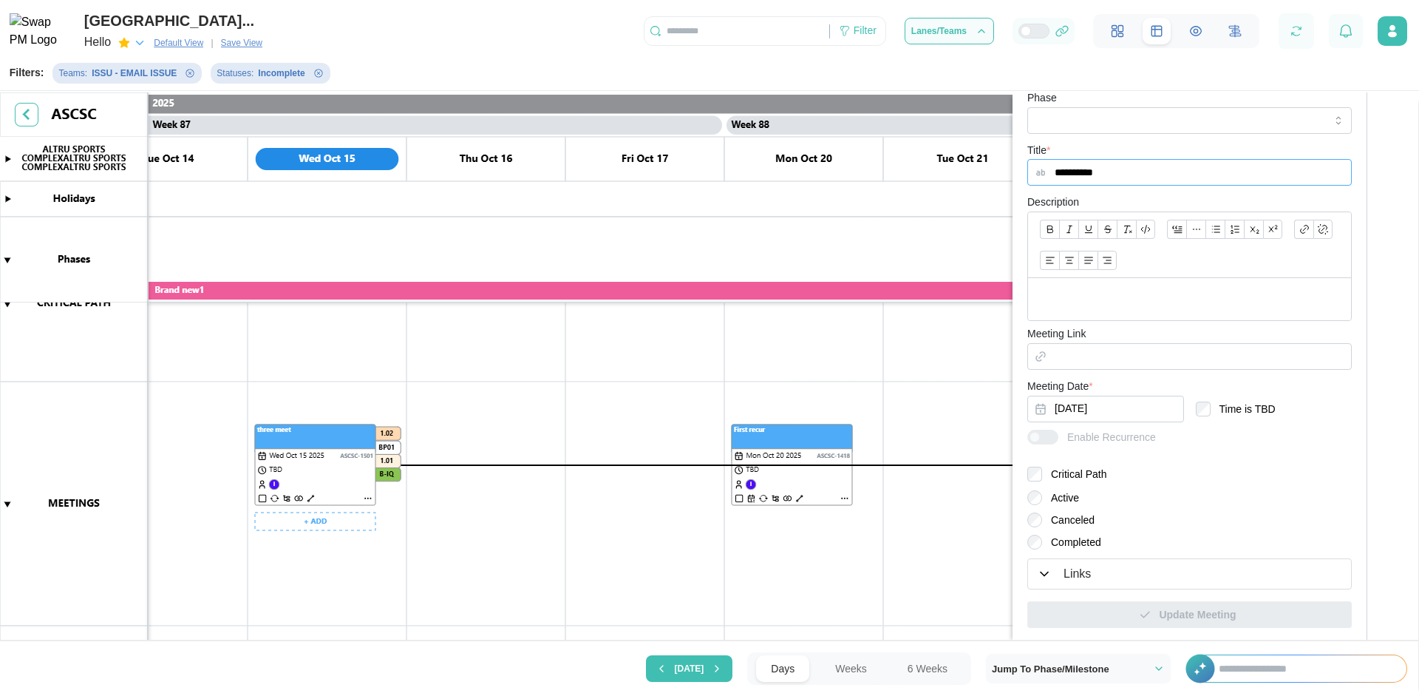
scroll to position [0, 68241]
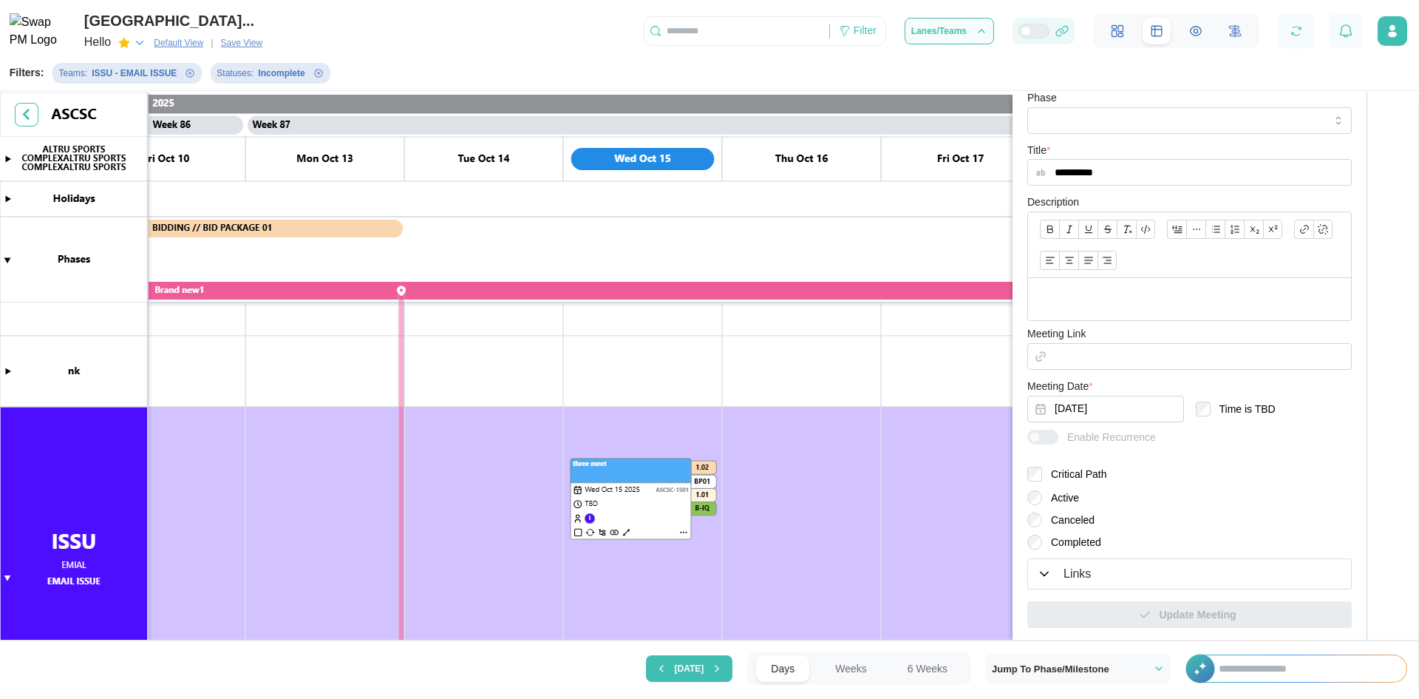
click at [1036, 30] on div at bounding box center [1040, 30] width 18 height 13
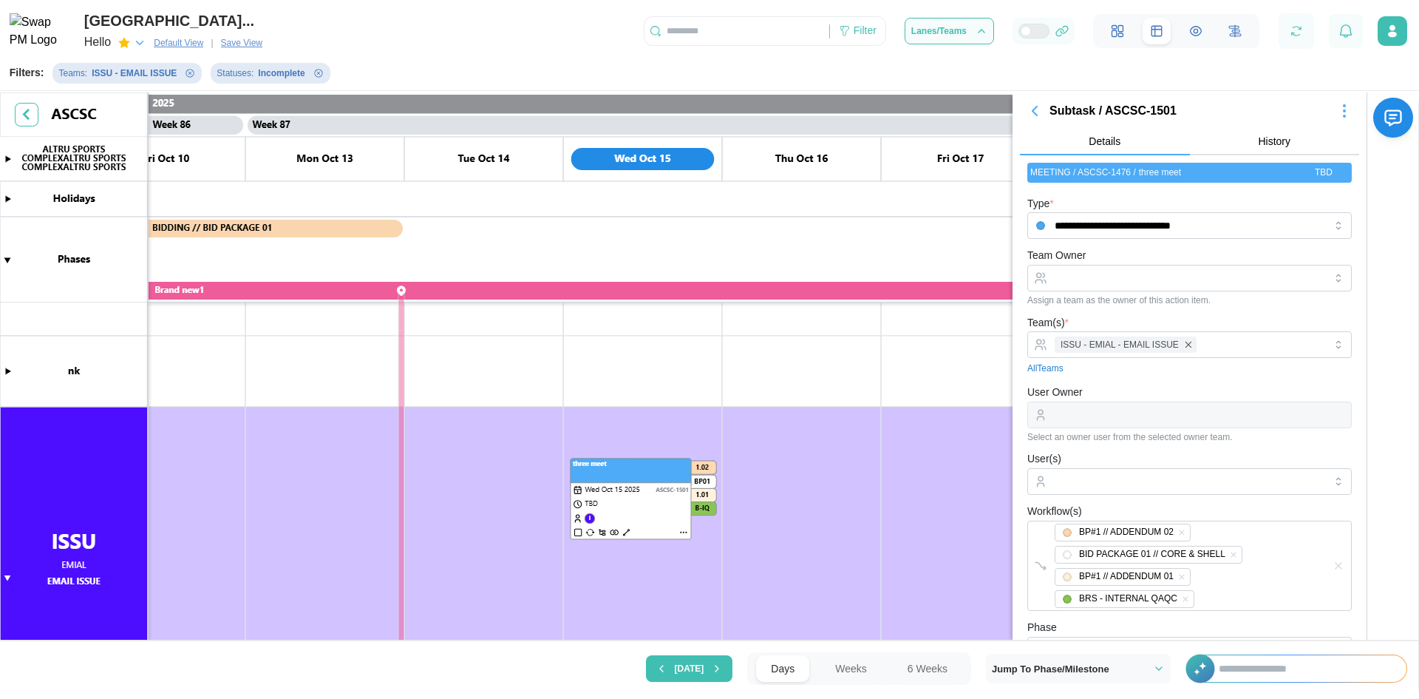
scroll to position [0, 0]
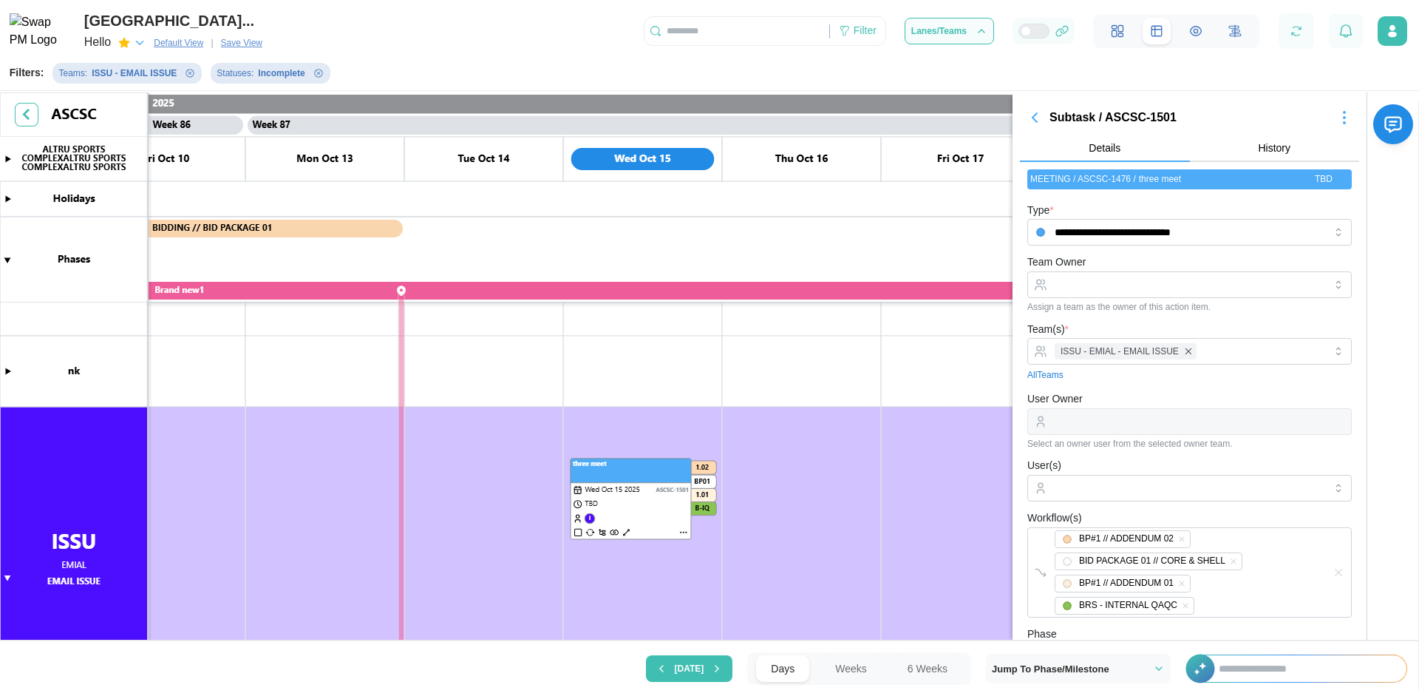
click at [1037, 117] on icon "button" at bounding box center [1035, 117] width 4 height 9
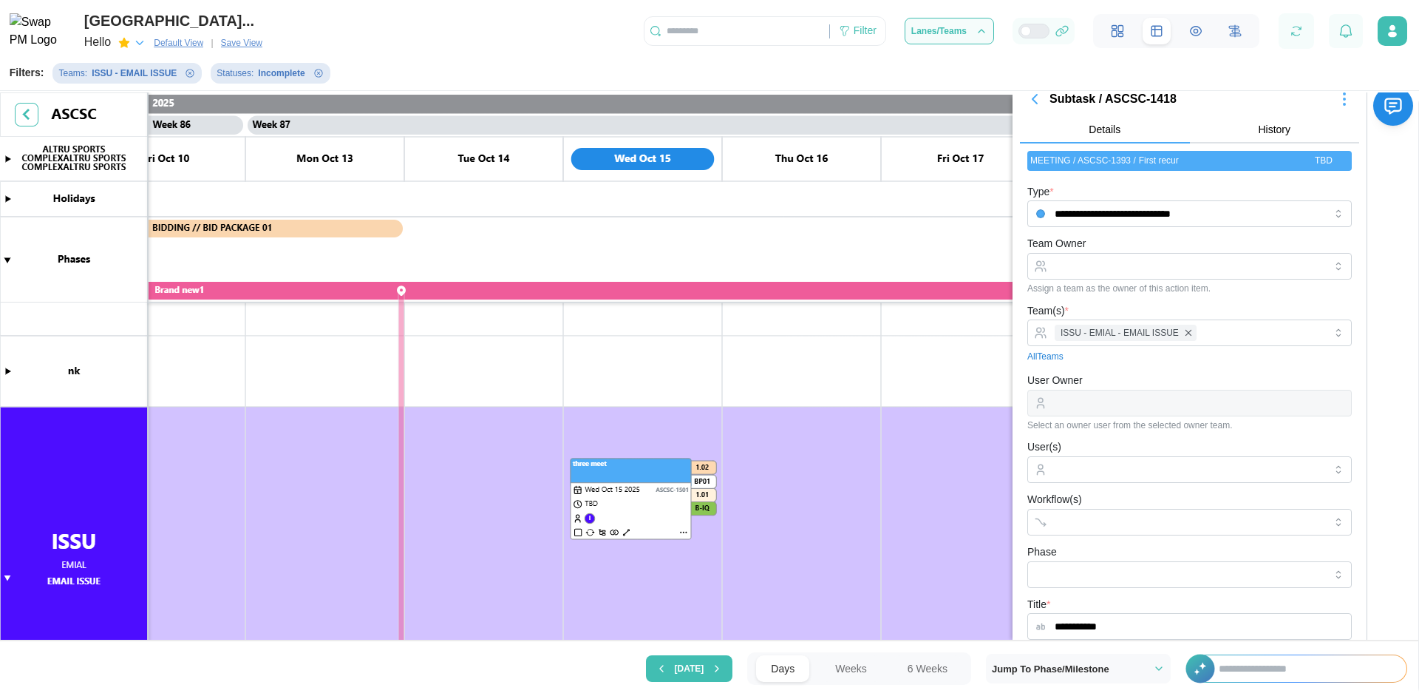
click at [1035, 103] on icon "button" at bounding box center [1035, 99] width 18 height 18
click at [1037, 103] on icon "button" at bounding box center [1035, 99] width 4 height 9
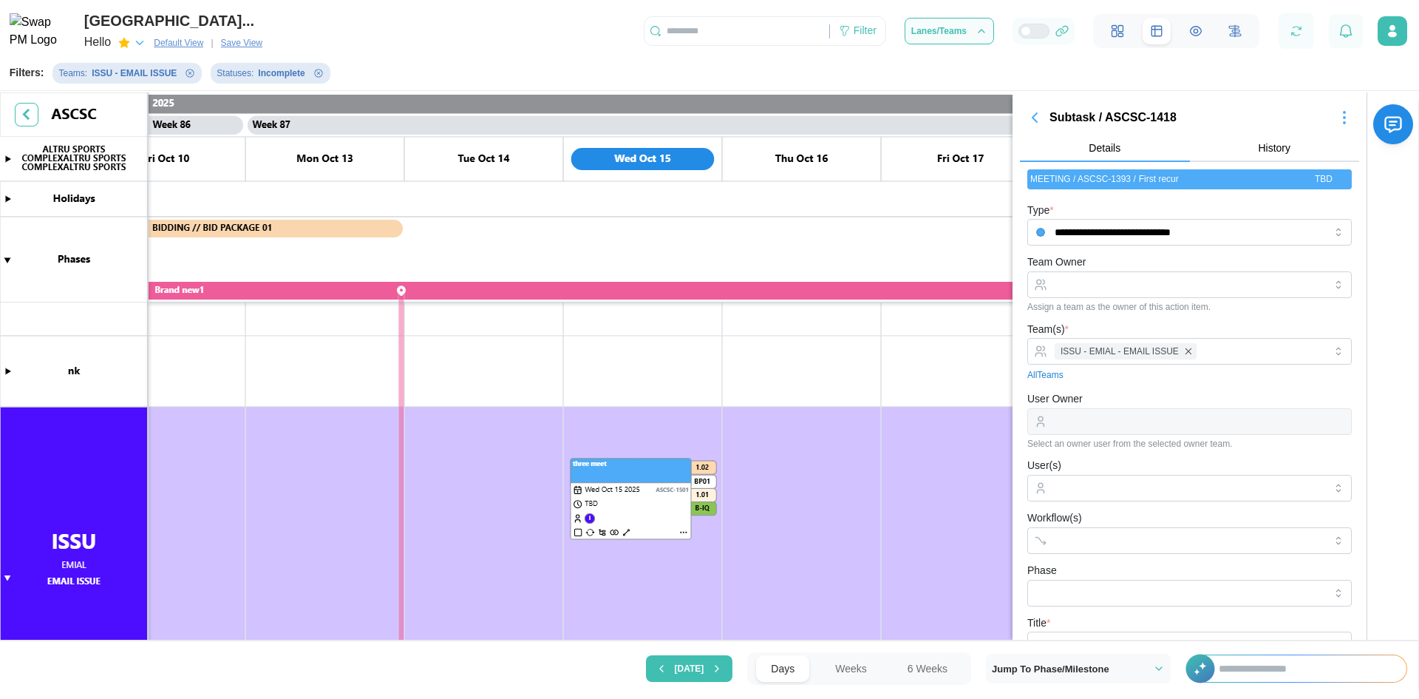
click at [1038, 118] on icon "button" at bounding box center [1035, 118] width 18 height 18
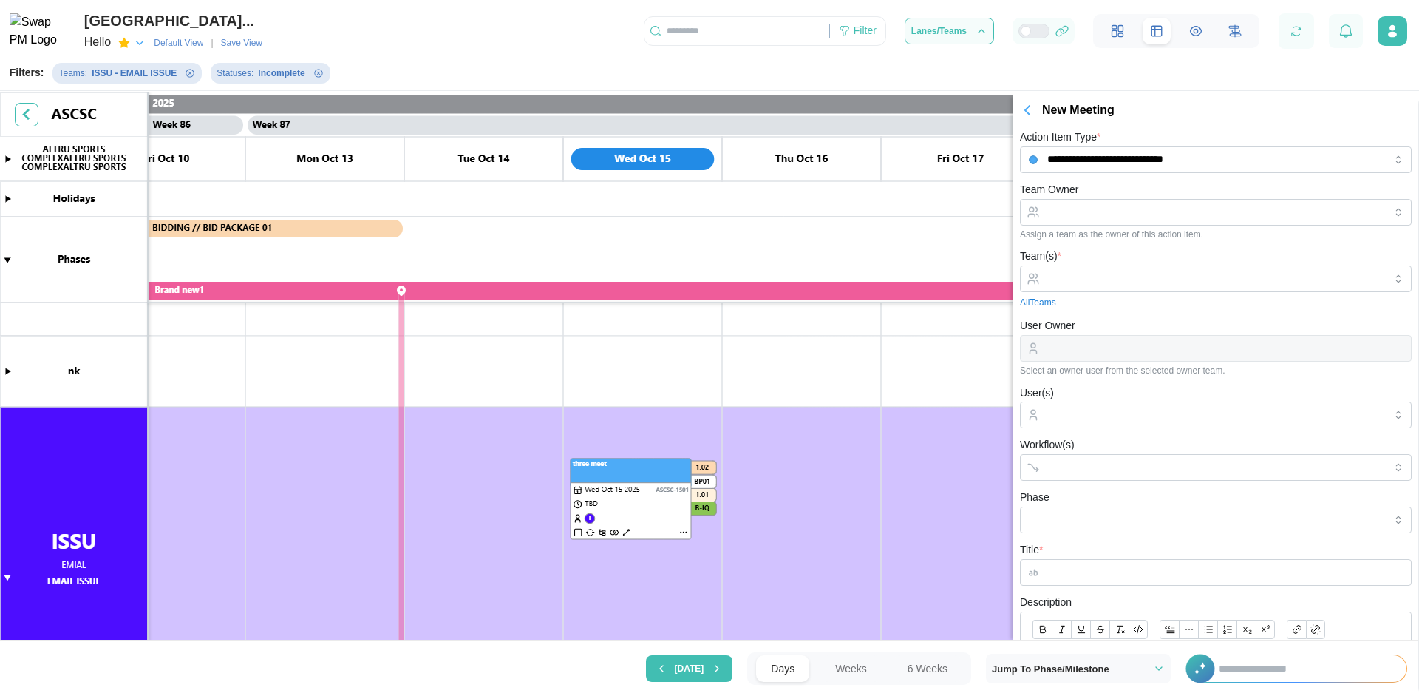
click at [1027, 109] on icon "button" at bounding box center [1027, 110] width 4 height 9
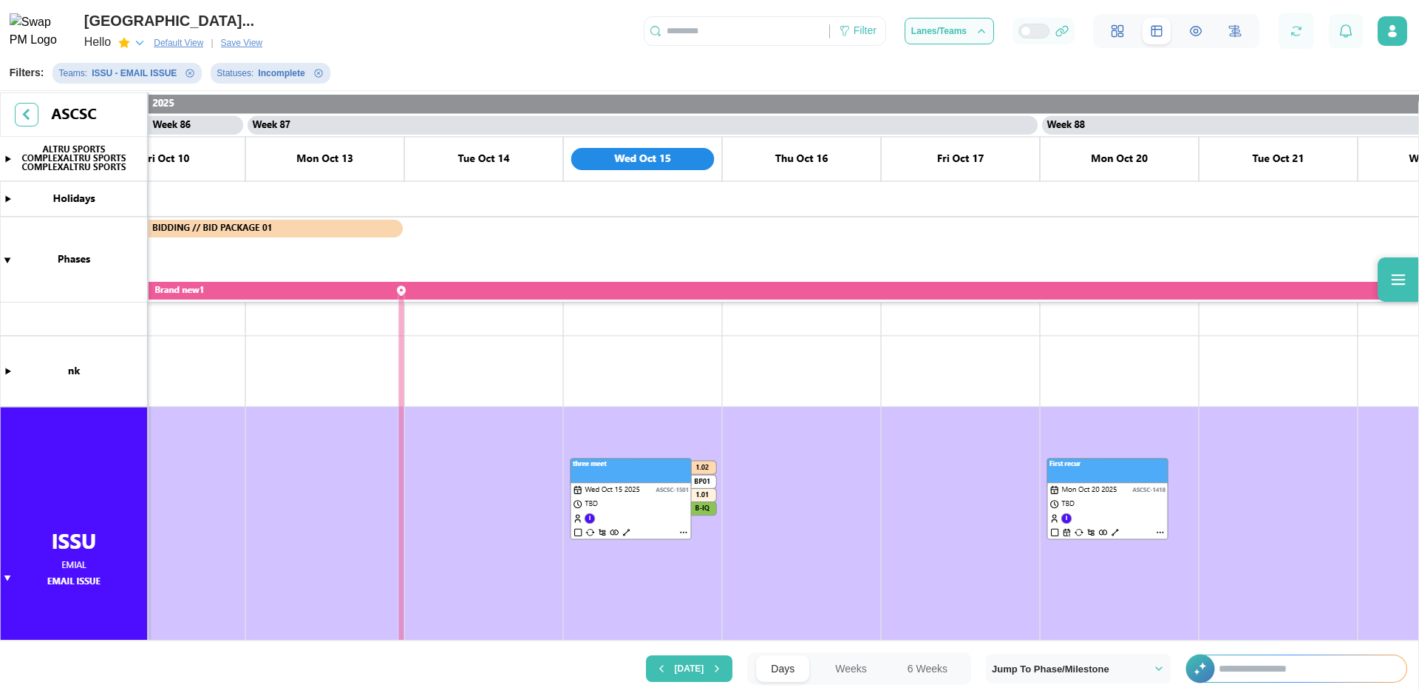
click at [1105, 109] on canvas at bounding box center [709, 367] width 1419 height 551
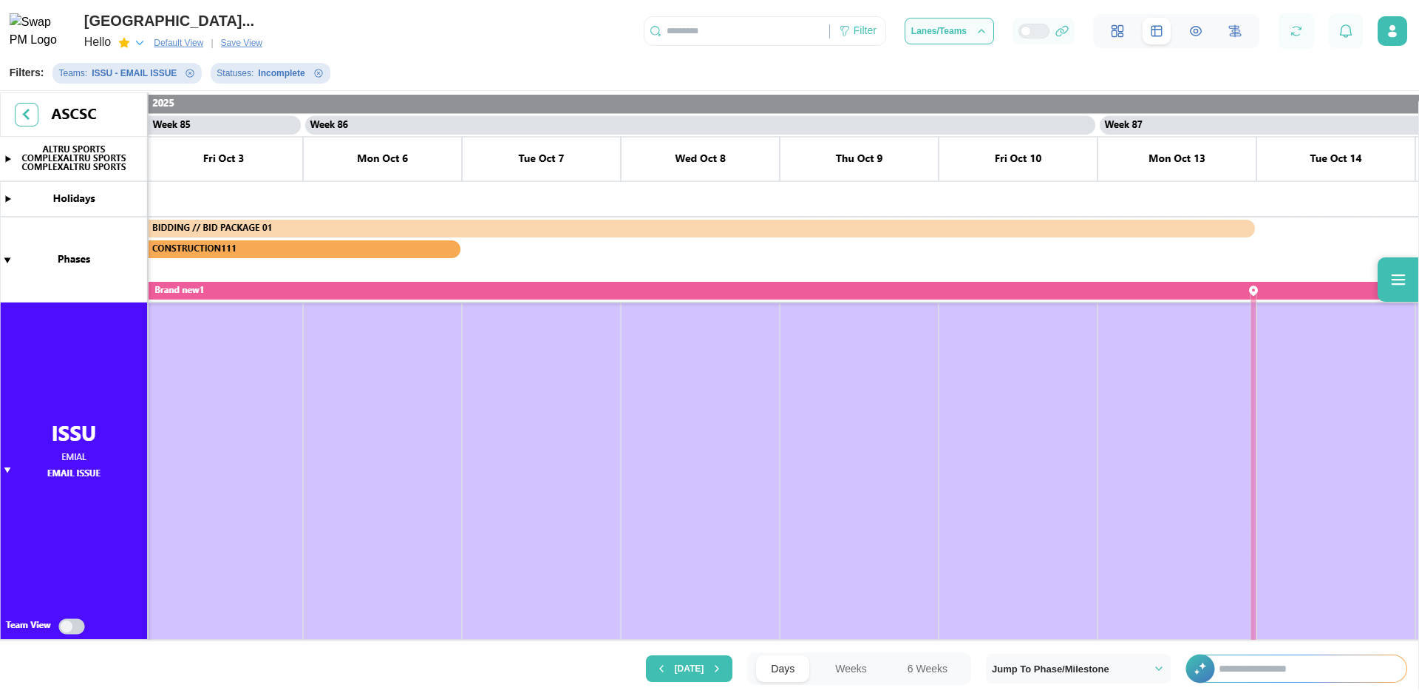
scroll to position [546, 0]
click at [8, 469] on canvas at bounding box center [709, 367] width 1419 height 551
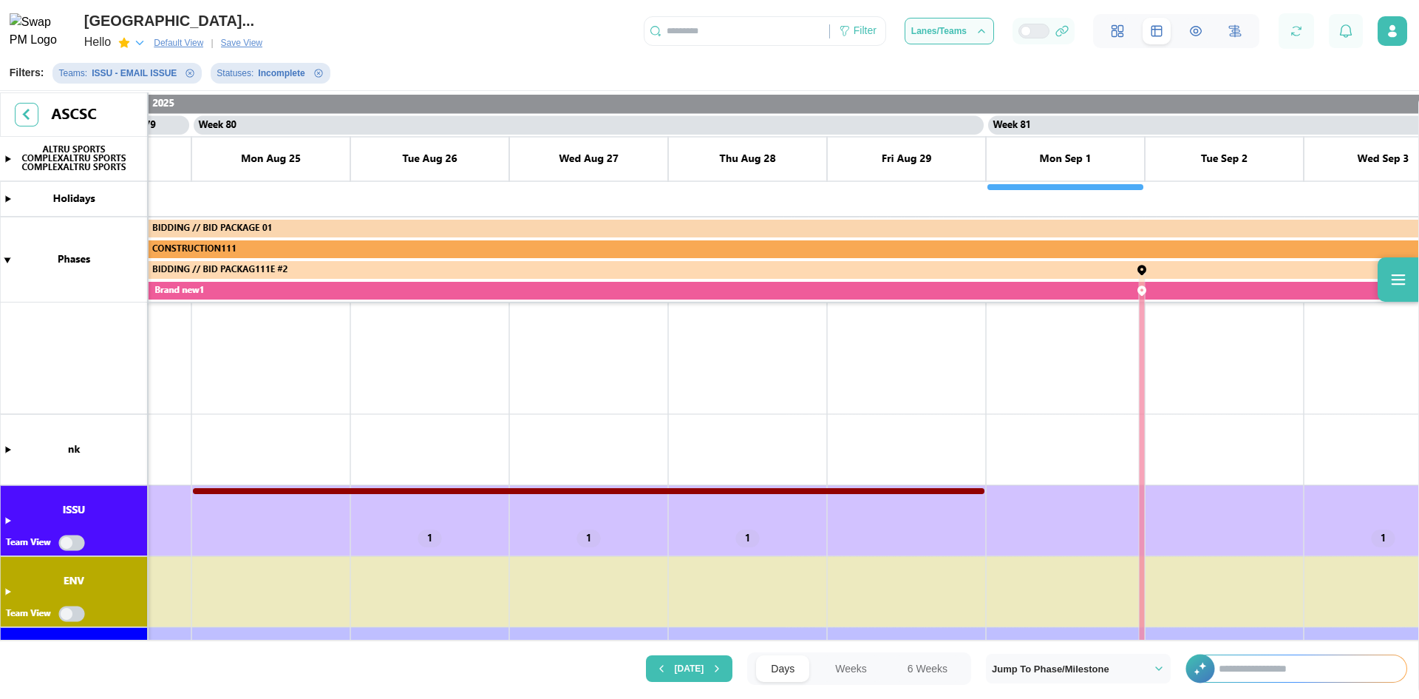
scroll to position [0, 62729]
click at [7, 522] on canvas at bounding box center [709, 367] width 1419 height 551
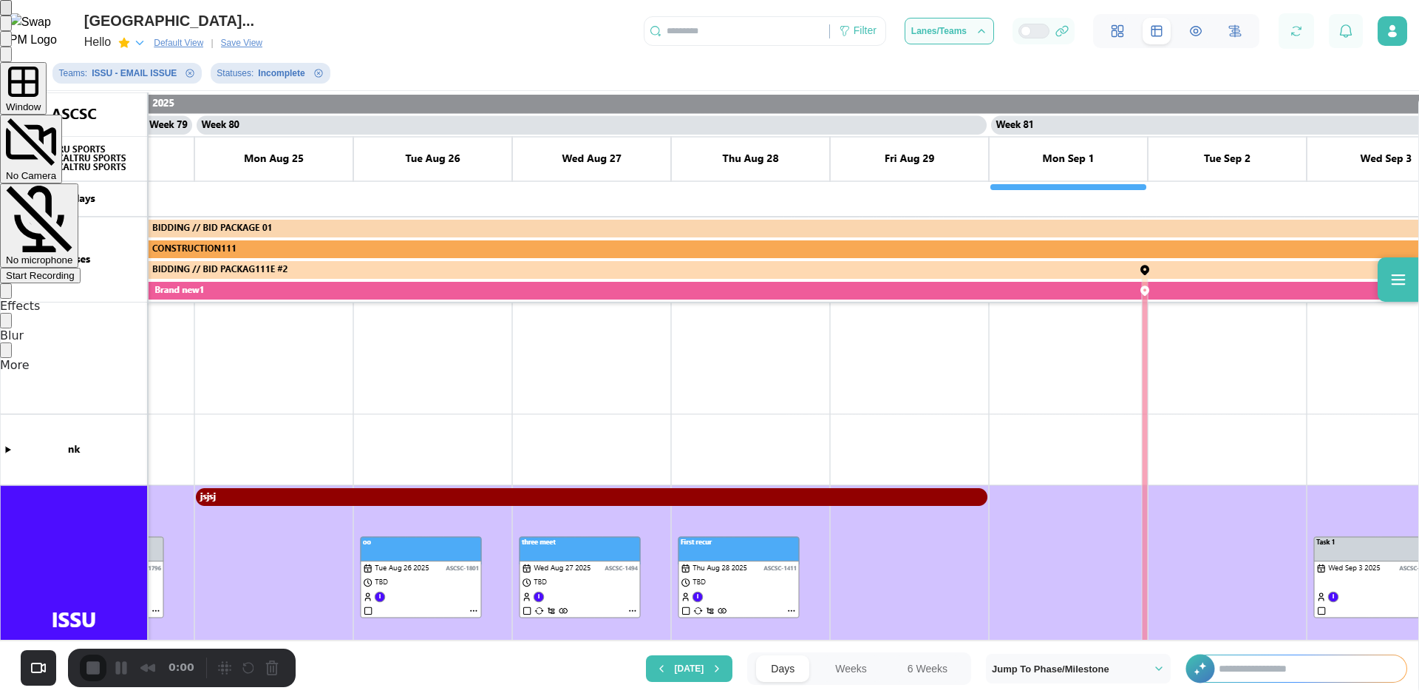
click at [75, 270] on div "Start Recording" at bounding box center [40, 275] width 69 height 11
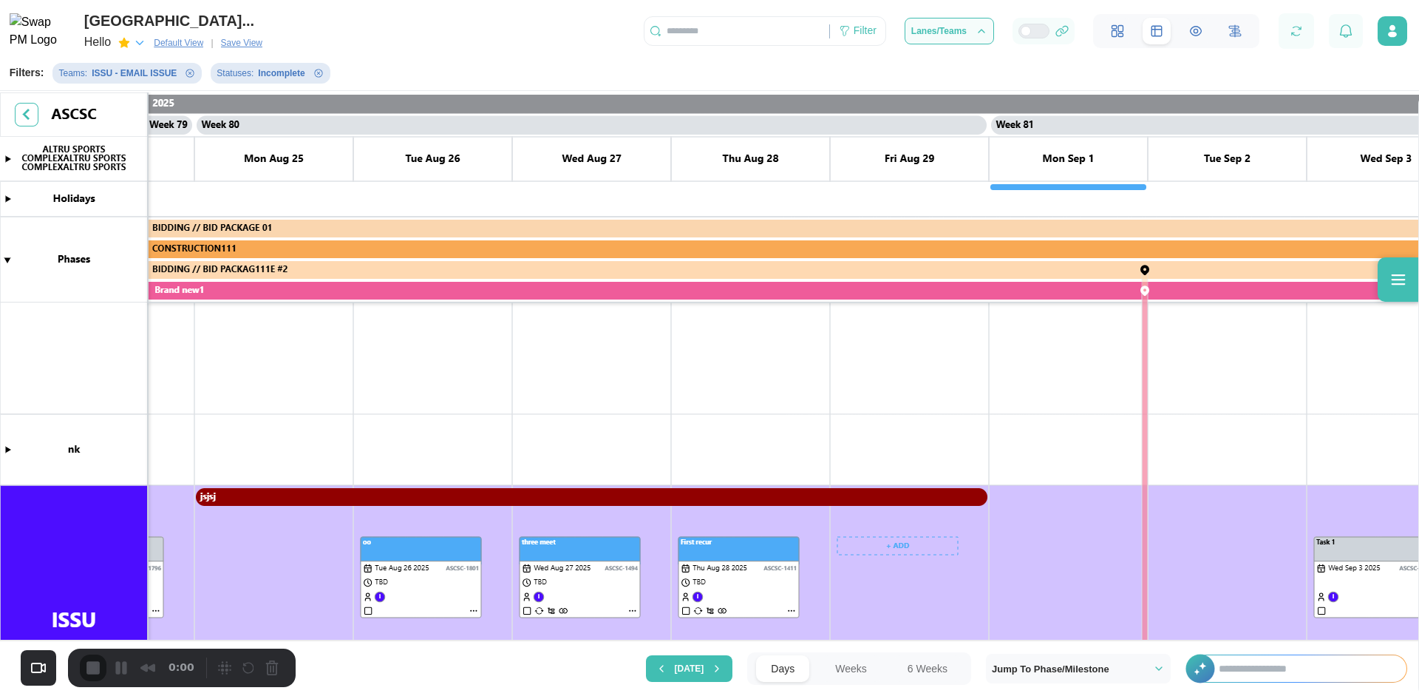
click at [710, 489] on canvas at bounding box center [709, 367] width 1419 height 551
click at [699, 559] on canvas at bounding box center [709, 367] width 1419 height 551
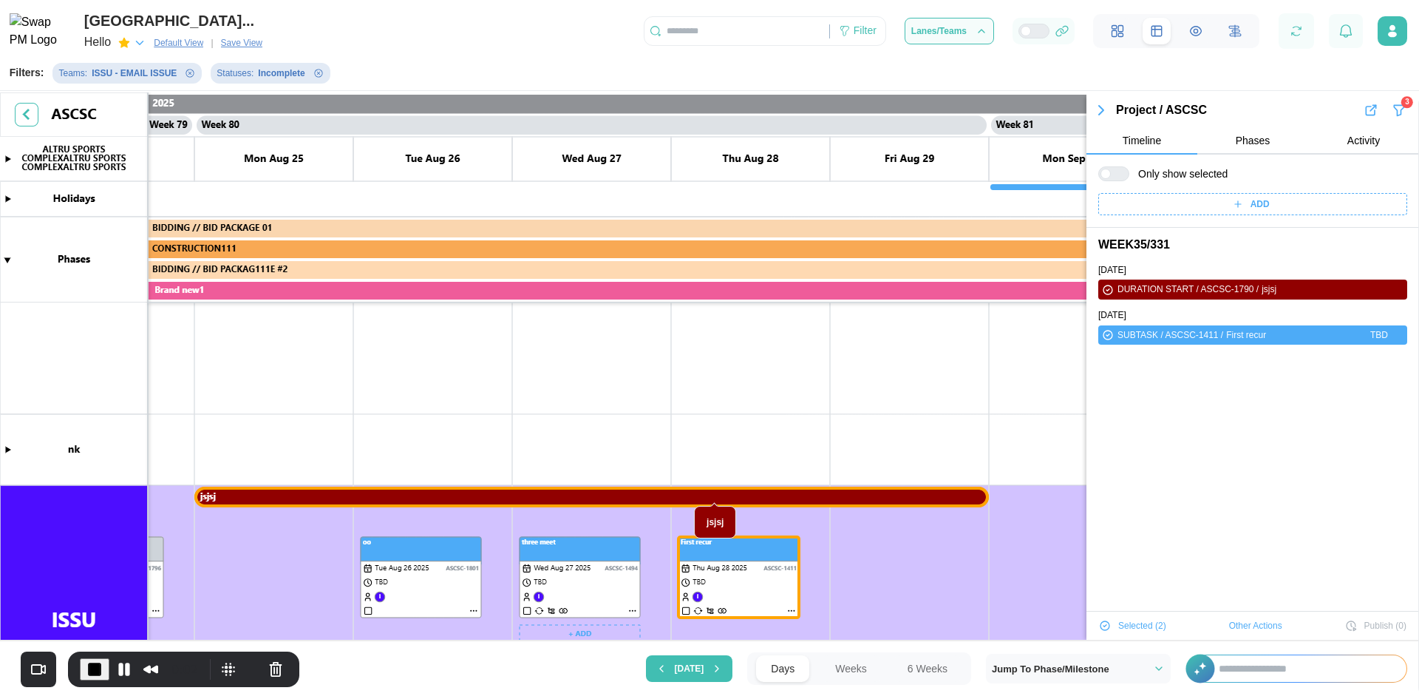
scroll to position [0, 0]
click at [396, 582] on canvas at bounding box center [709, 367] width 1419 height 551
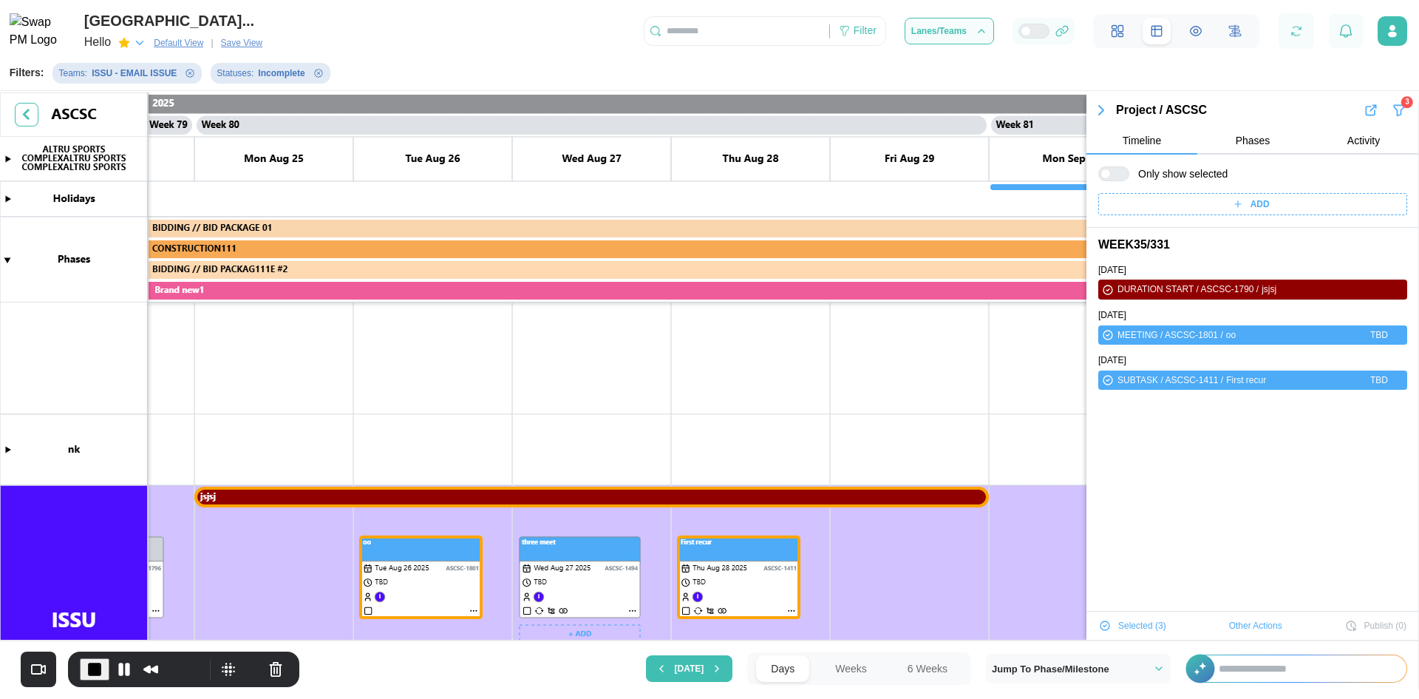
click at [546, 556] on canvas at bounding box center [709, 367] width 1419 height 551
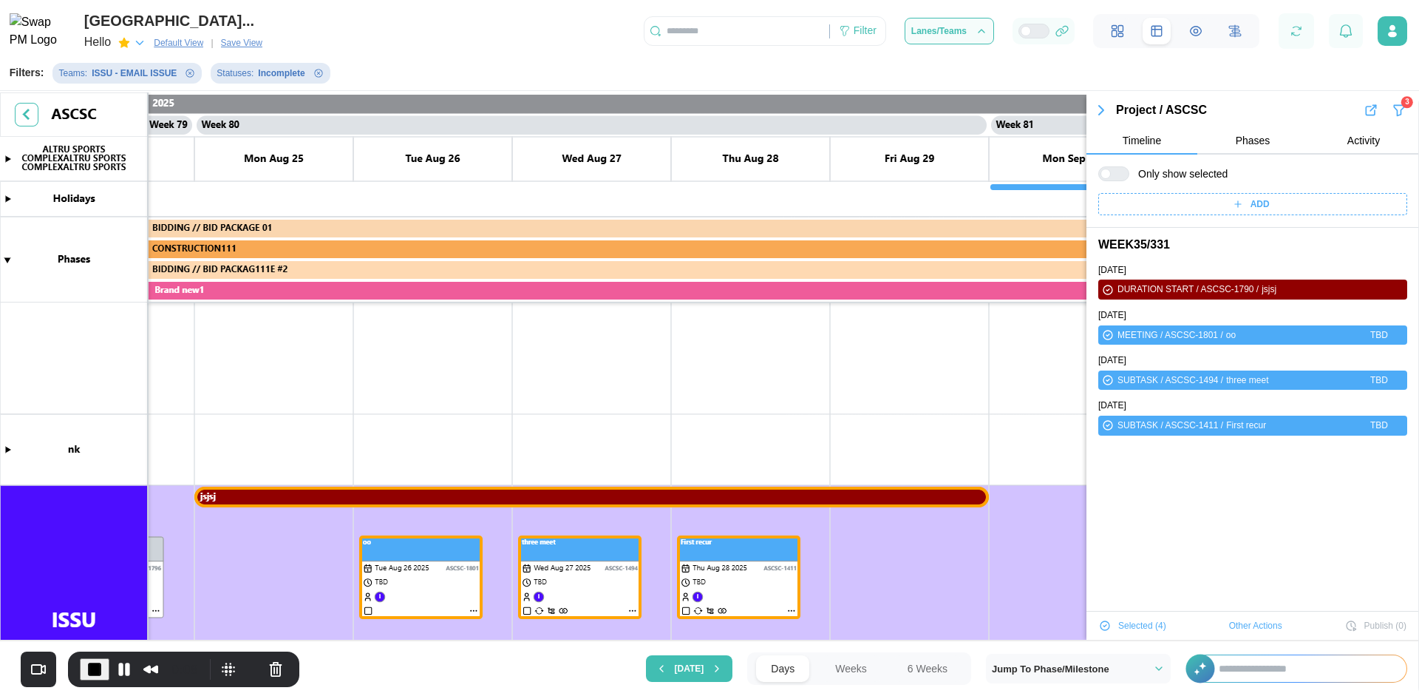
click at [490, 498] on canvas at bounding box center [709, 367] width 1419 height 551
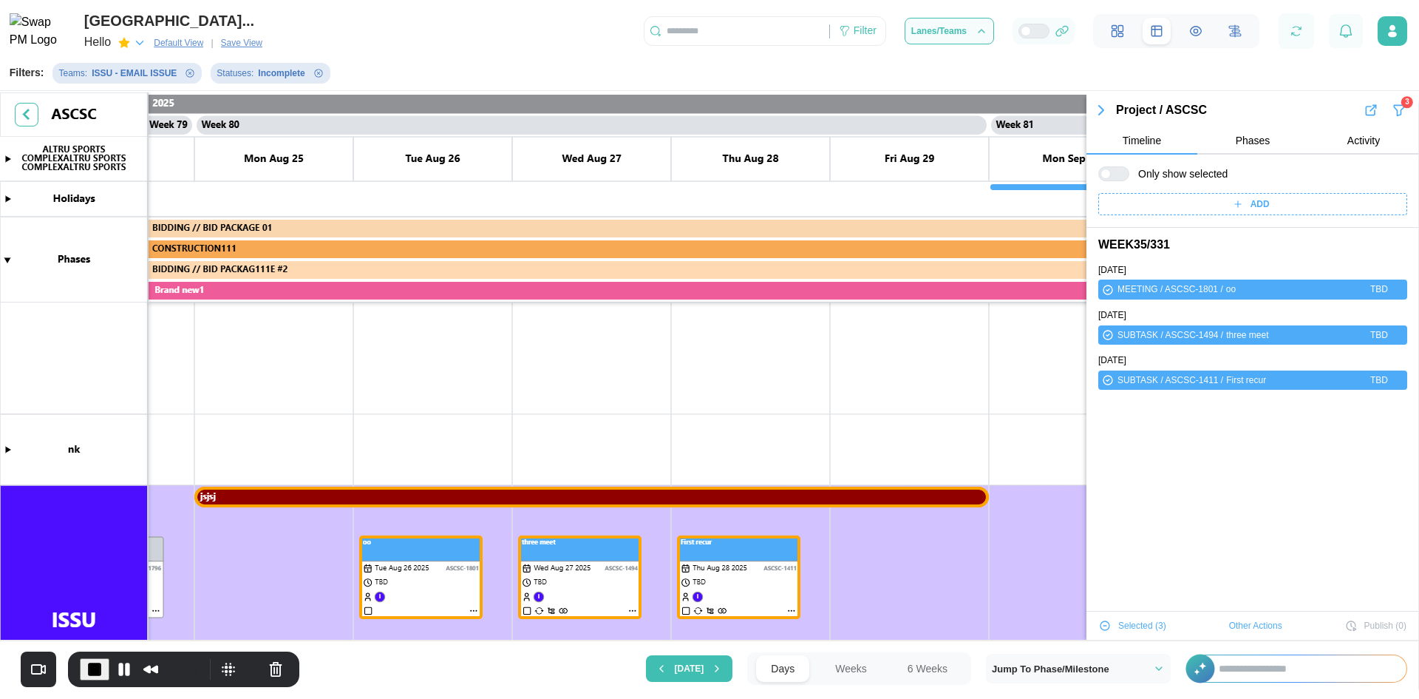
click at [96, 678] on button "End Recording" at bounding box center [95, 669] width 30 height 22
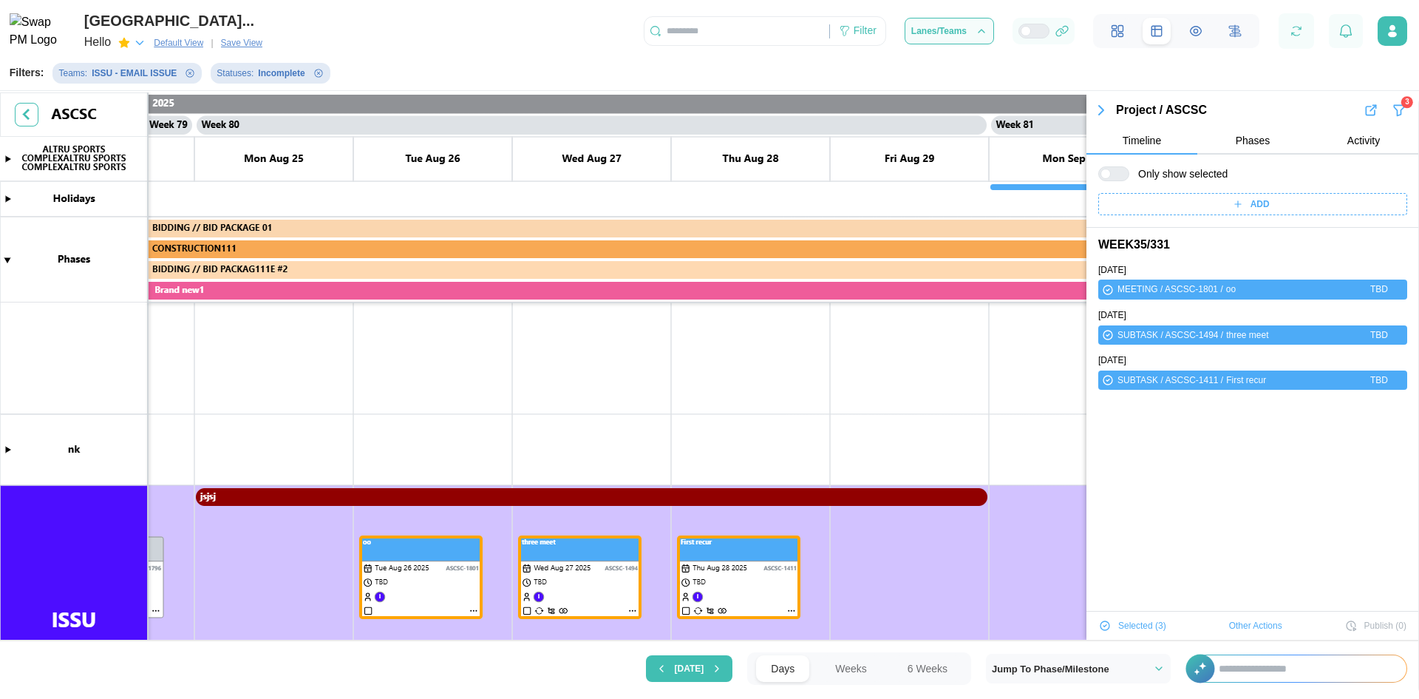
click at [312, 499] on canvas at bounding box center [709, 367] width 1419 height 551
click at [518, 497] on canvas at bounding box center [709, 367] width 1419 height 551
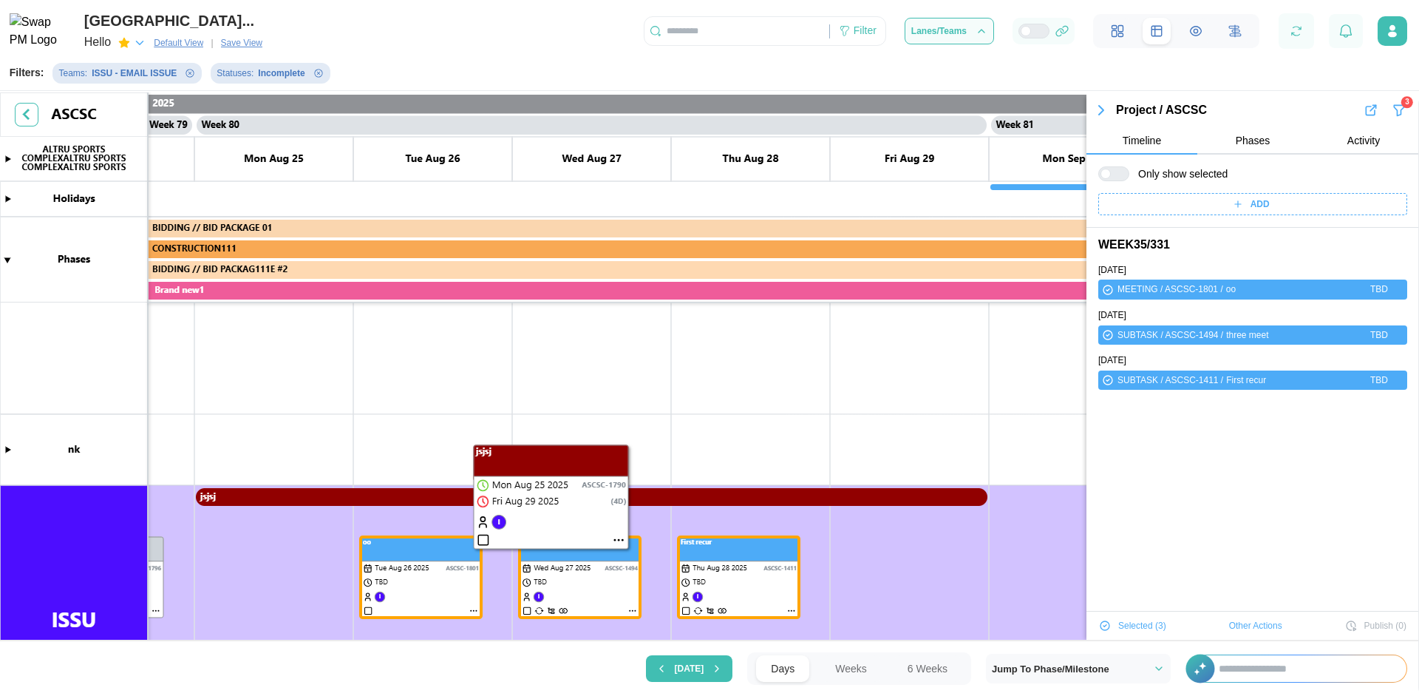
click at [615, 538] on canvas at bounding box center [709, 367] width 1419 height 551
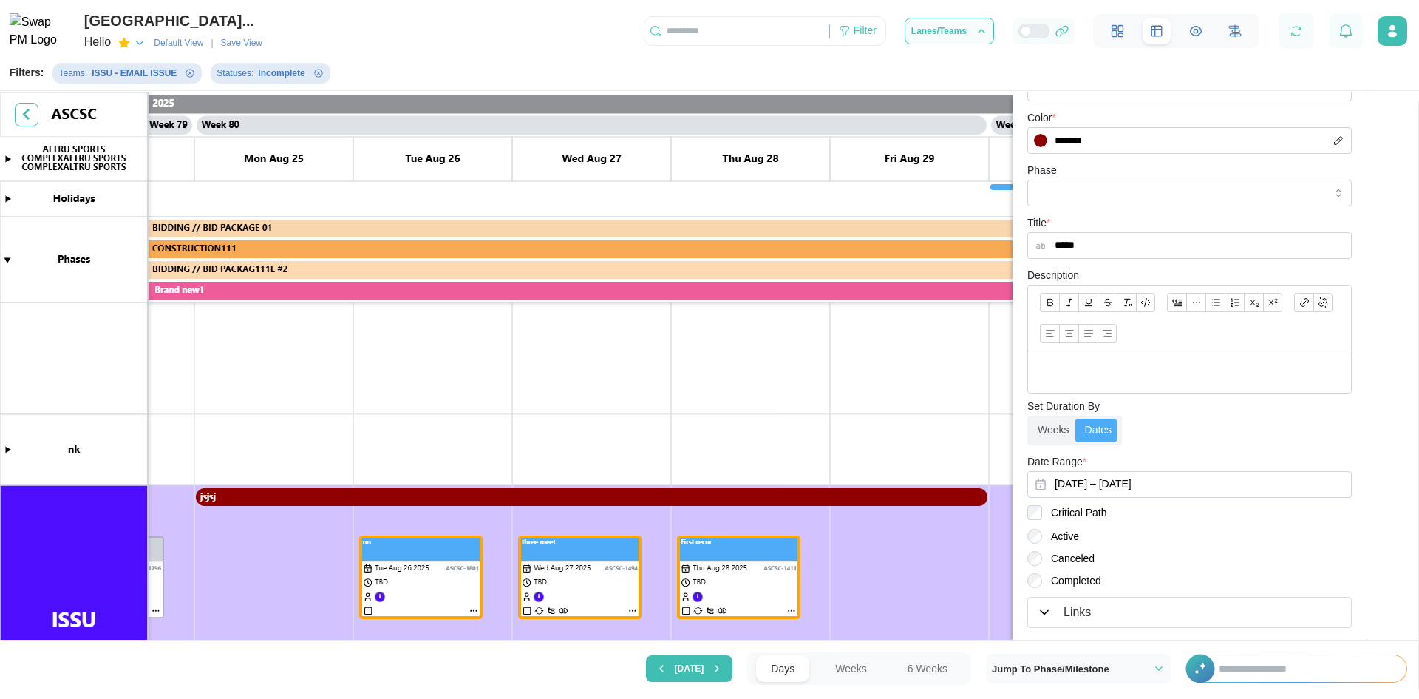
scroll to position [448, 0]
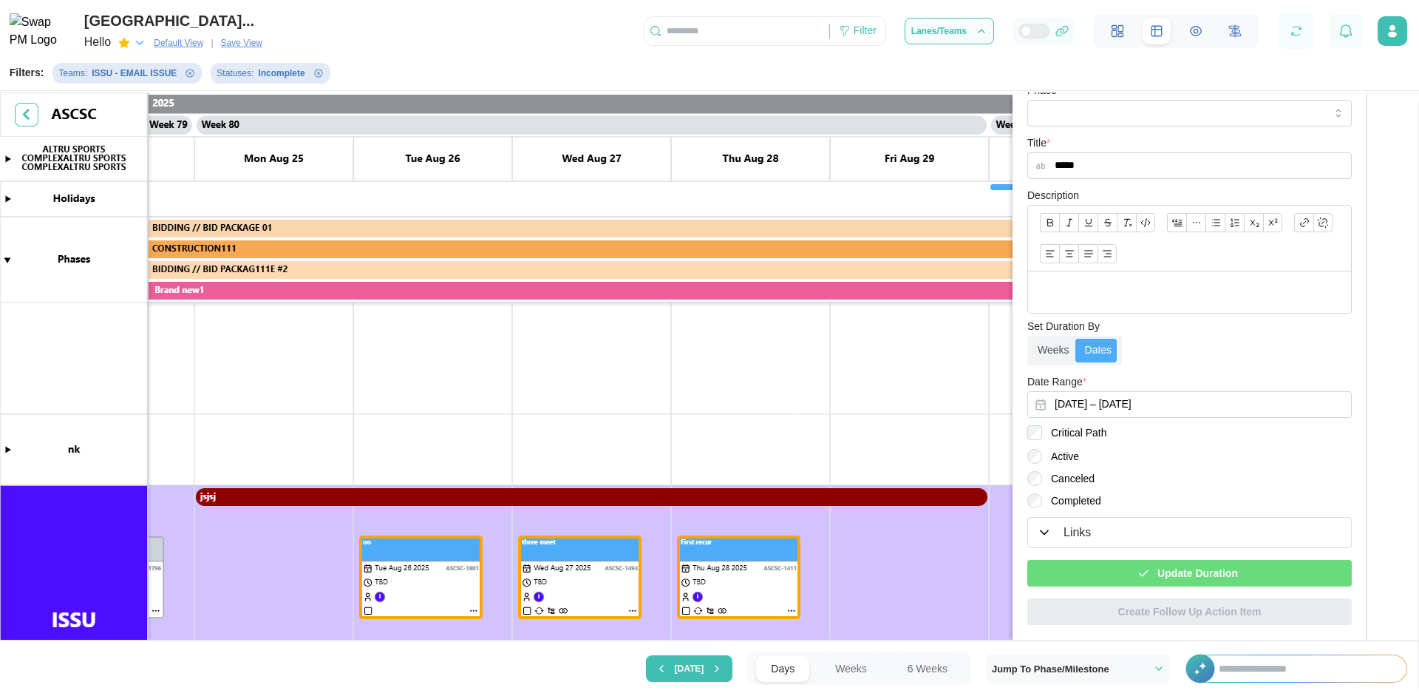
click at [1125, 558] on div "Update Duration" at bounding box center [1189, 567] width 325 height 38
click at [1129, 574] on div "Update Duration" at bounding box center [1187, 572] width 301 height 25
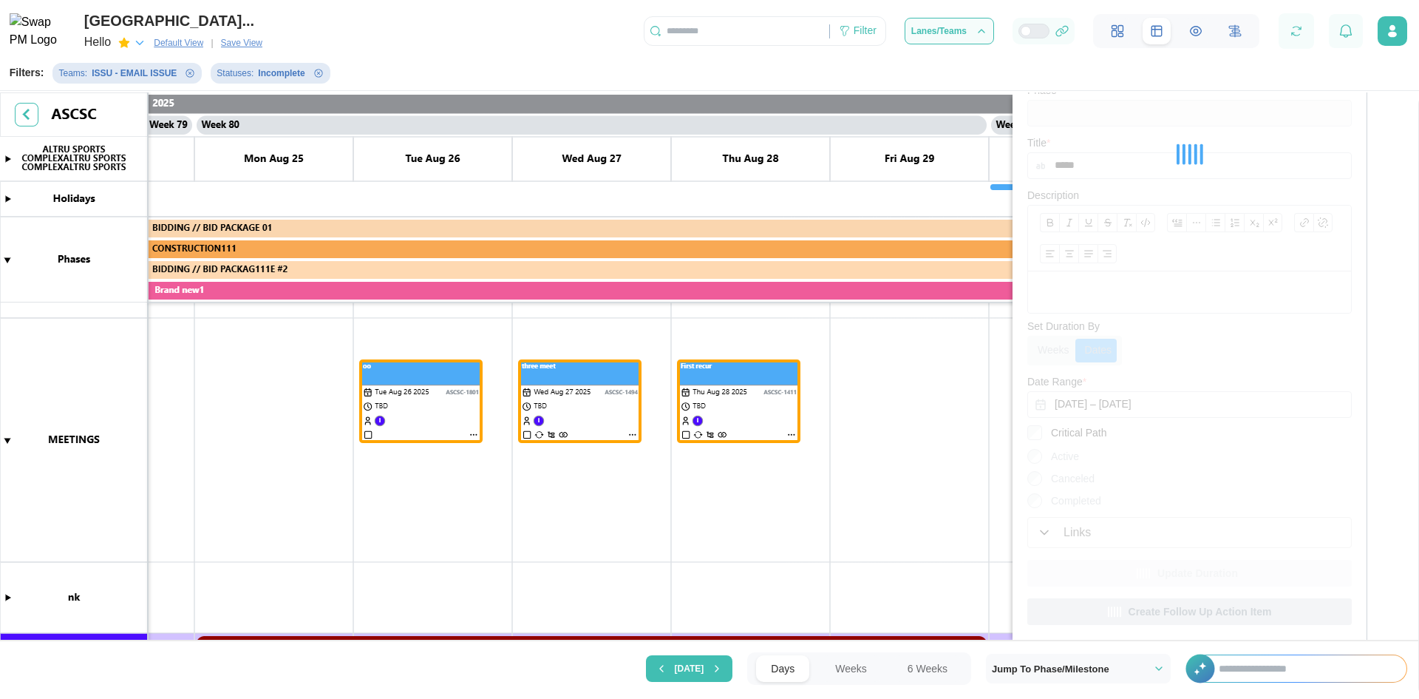
scroll to position [0, 0]
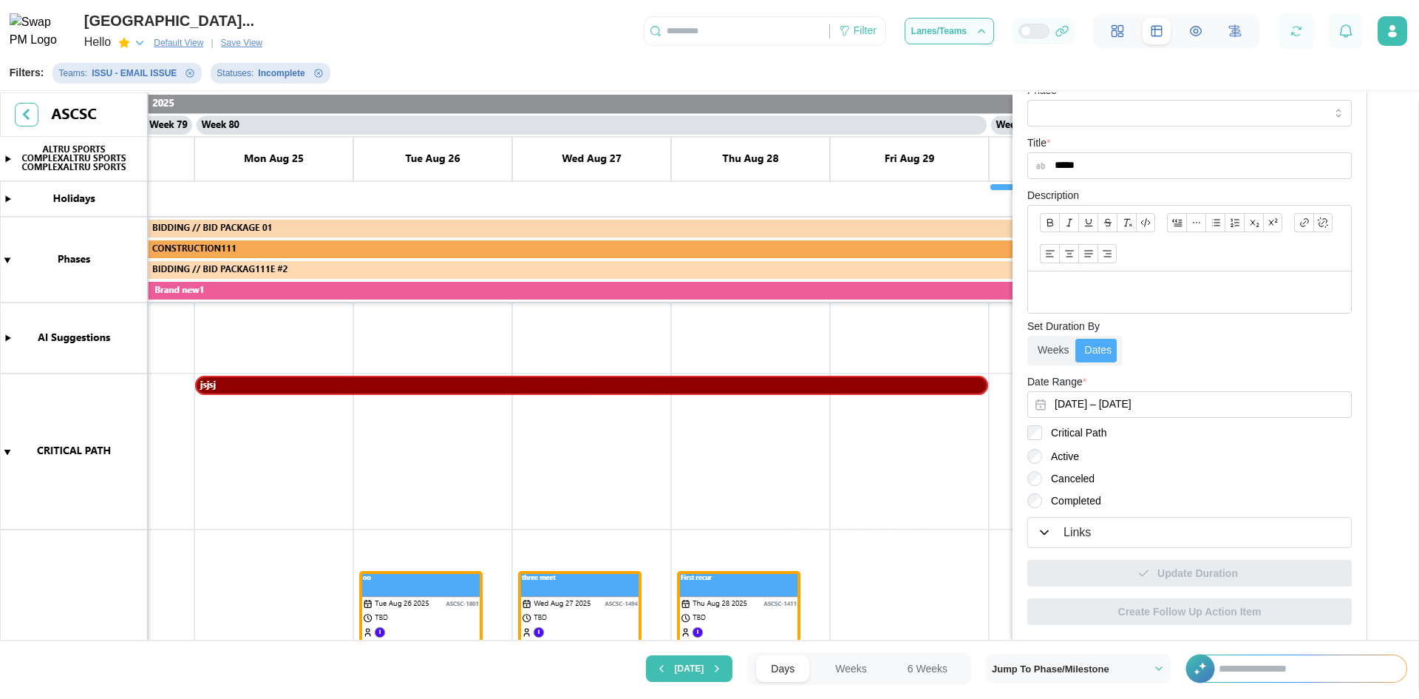
click at [456, 585] on canvas at bounding box center [709, 367] width 1419 height 551
click at [597, 580] on canvas at bounding box center [709, 367] width 1419 height 551
click at [765, 580] on canvas at bounding box center [709, 367] width 1419 height 551
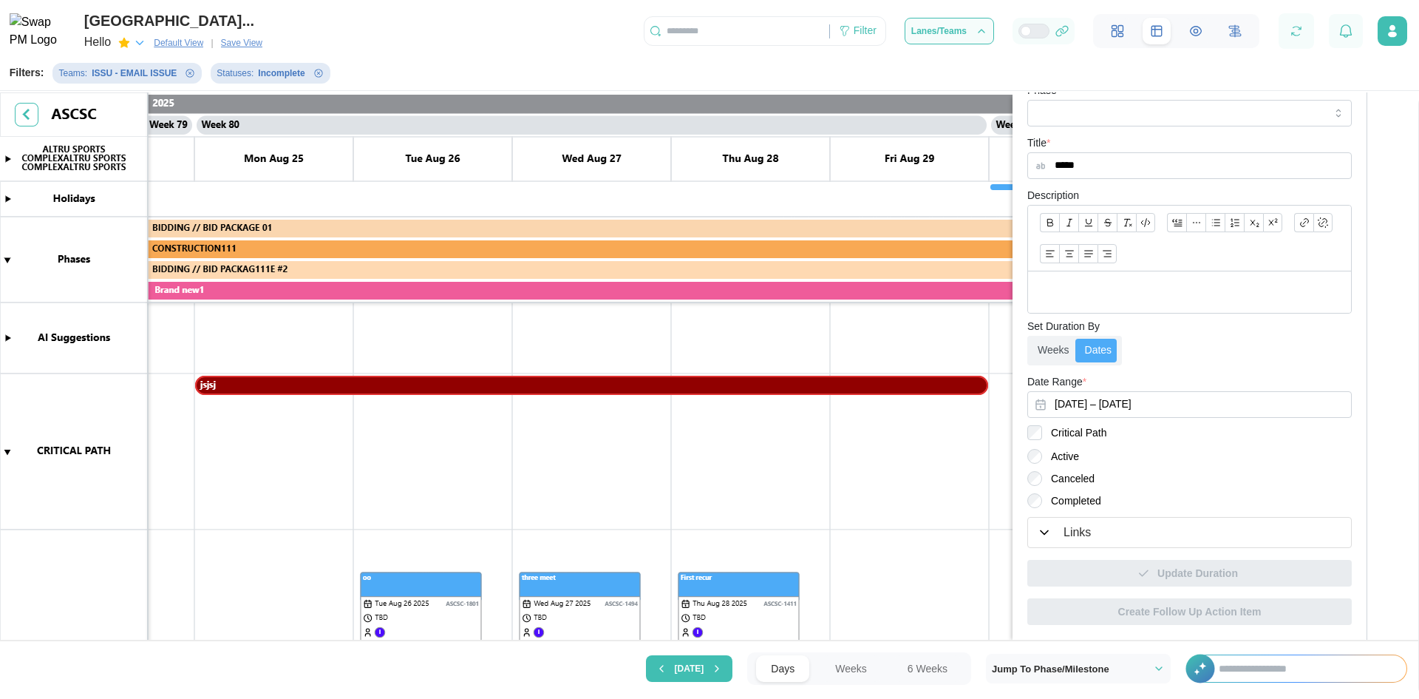
click at [380, 388] on canvas at bounding box center [709, 367] width 1419 height 551
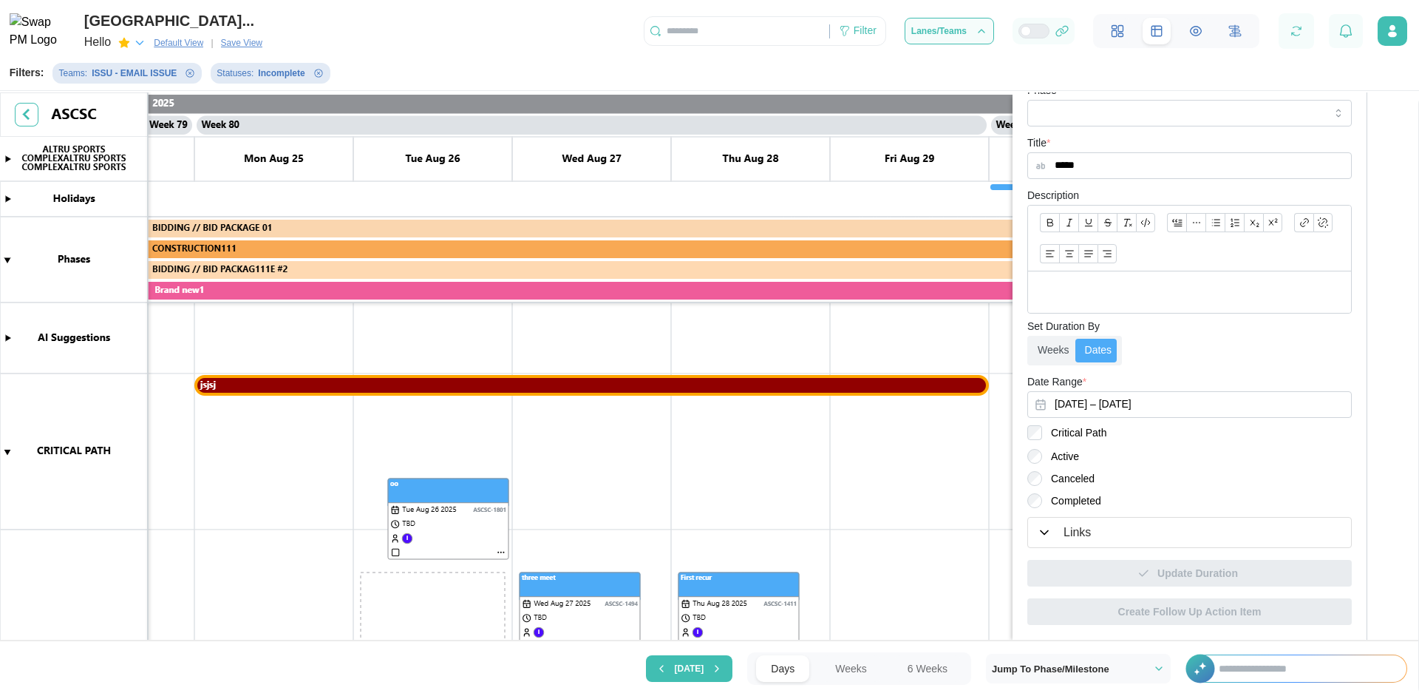
drag, startPoint x: 398, startPoint y: 586, endPoint x: 398, endPoint y: 436, distance: 150.1
click at [398, 436] on canvas at bounding box center [709, 367] width 1419 height 551
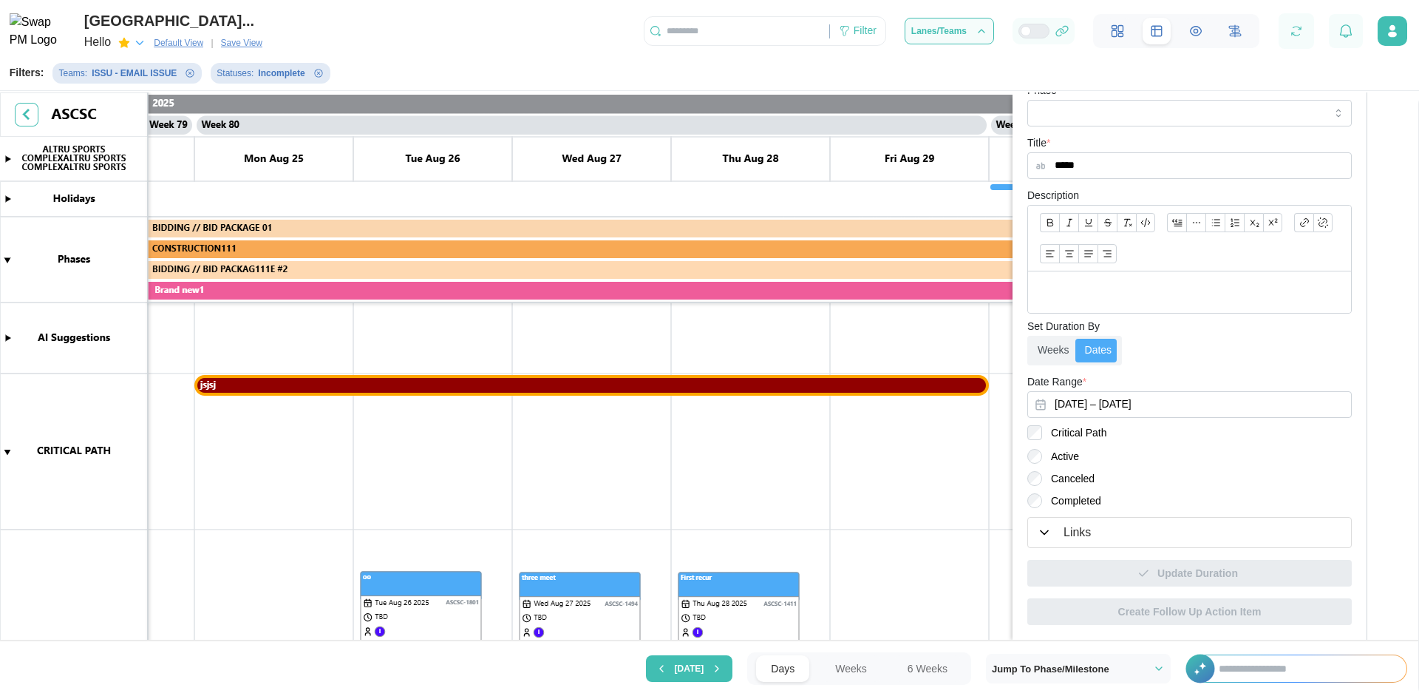
click at [432, 585] on canvas at bounding box center [709, 367] width 1419 height 551
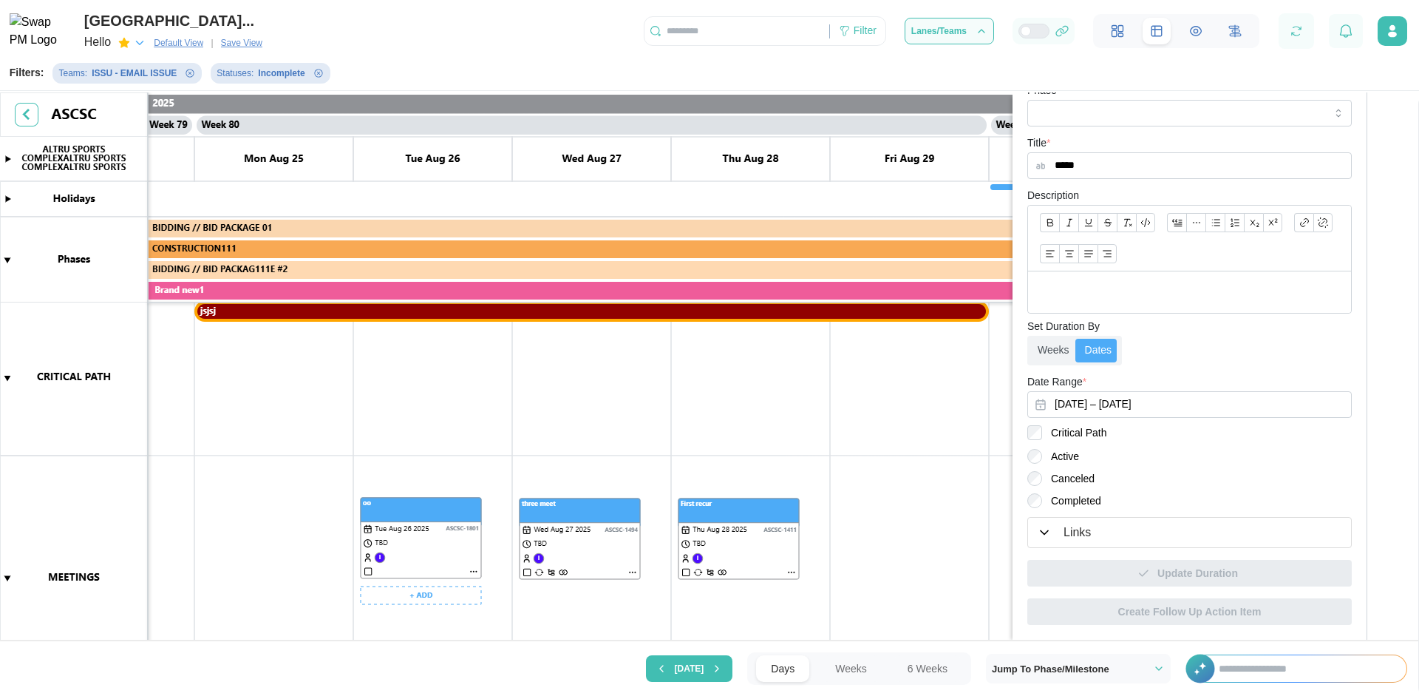
click at [473, 572] on canvas at bounding box center [709, 367] width 1419 height 551
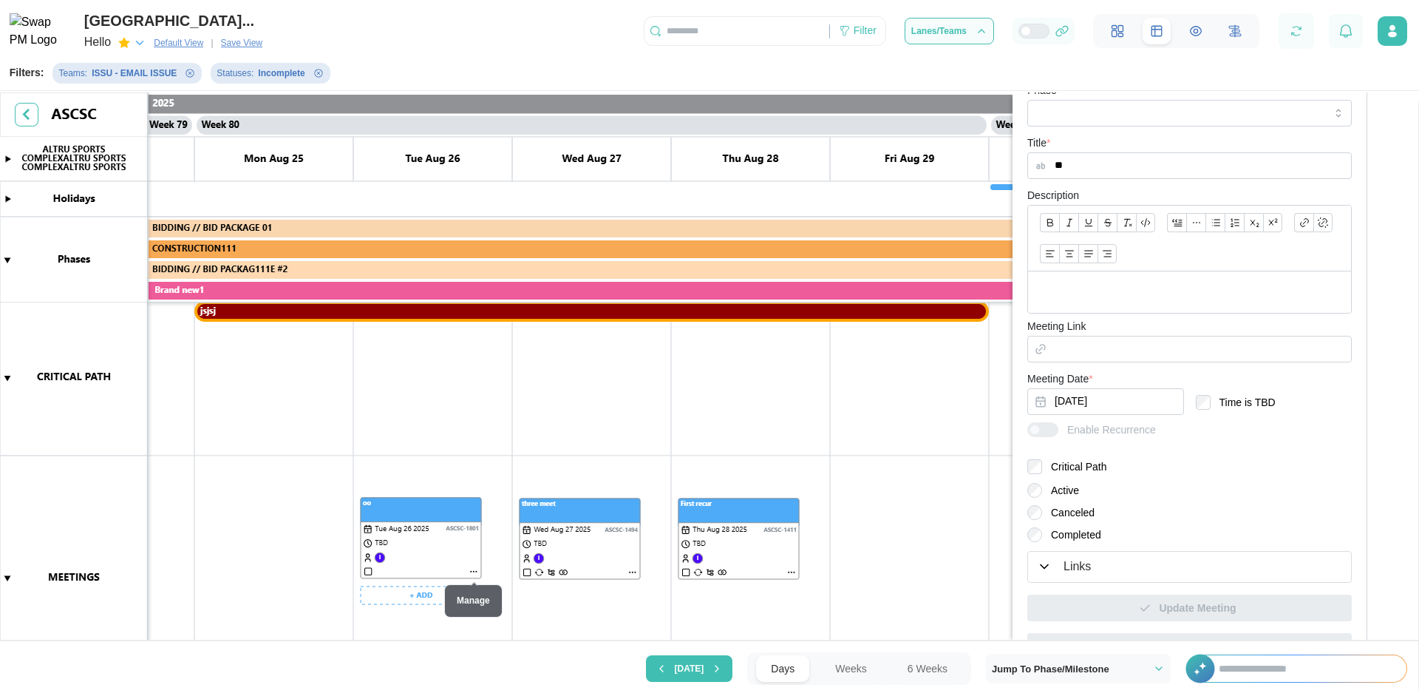
scroll to position [441, 0]
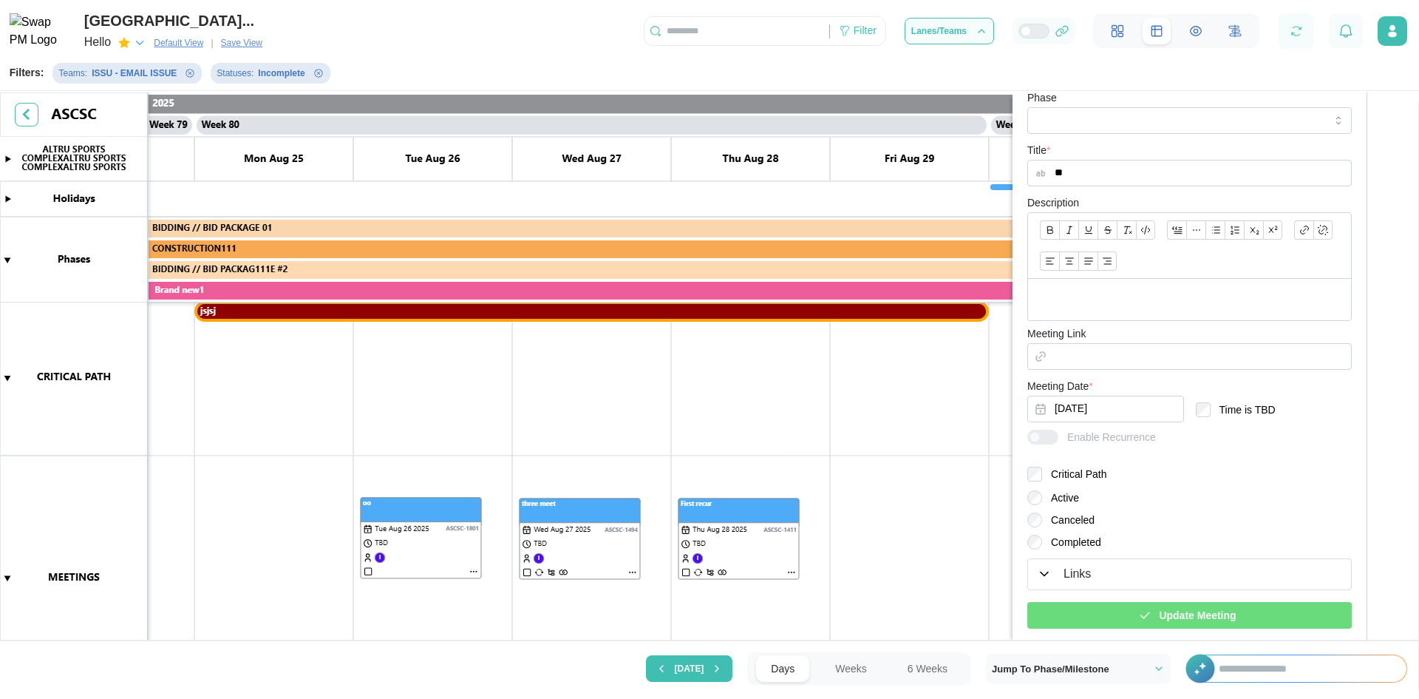
click at [1132, 606] on div "Update Meeting" at bounding box center [1187, 614] width 301 height 25
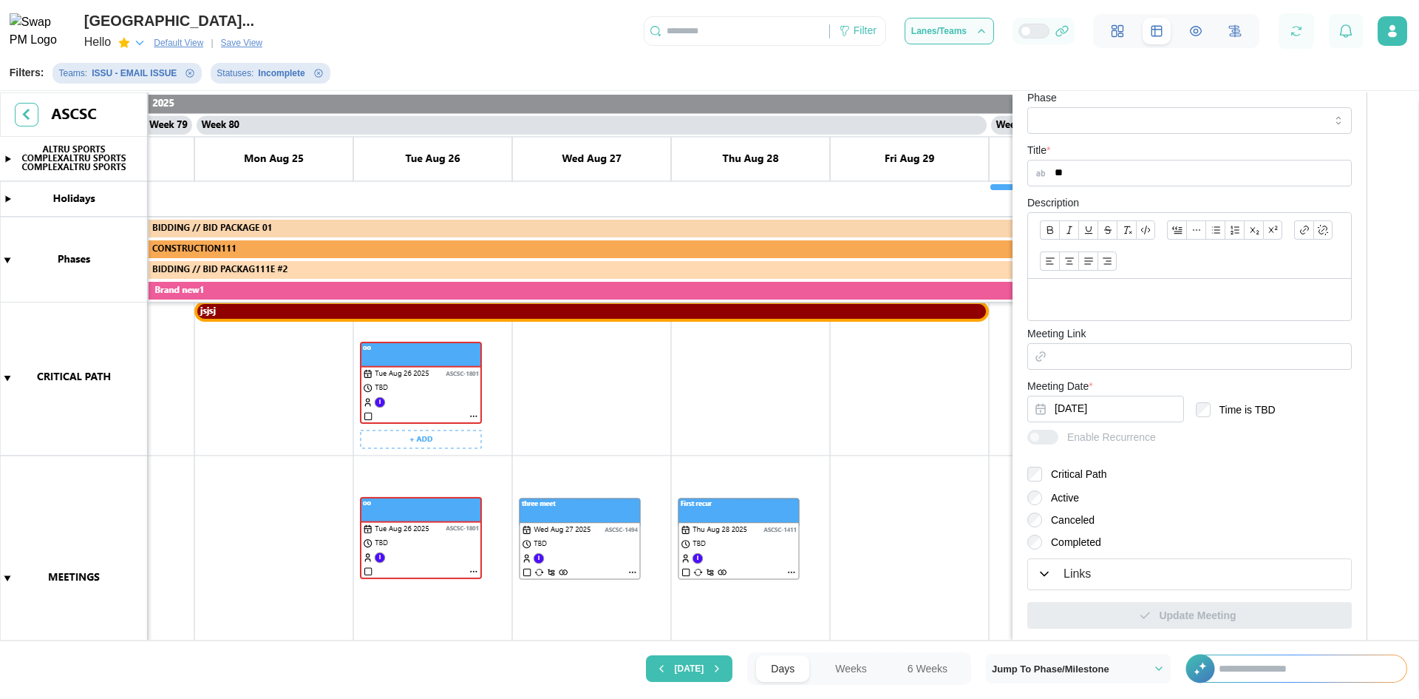
click at [395, 359] on canvas at bounding box center [709, 367] width 1419 height 551
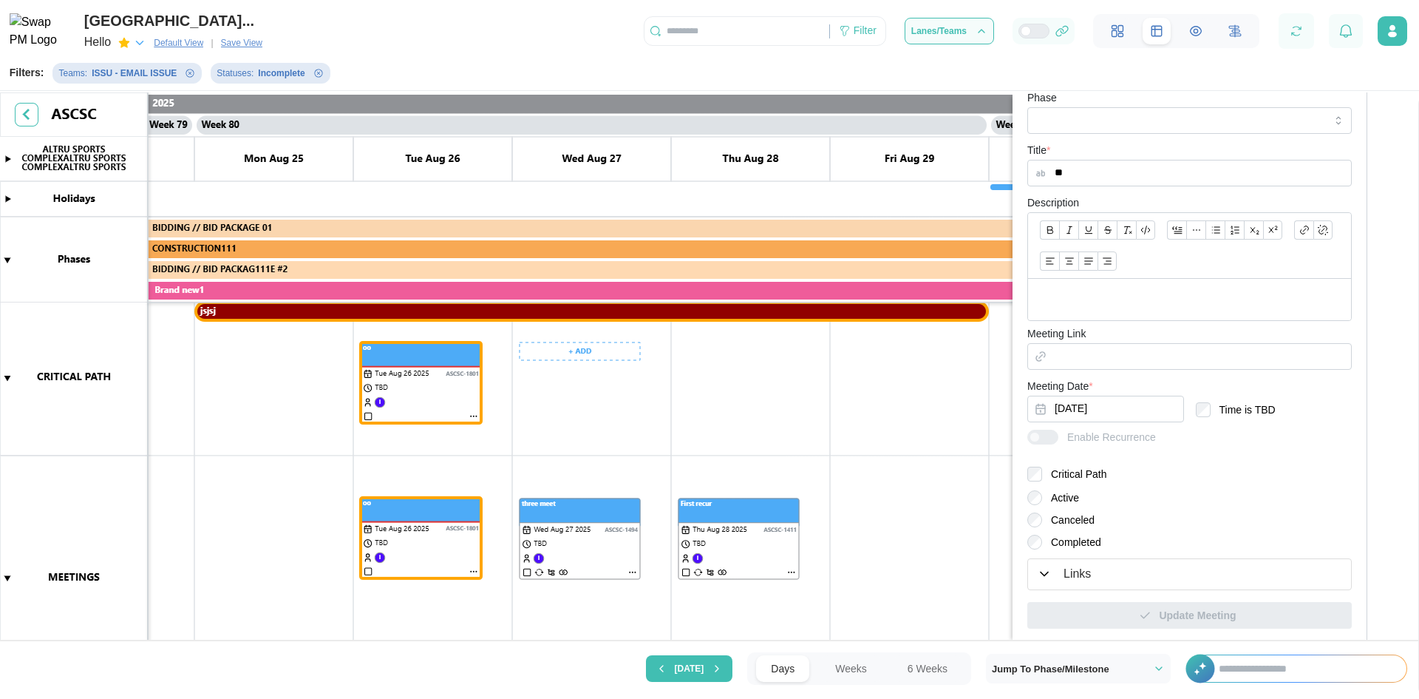
scroll to position [0, 0]
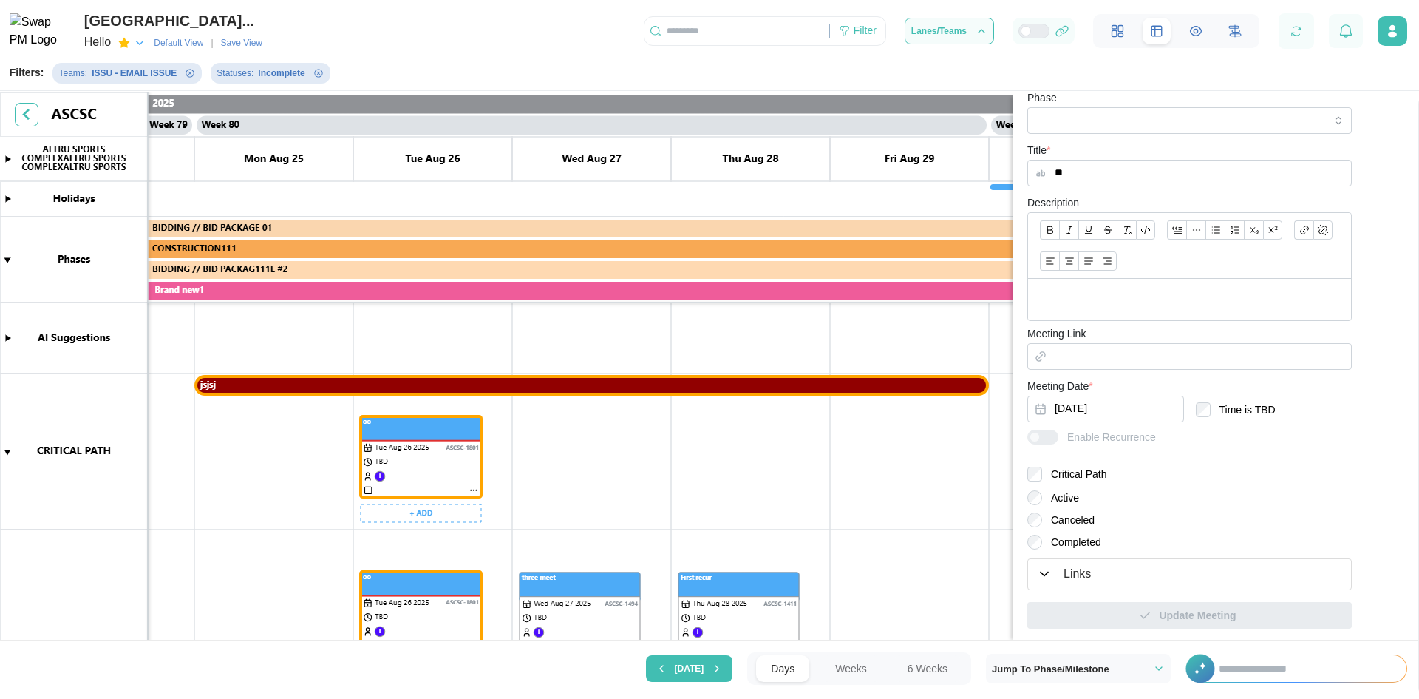
click at [457, 458] on canvas at bounding box center [709, 367] width 1419 height 551
click at [429, 388] on canvas at bounding box center [709, 367] width 1419 height 551
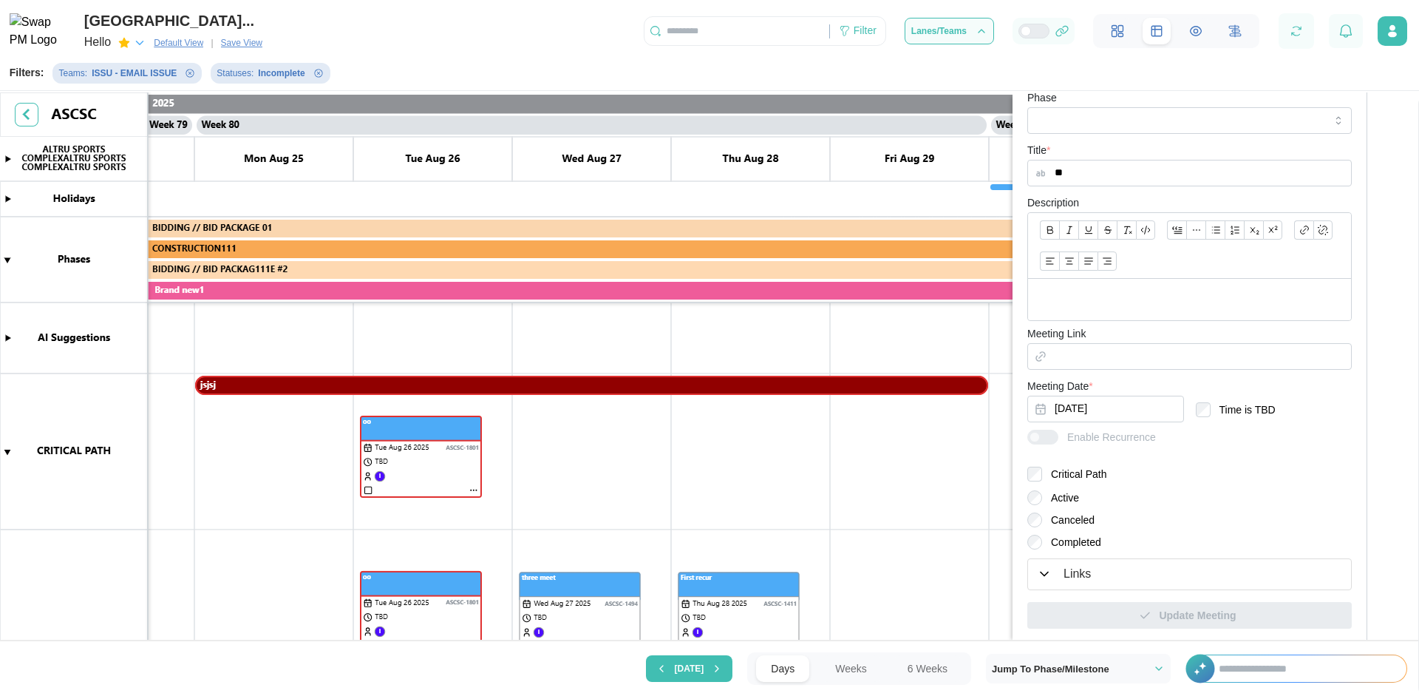
click at [393, 376] on canvas at bounding box center [709, 367] width 1419 height 551
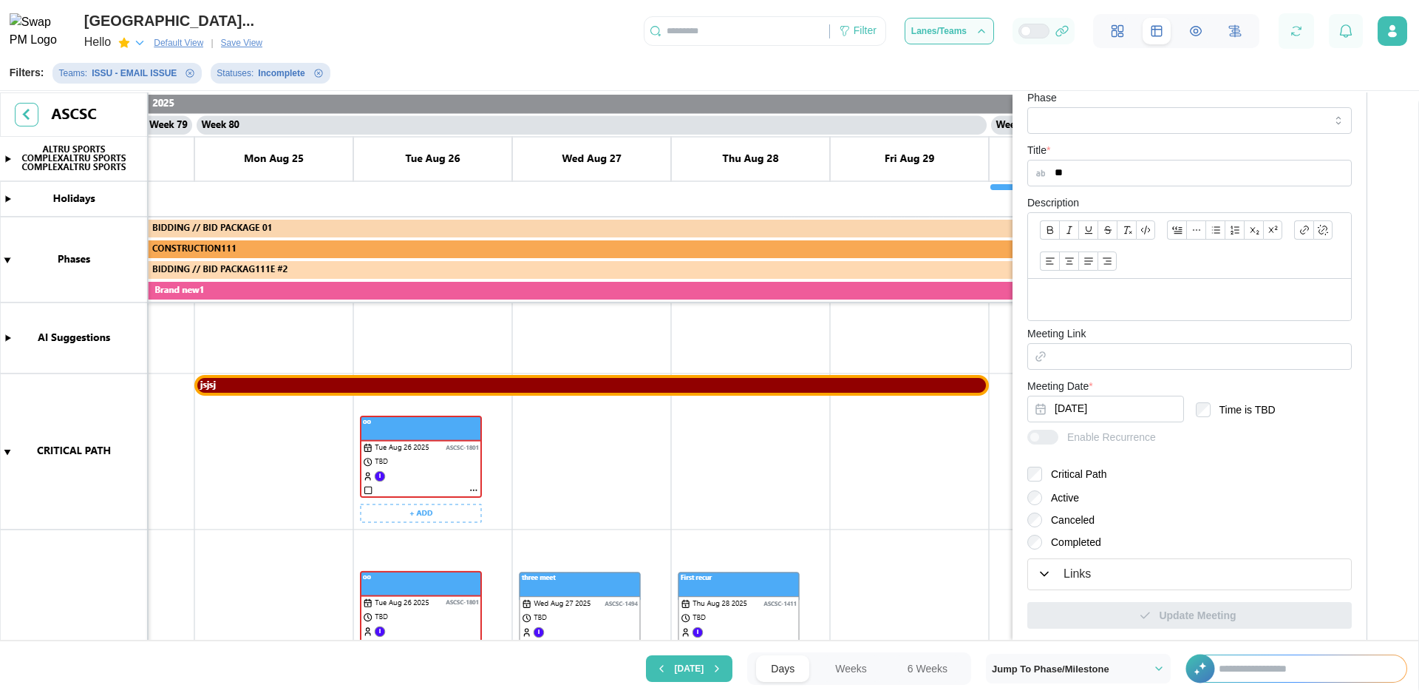
click at [413, 438] on canvas at bounding box center [709, 367] width 1419 height 551
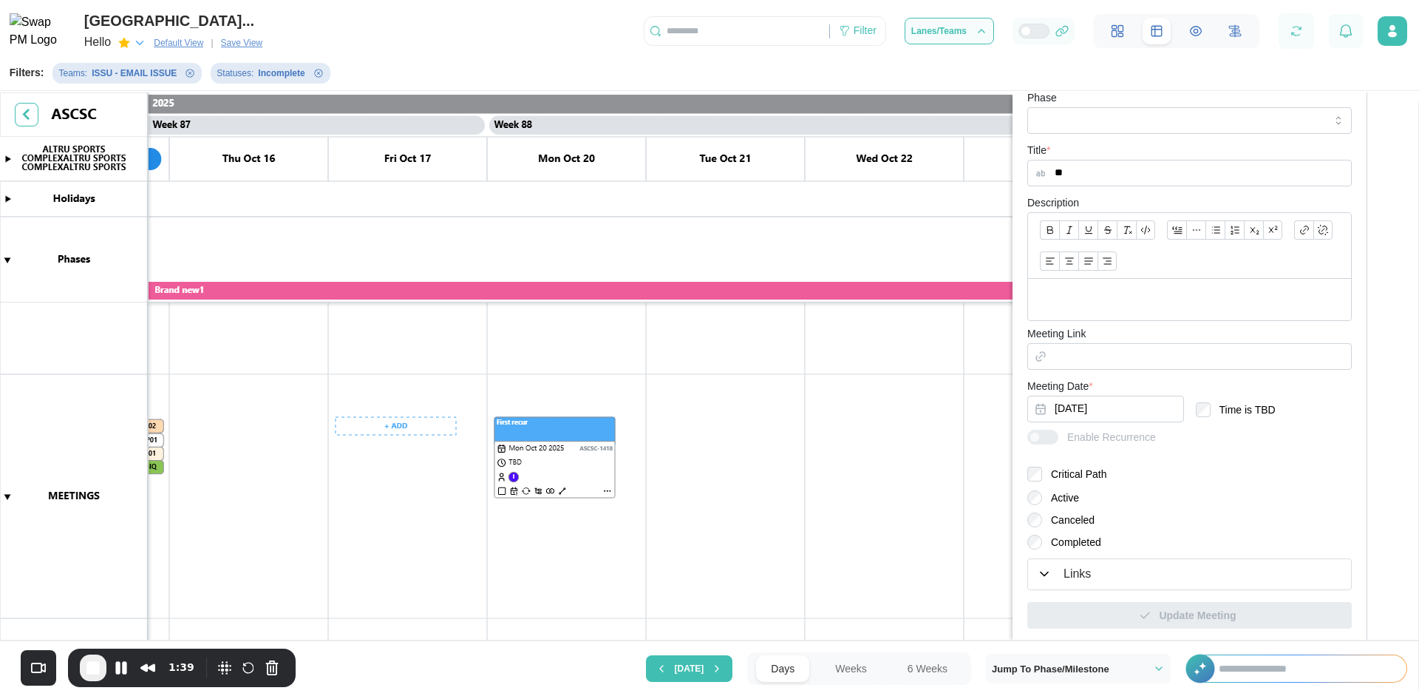
scroll to position [0, 68583]
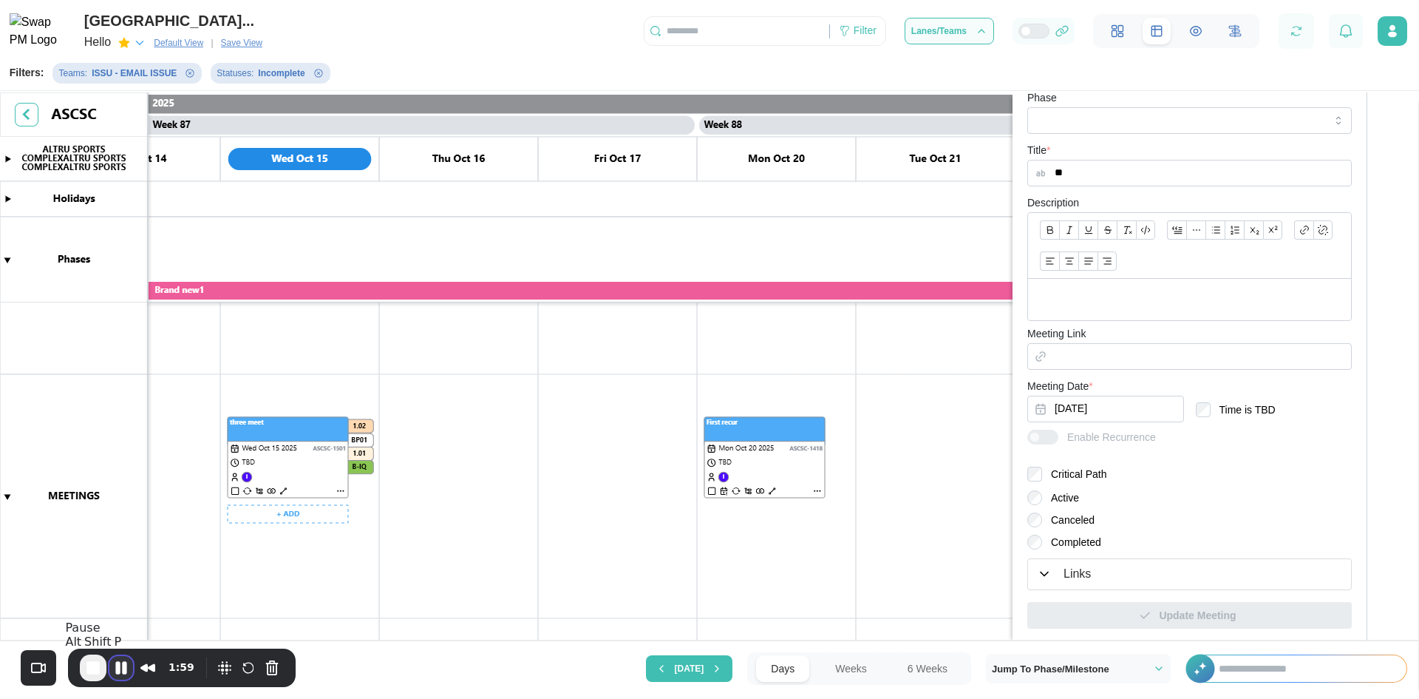
click at [111, 676] on button "Pause Recording" at bounding box center [121, 668] width 24 height 24
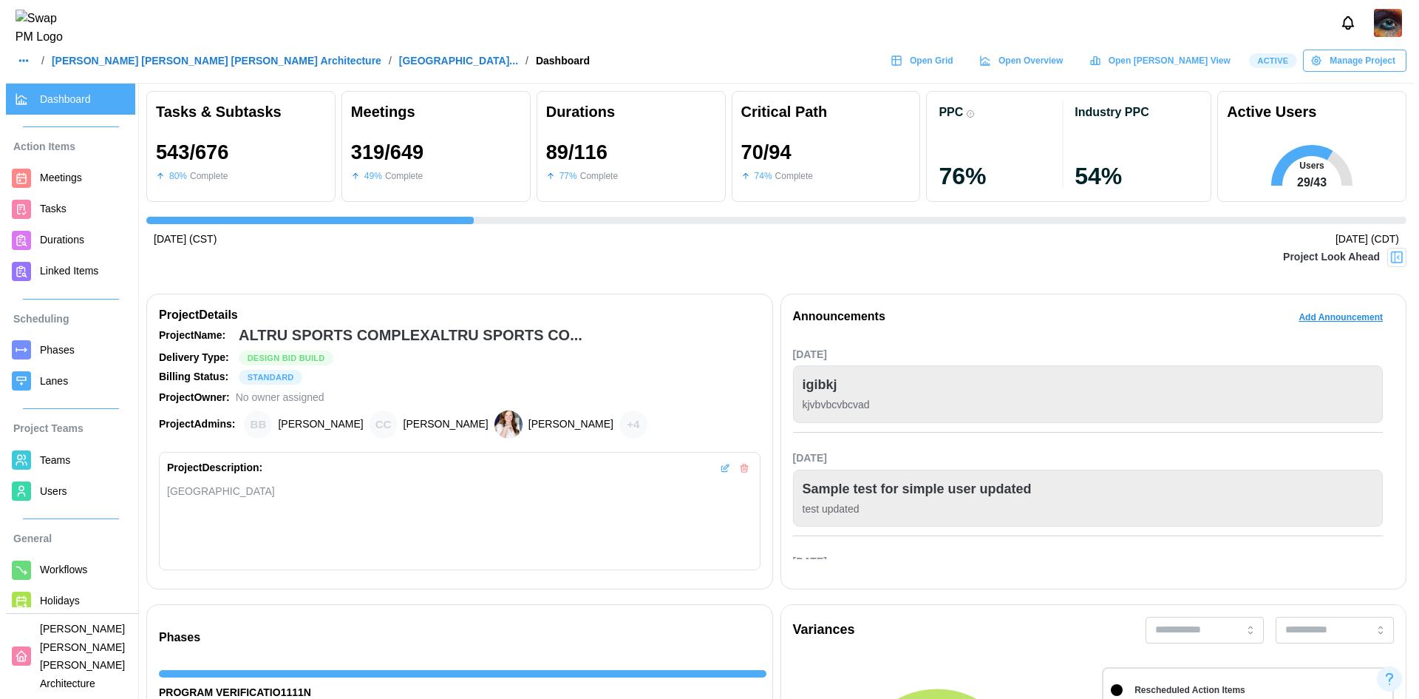
scroll to position [0, 14991]
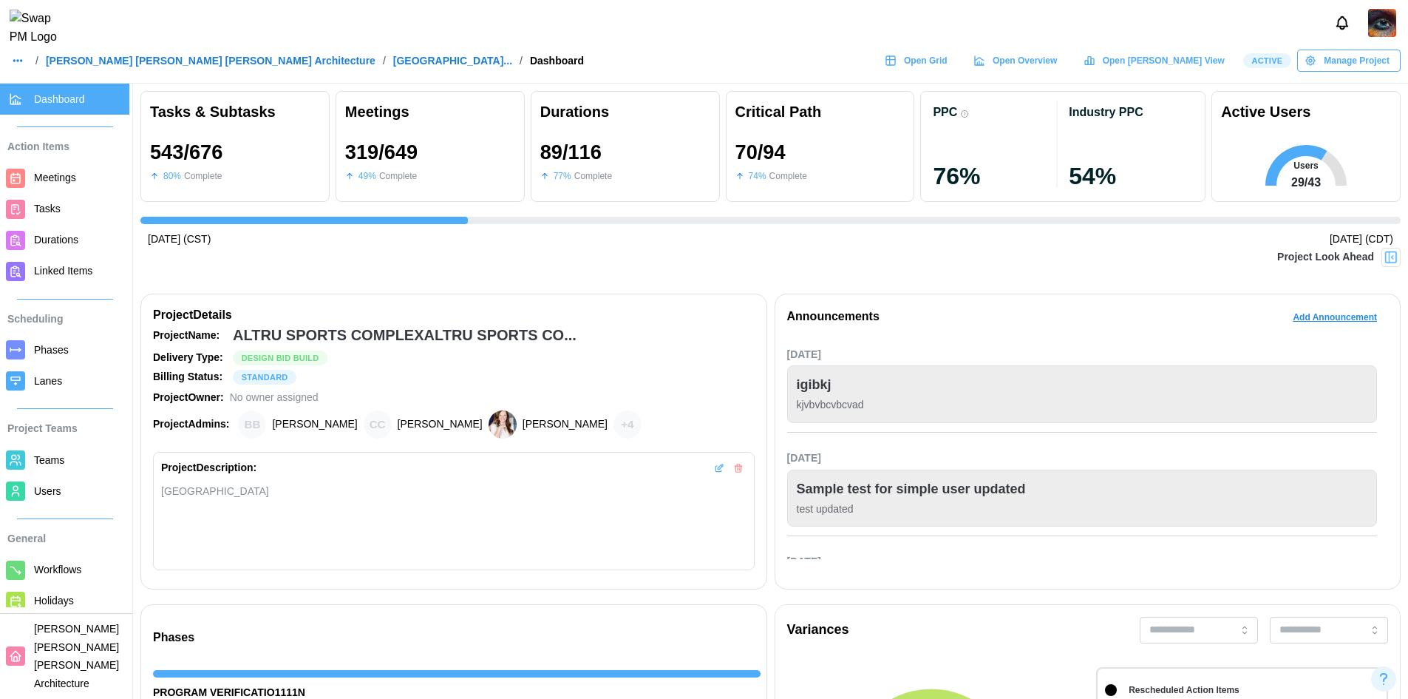
click at [62, 179] on span "Meetings" at bounding box center [55, 177] width 42 height 12
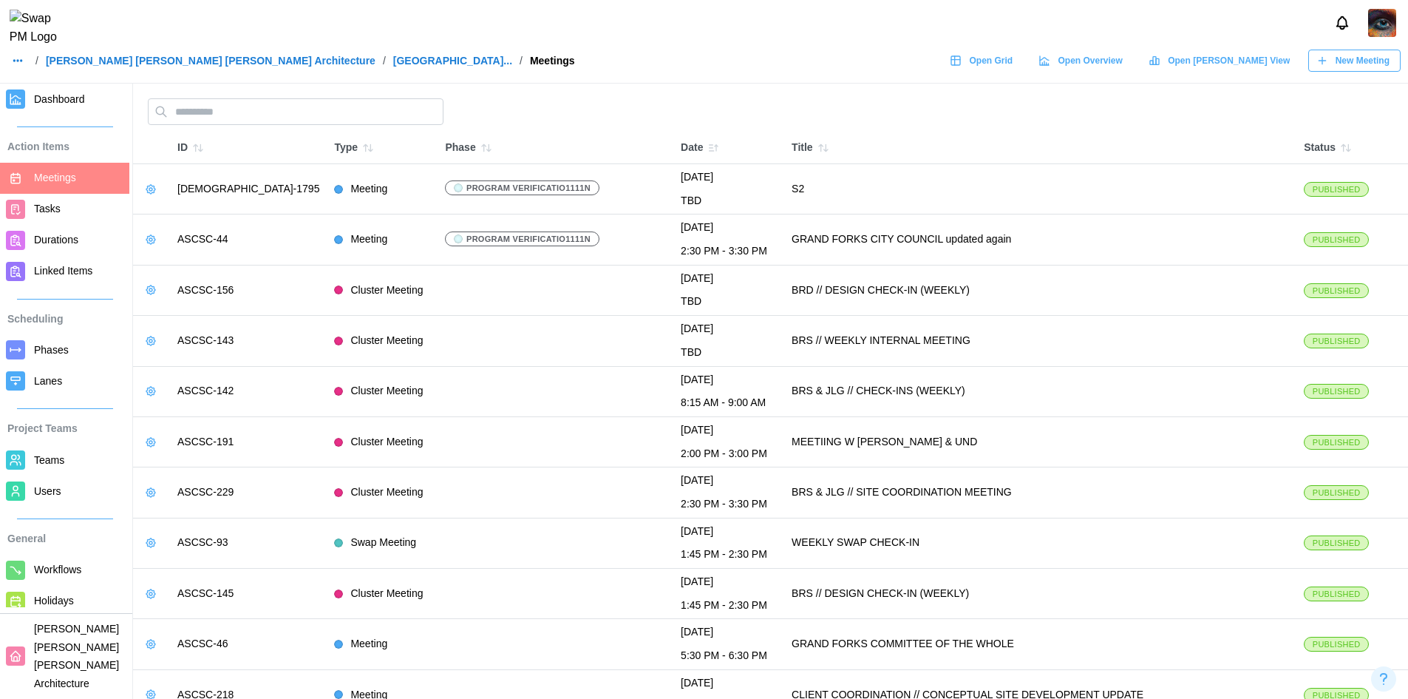
click at [1340, 70] on span "New Meeting" at bounding box center [1363, 60] width 54 height 21
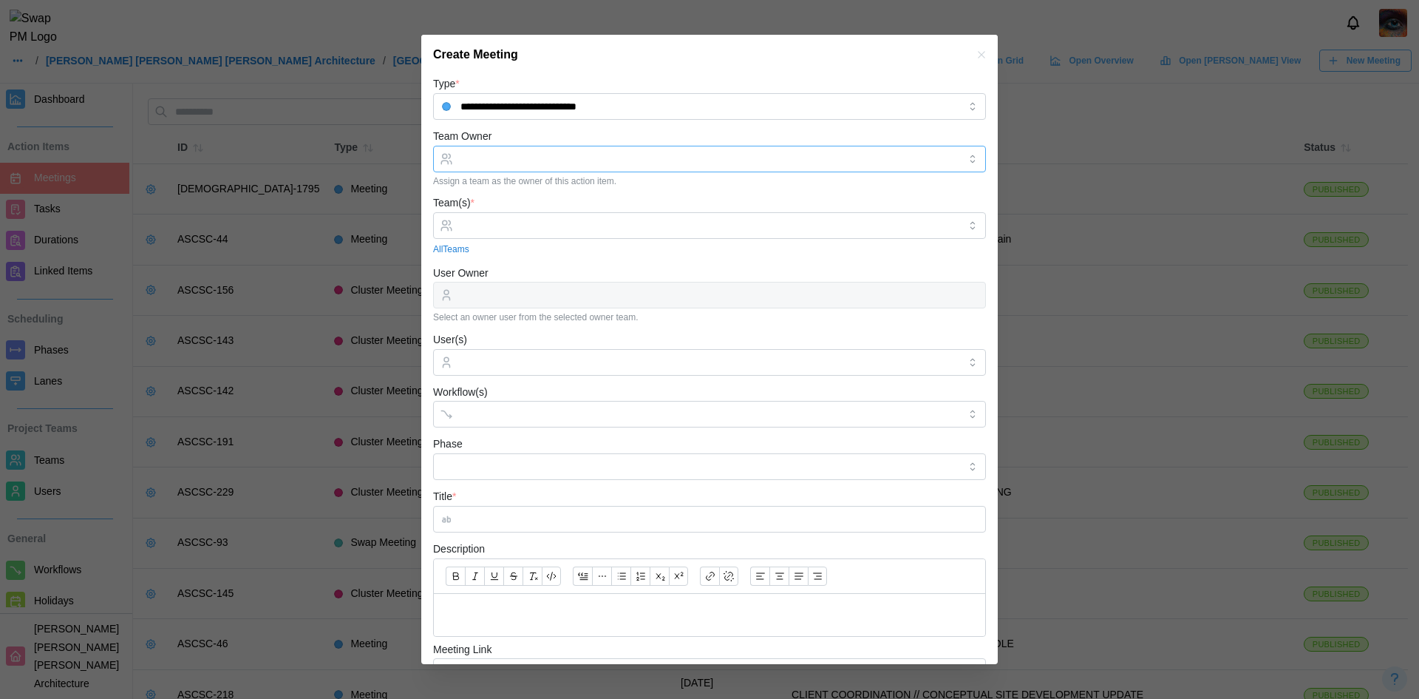
click at [508, 170] on input "Team Owner" at bounding box center [709, 159] width 553 height 27
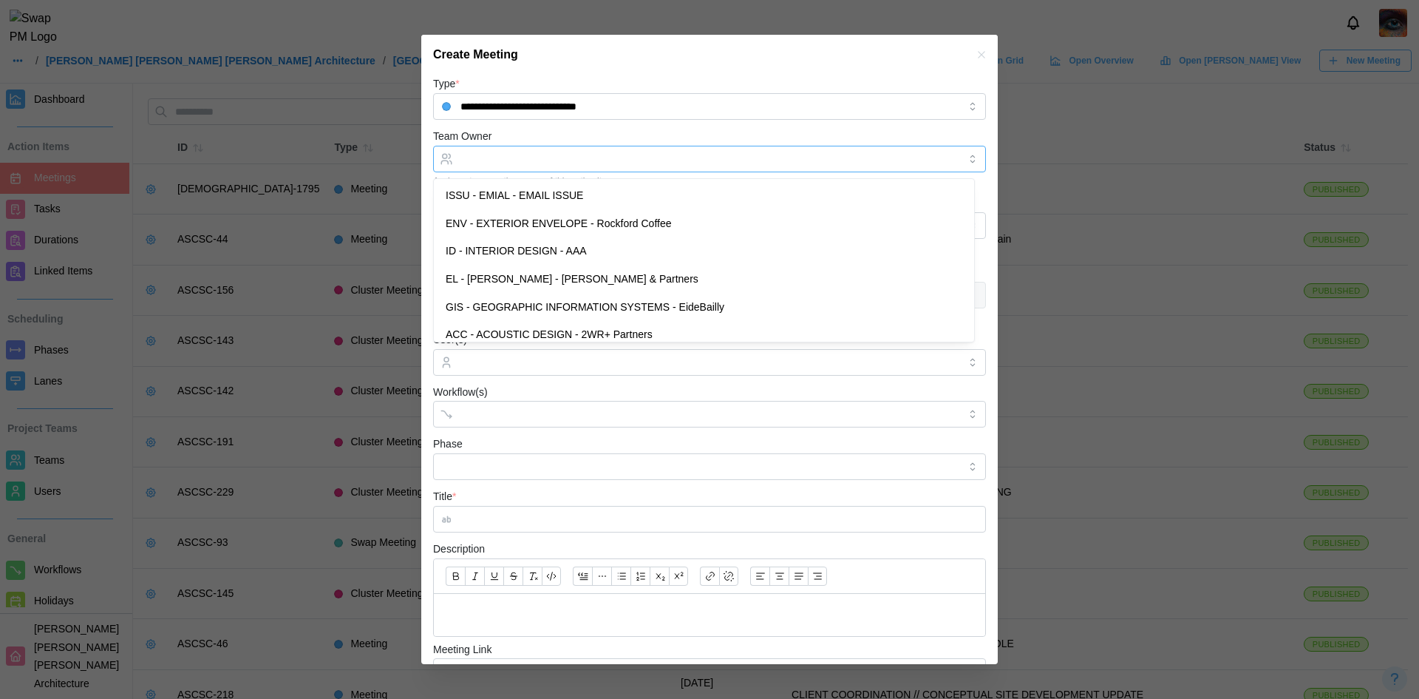
type input "**********"
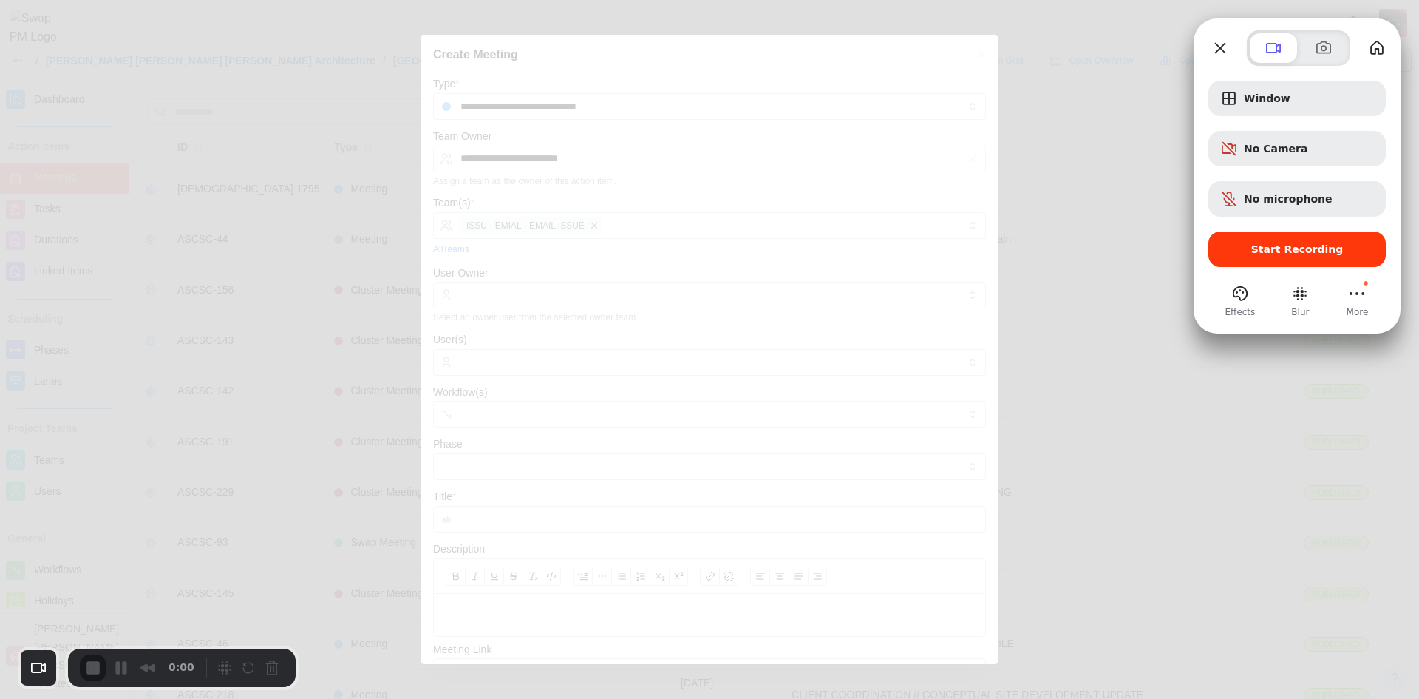
click at [1212, 264] on button "Start Recording" at bounding box center [1297, 248] width 177 height 35
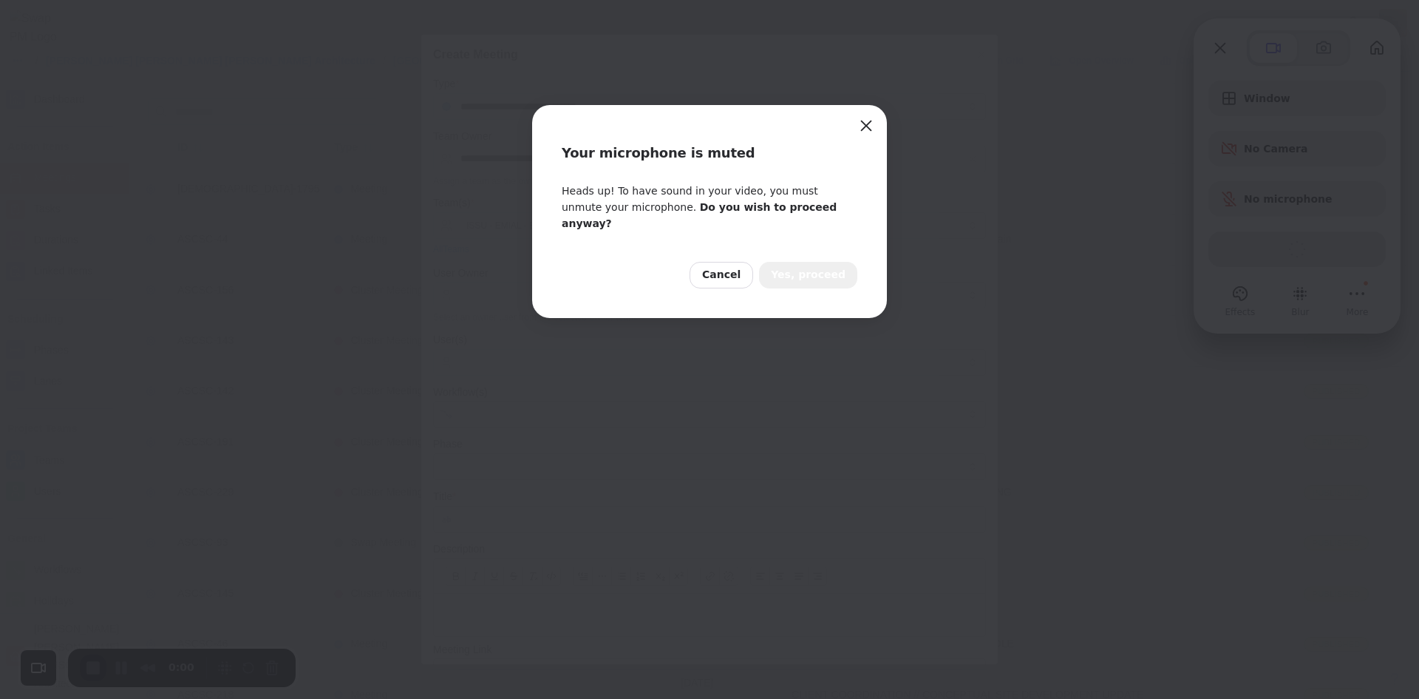
click at [841, 267] on span "Yes, proceed" at bounding box center [808, 275] width 75 height 16
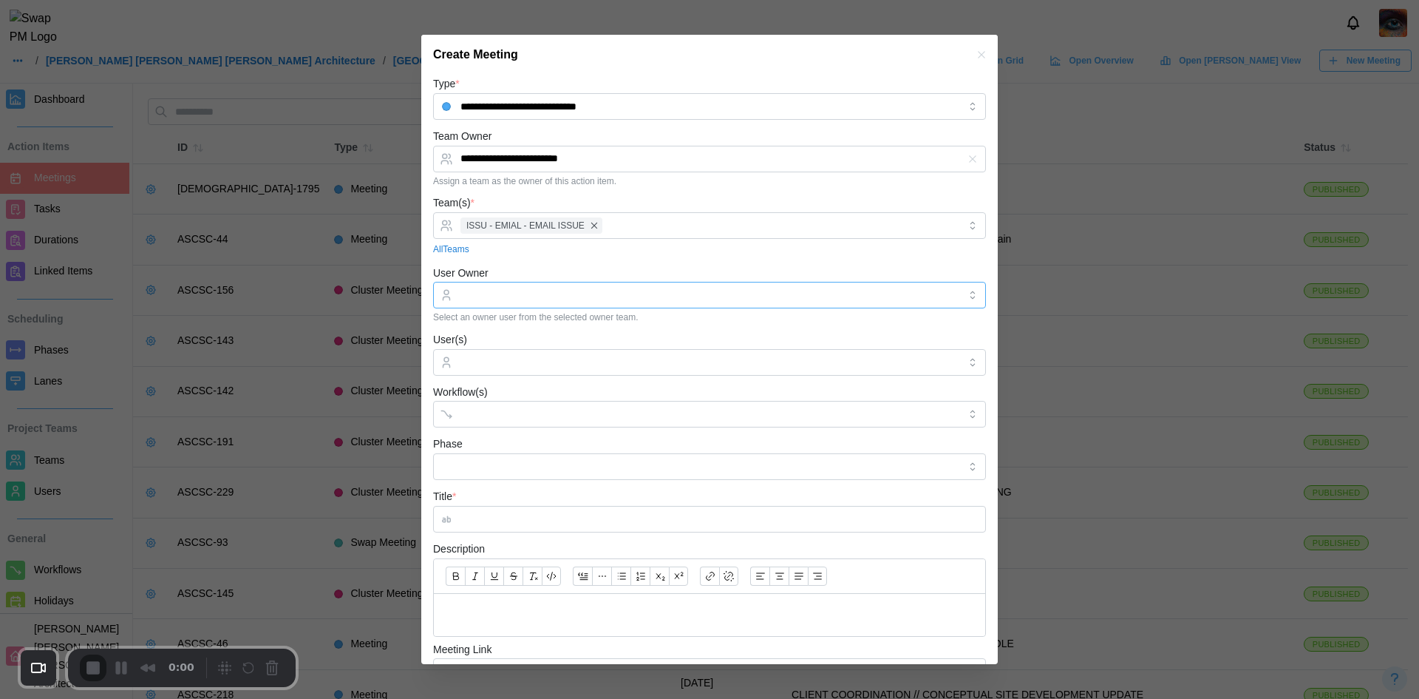
click at [531, 302] on input "User Owner" at bounding box center [709, 295] width 553 height 27
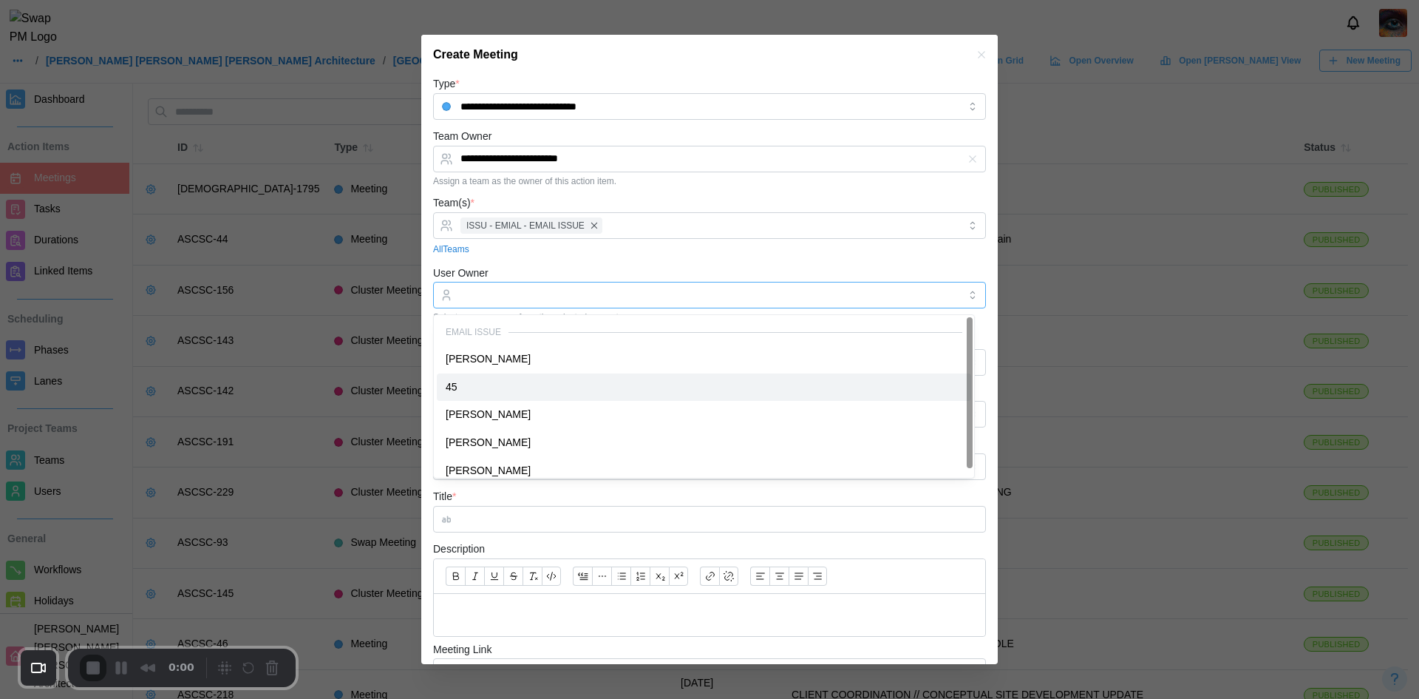
type input "**"
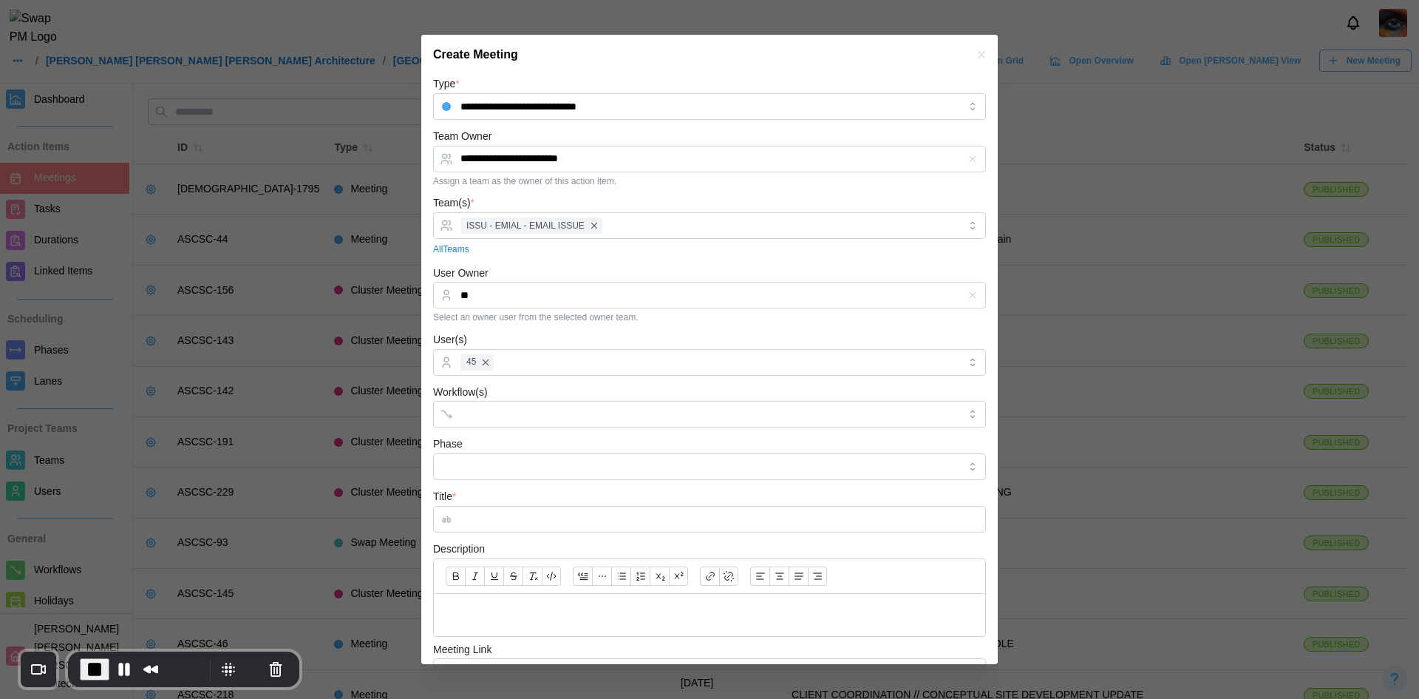
click at [565, 255] on div "All Teams" at bounding box center [709, 249] width 553 height 14
click at [546, 398] on div "Workflow(s)" at bounding box center [709, 405] width 553 height 45
click at [547, 413] on input "Workflow(s)" at bounding box center [697, 414] width 472 height 12
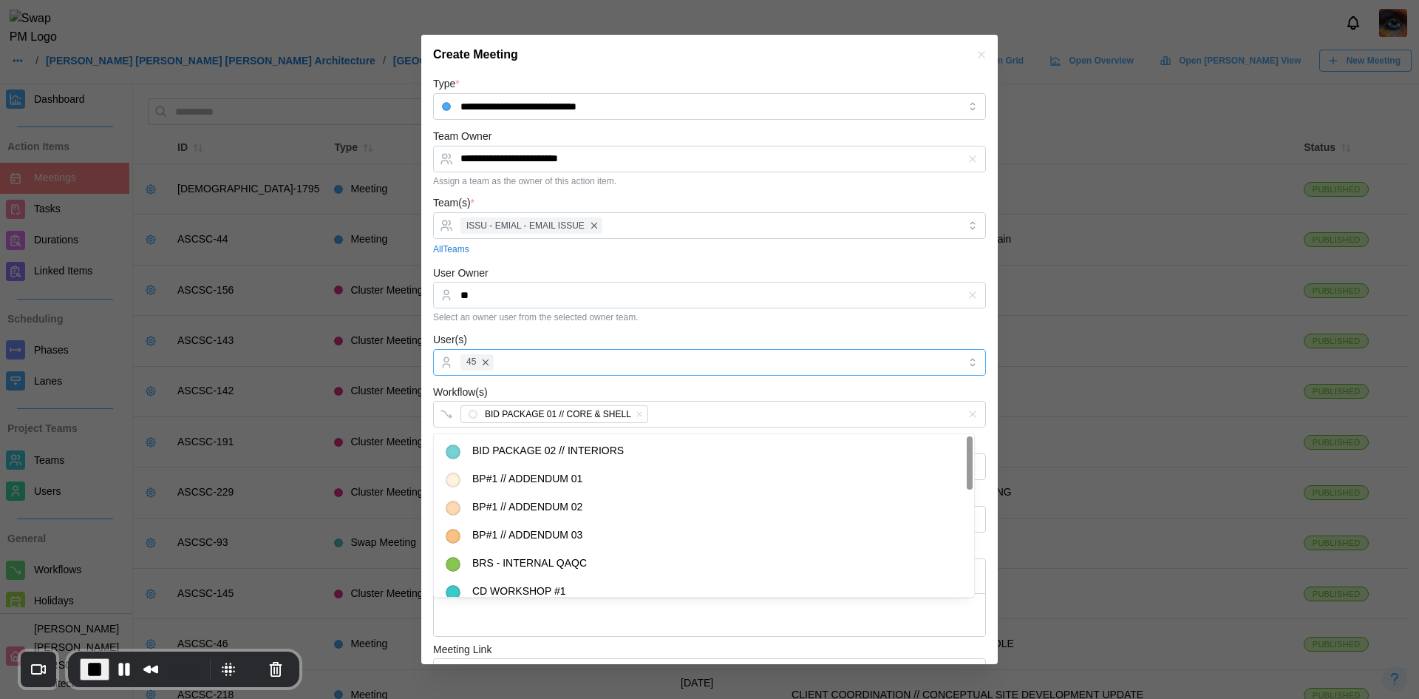
click at [609, 375] on div "45" at bounding box center [709, 362] width 553 height 27
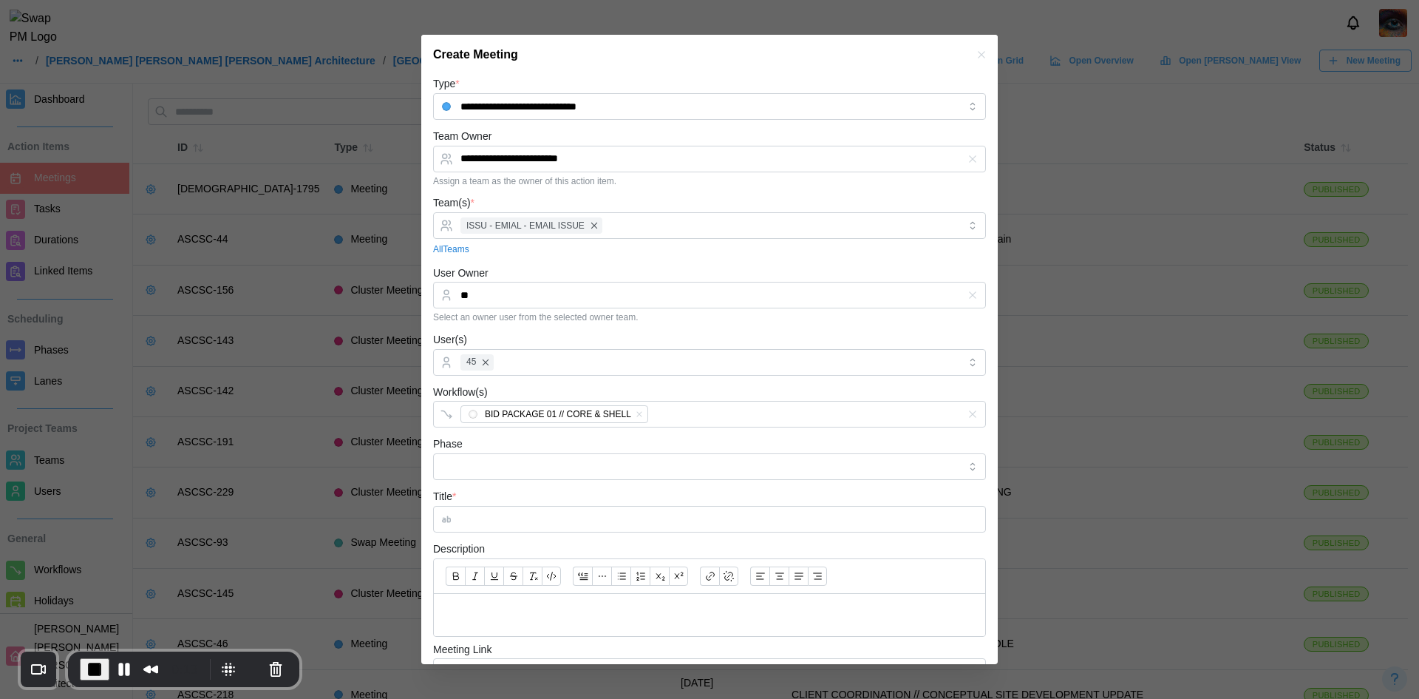
click at [639, 321] on div "Select an owner user from the selected owner team." at bounding box center [709, 317] width 553 height 10
click at [577, 475] on input "Phase" at bounding box center [709, 466] width 553 height 27
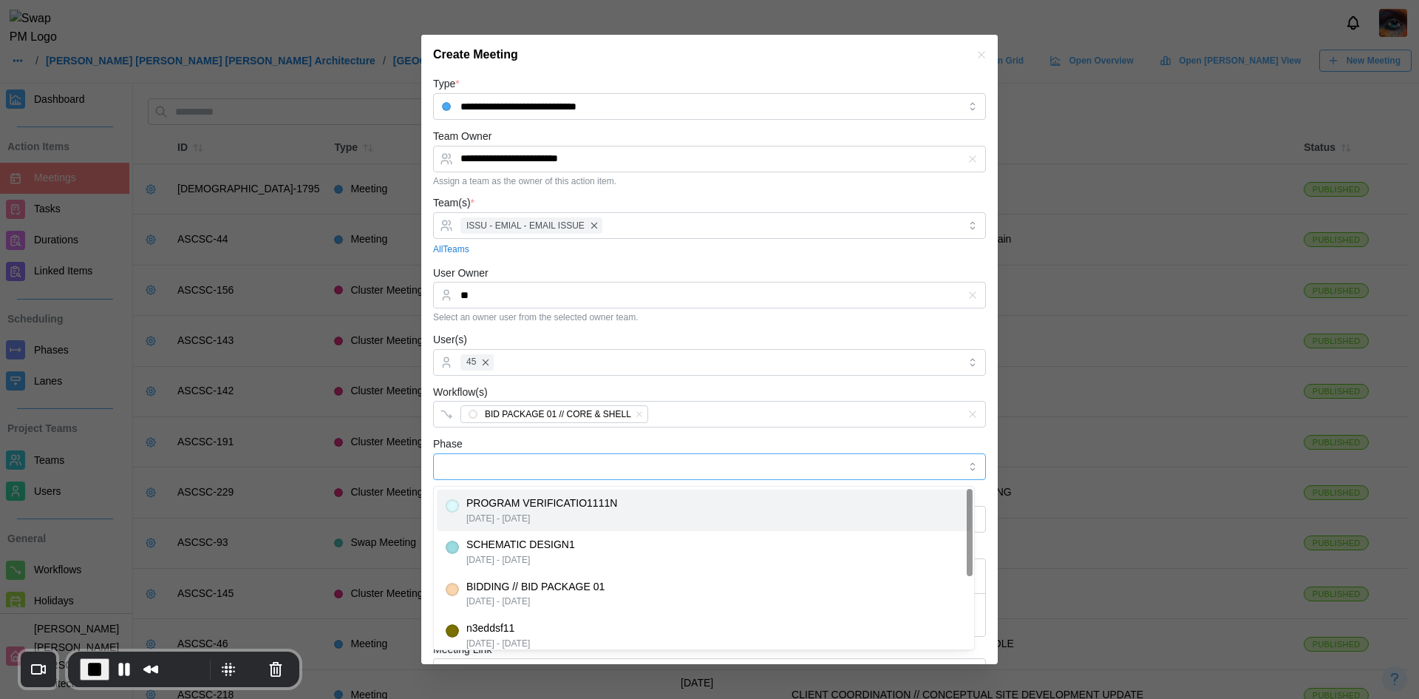
type input "**********"
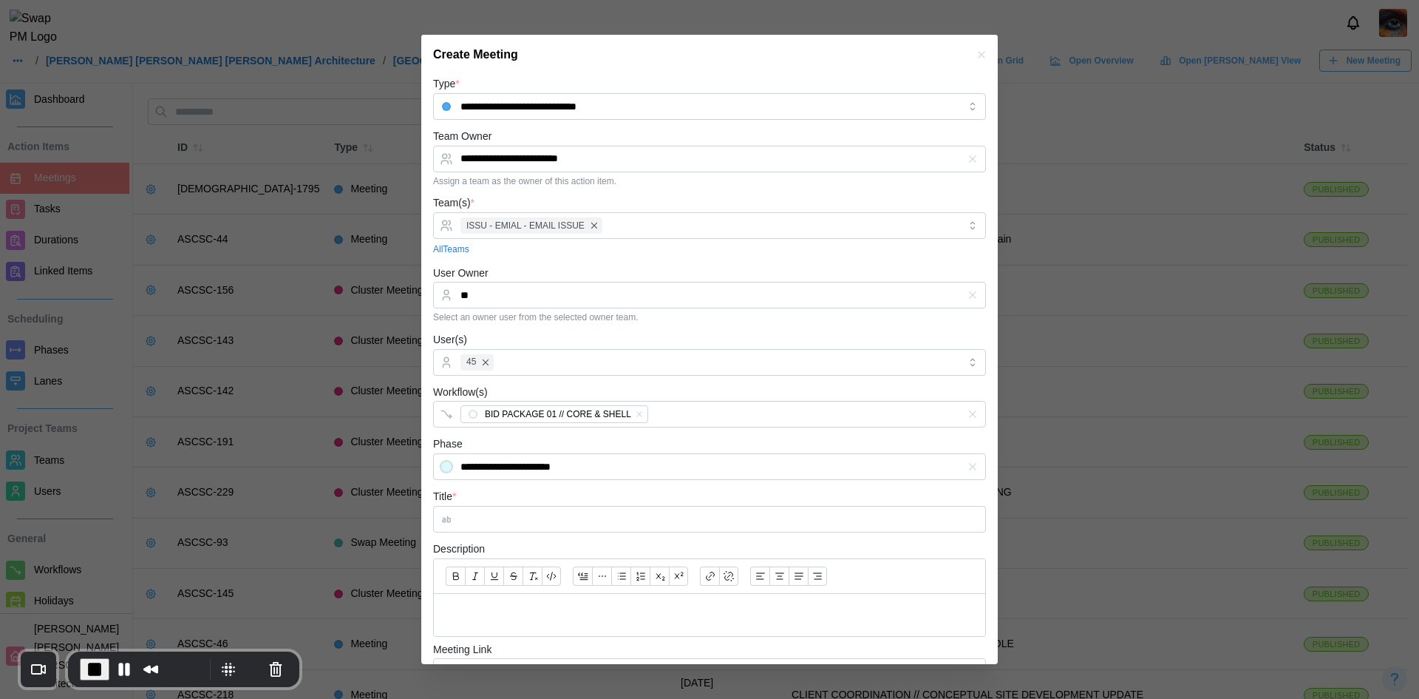
click at [580, 440] on div "**********" at bounding box center [709, 457] width 553 height 45
click at [538, 520] on input "Title *" at bounding box center [709, 519] width 553 height 27
drag, startPoint x: 538, startPoint y: 518, endPoint x: 429, endPoint y: 511, distance: 108.9
click at [429, 511] on div "**********" at bounding box center [709, 465] width 577 height 781
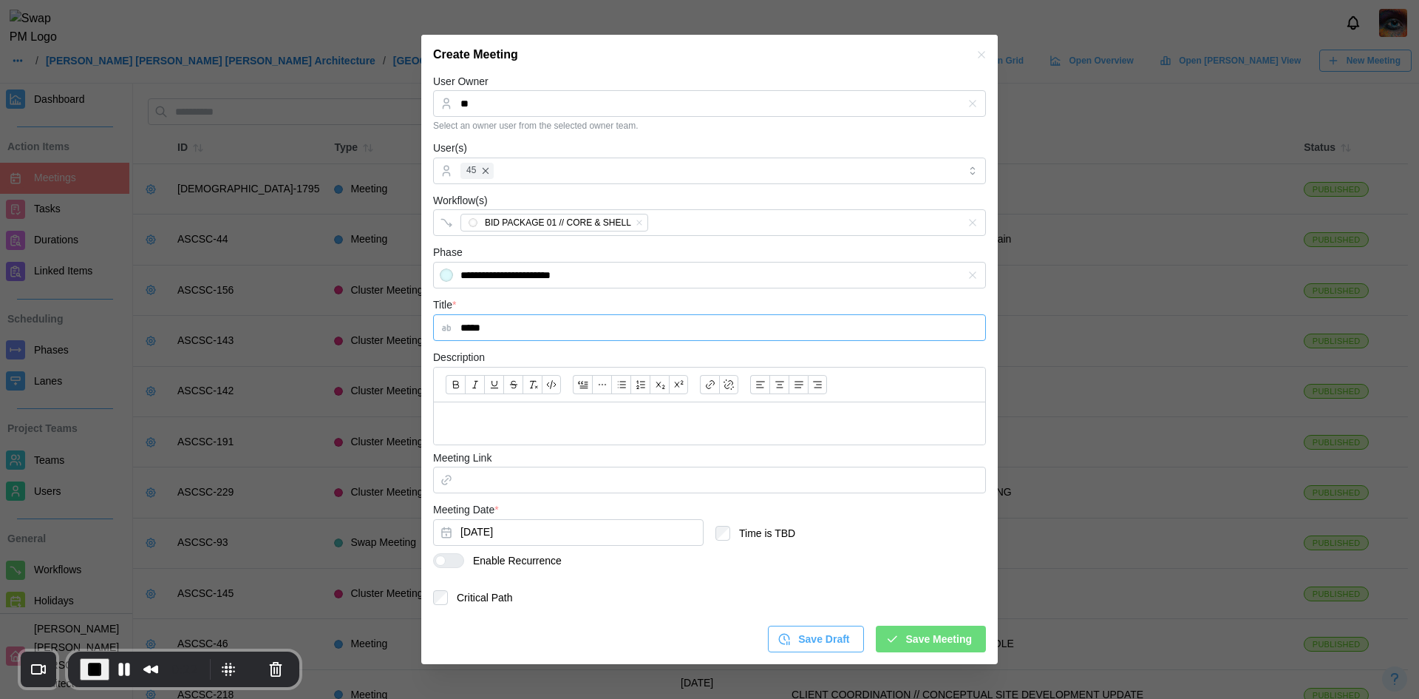
type input "*****"
click at [447, 561] on div at bounding box center [455, 560] width 18 height 13
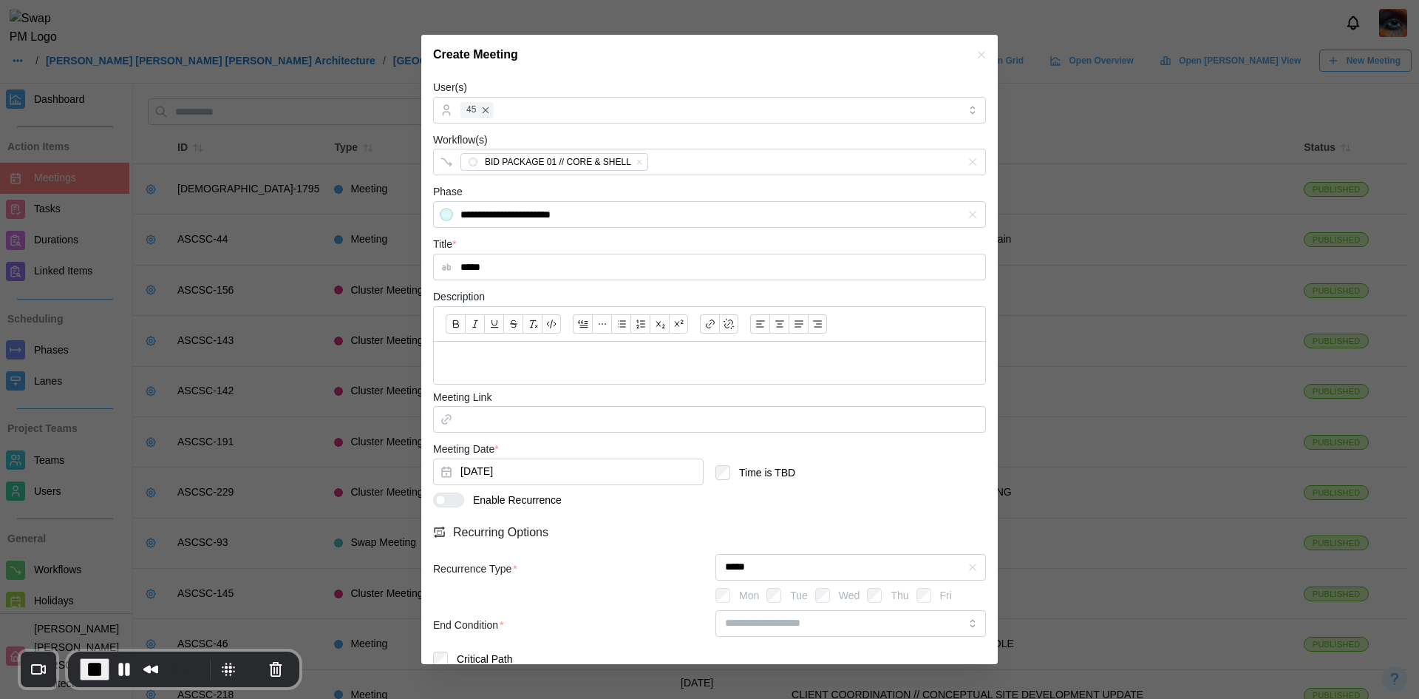
scroll to position [313, 0]
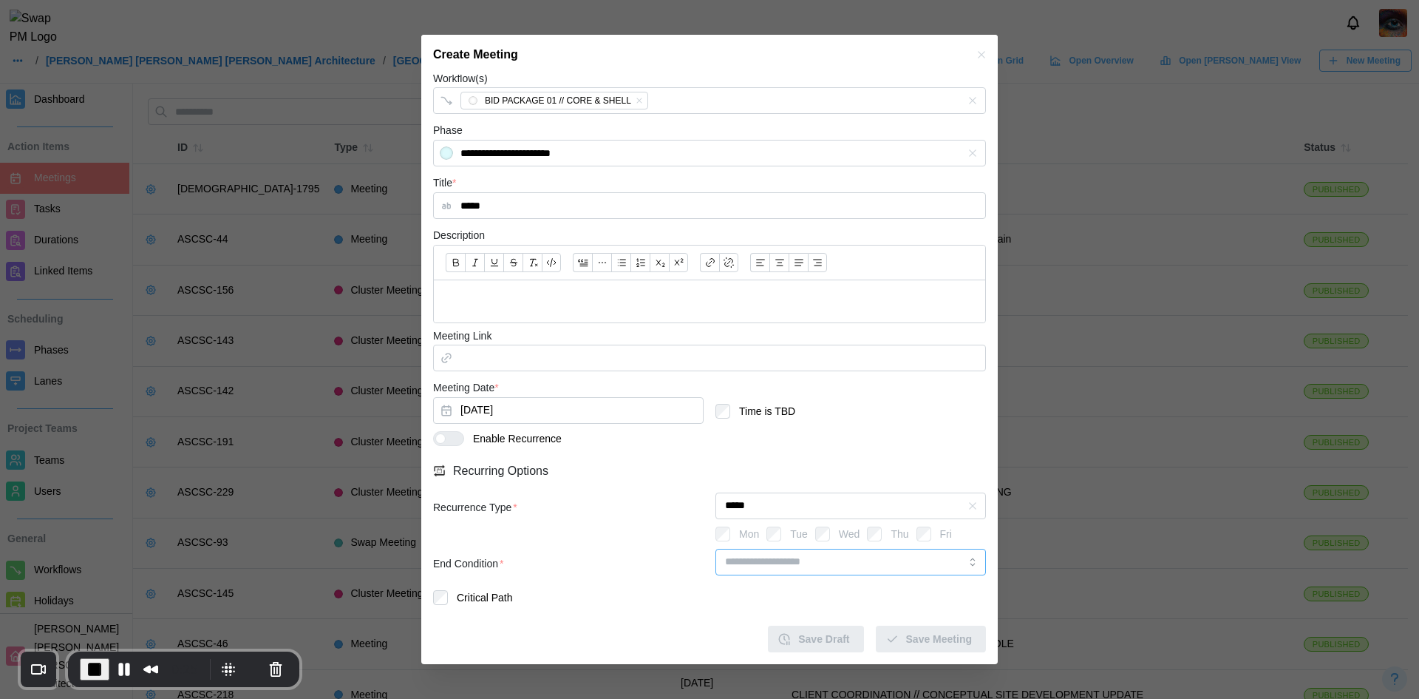
click at [772, 566] on input "search" at bounding box center [851, 561] width 271 height 27
click at [781, 565] on input "search" at bounding box center [851, 561] width 271 height 27
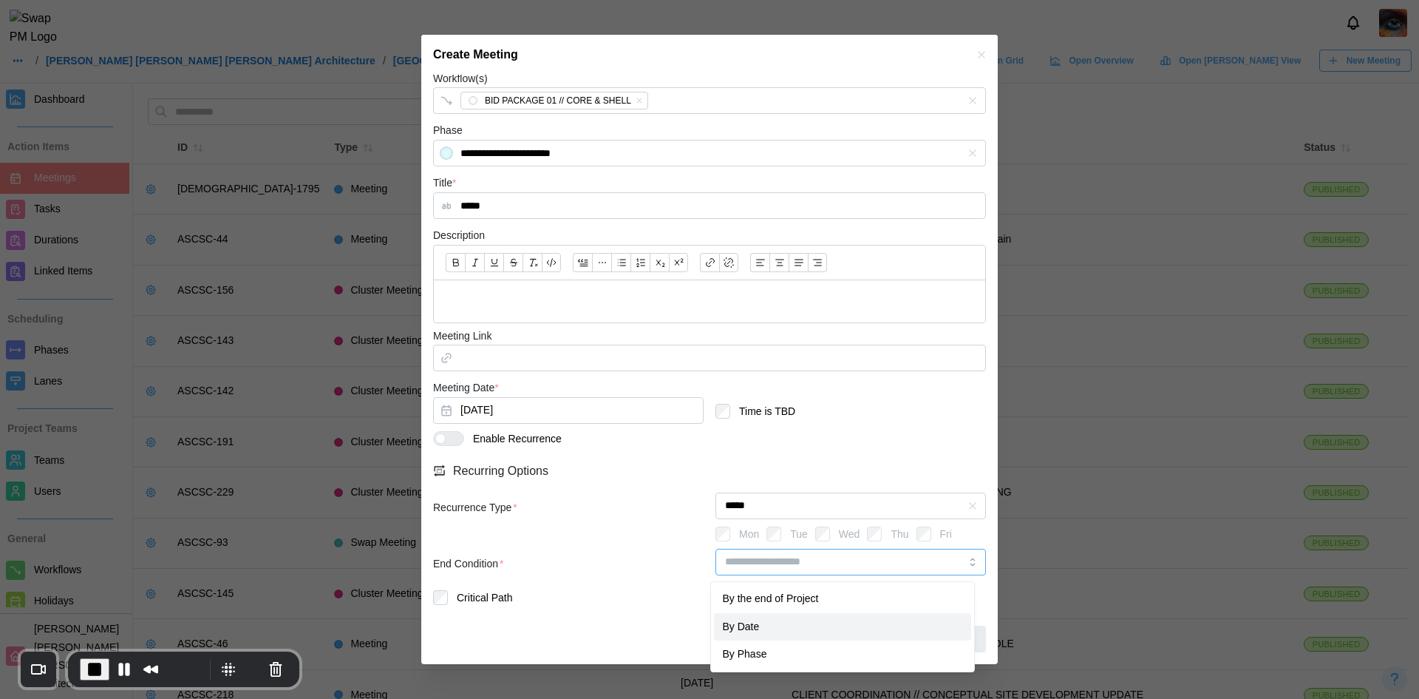
type input "*******"
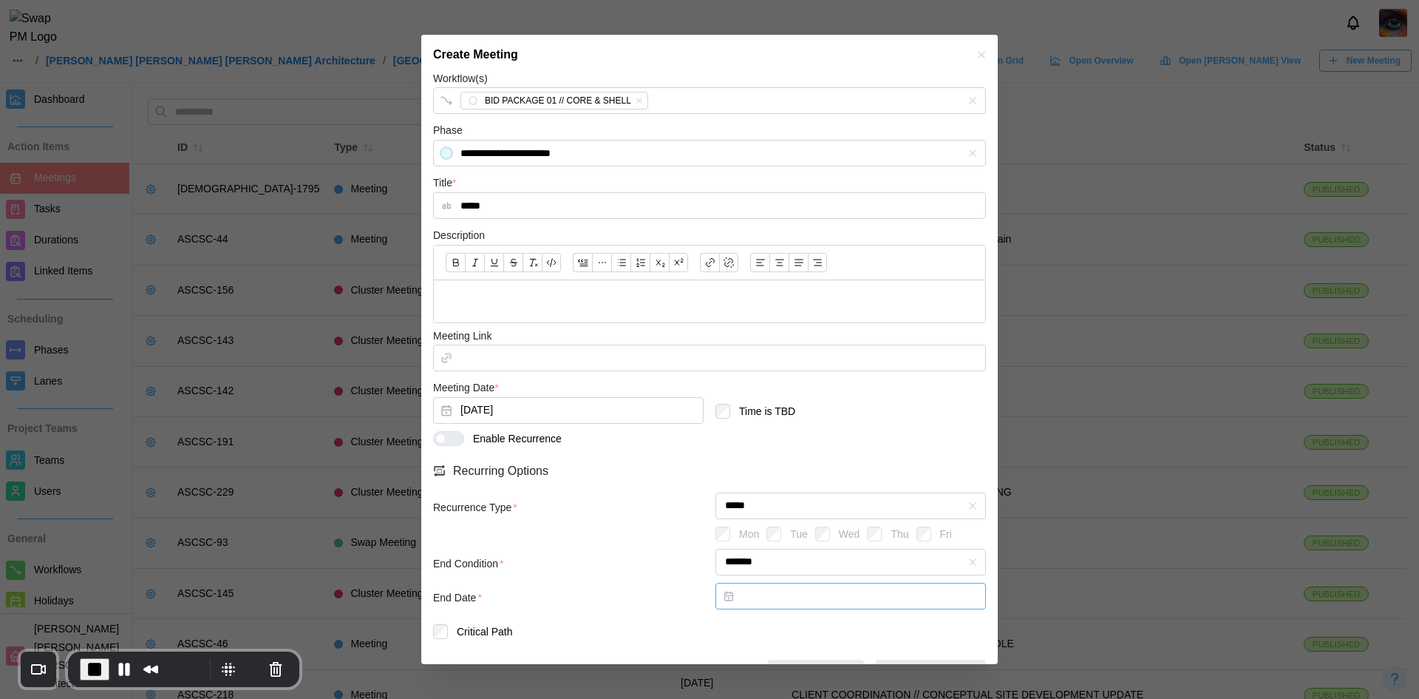
click at [755, 600] on button "button" at bounding box center [851, 595] width 271 height 27
click at [814, 412] on button "1" at bounding box center [818, 414] width 27 height 27
click at [815, 594] on button "Oct 1, 2025" at bounding box center [851, 595] width 271 height 27
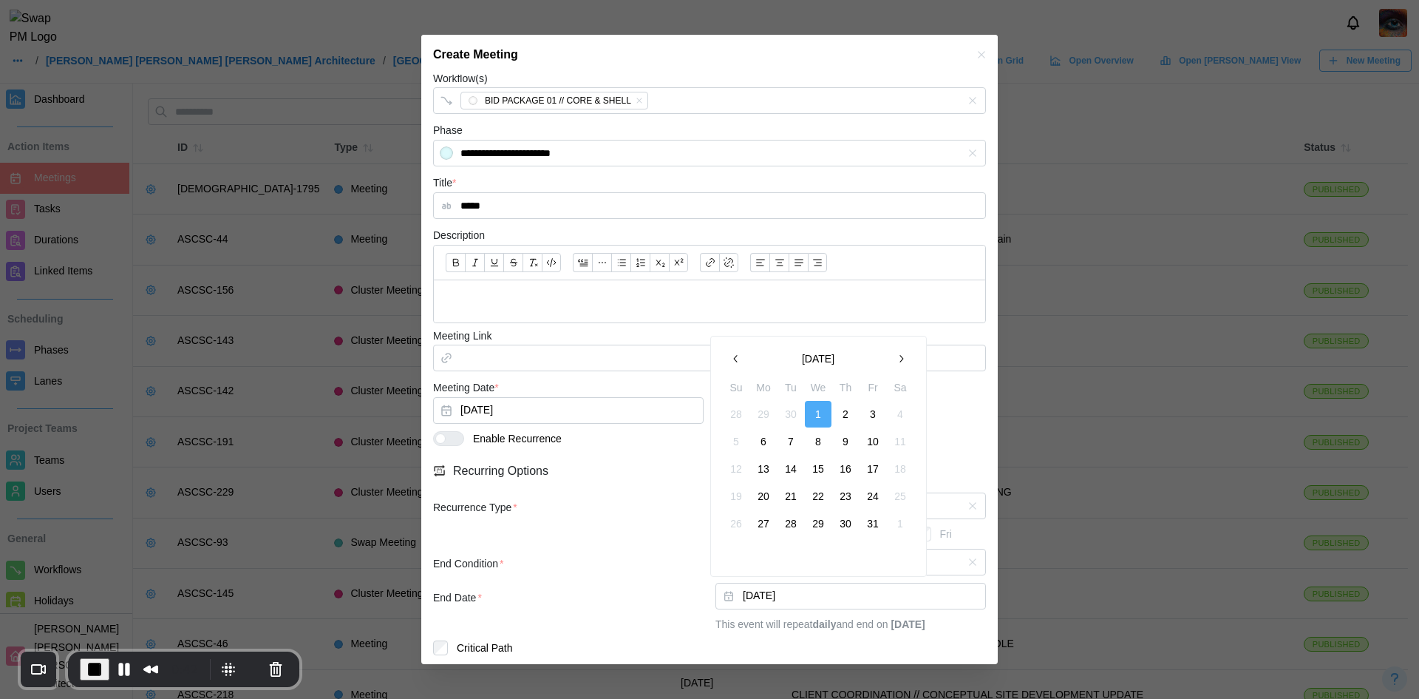
click at [821, 415] on button "1" at bounding box center [818, 414] width 27 height 27
click at [802, 614] on div "Oct 1, 2025 This event will repeat daily and end on October 1, 2025" at bounding box center [851, 607] width 271 height 50
click at [801, 596] on button "Oct 1, 2025" at bounding box center [851, 595] width 271 height 27
click at [864, 419] on button "3" at bounding box center [873, 414] width 27 height 27
click at [788, 590] on button "Oct 3, 2025" at bounding box center [851, 595] width 271 height 27
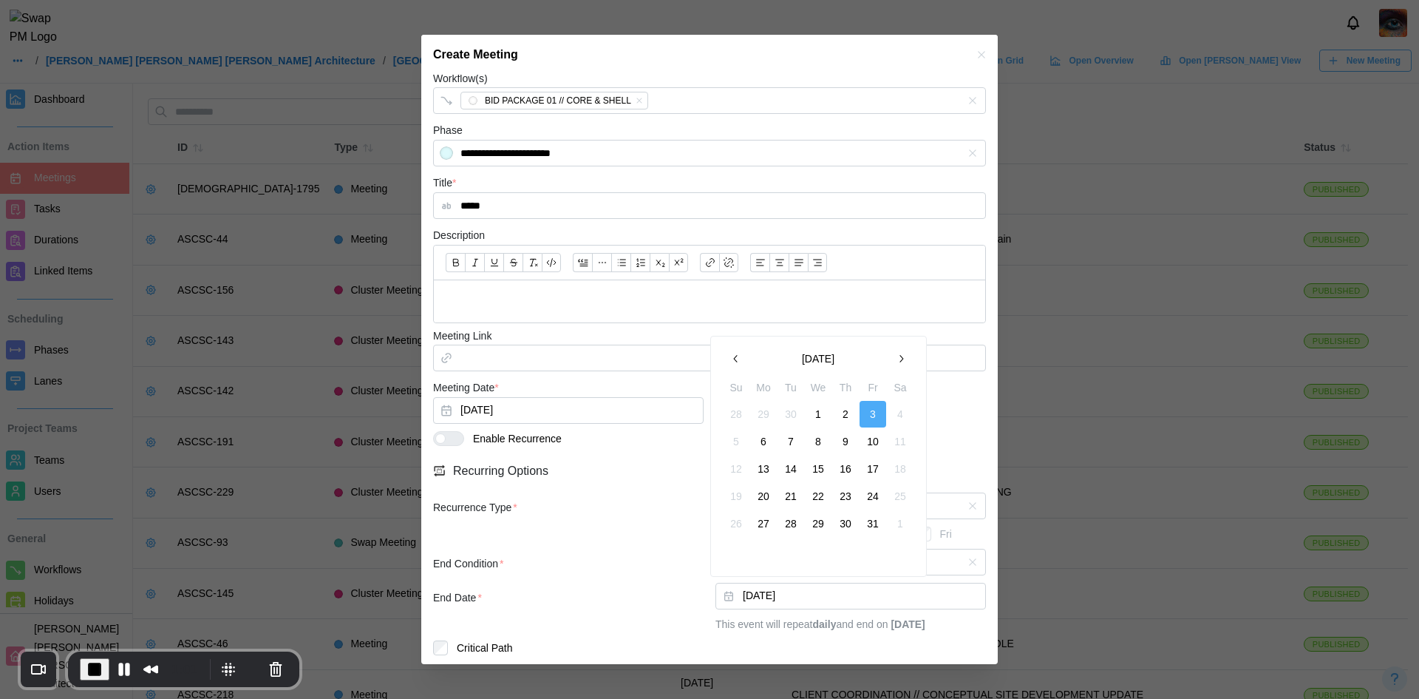
click at [820, 494] on button "22" at bounding box center [818, 496] width 27 height 27
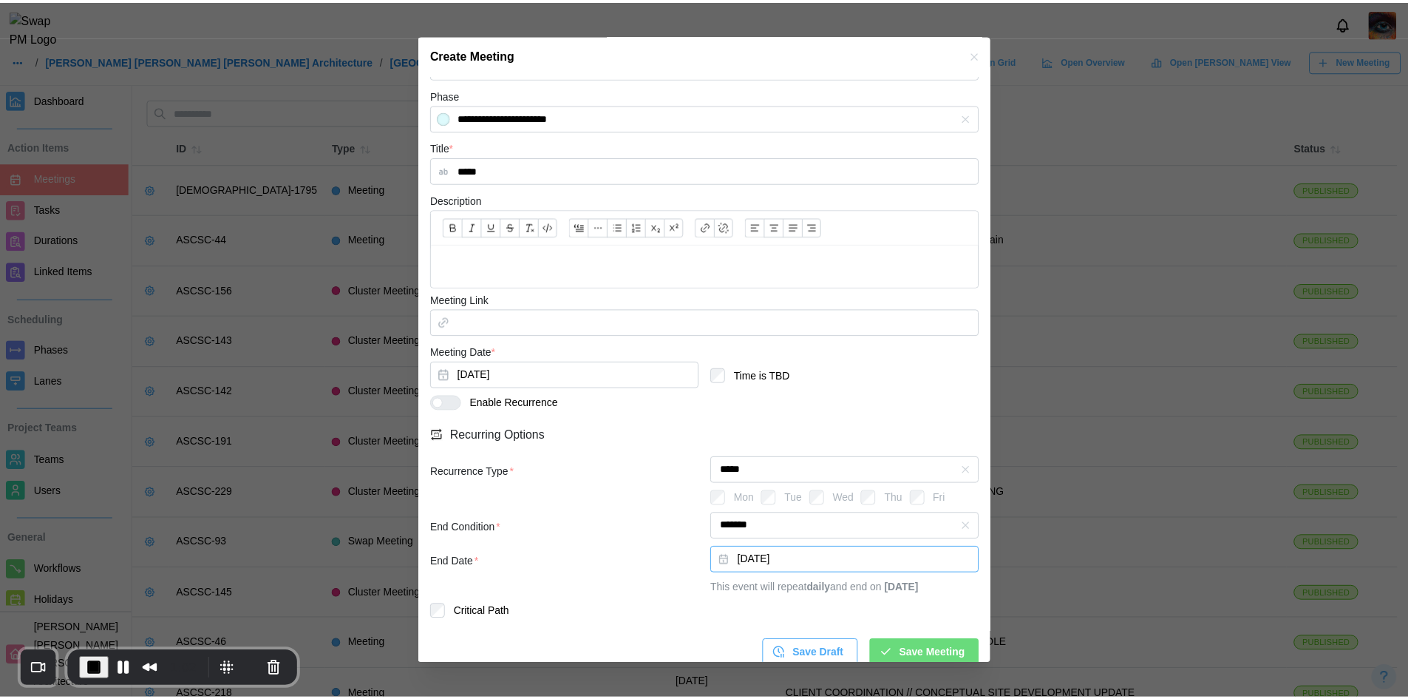
scroll to position [363, 0]
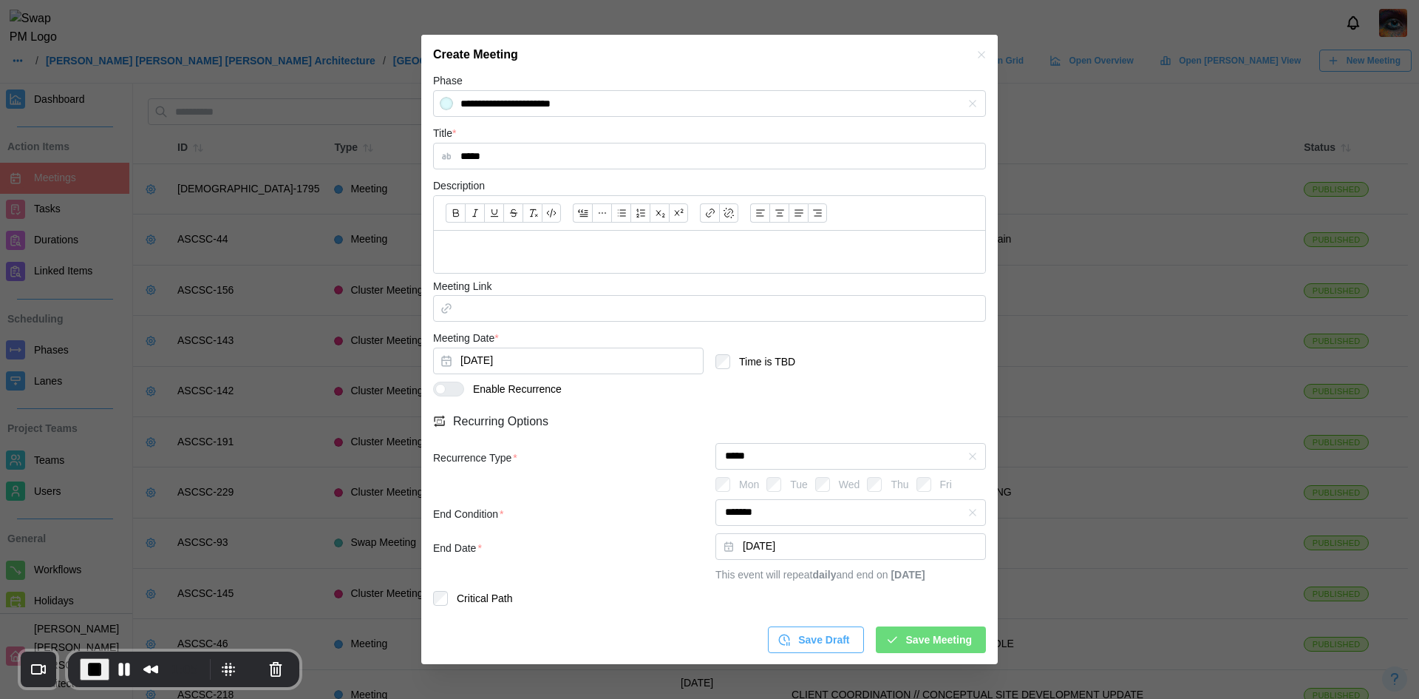
click at [906, 636] on span "Save Meeting" at bounding box center [939, 639] width 66 height 25
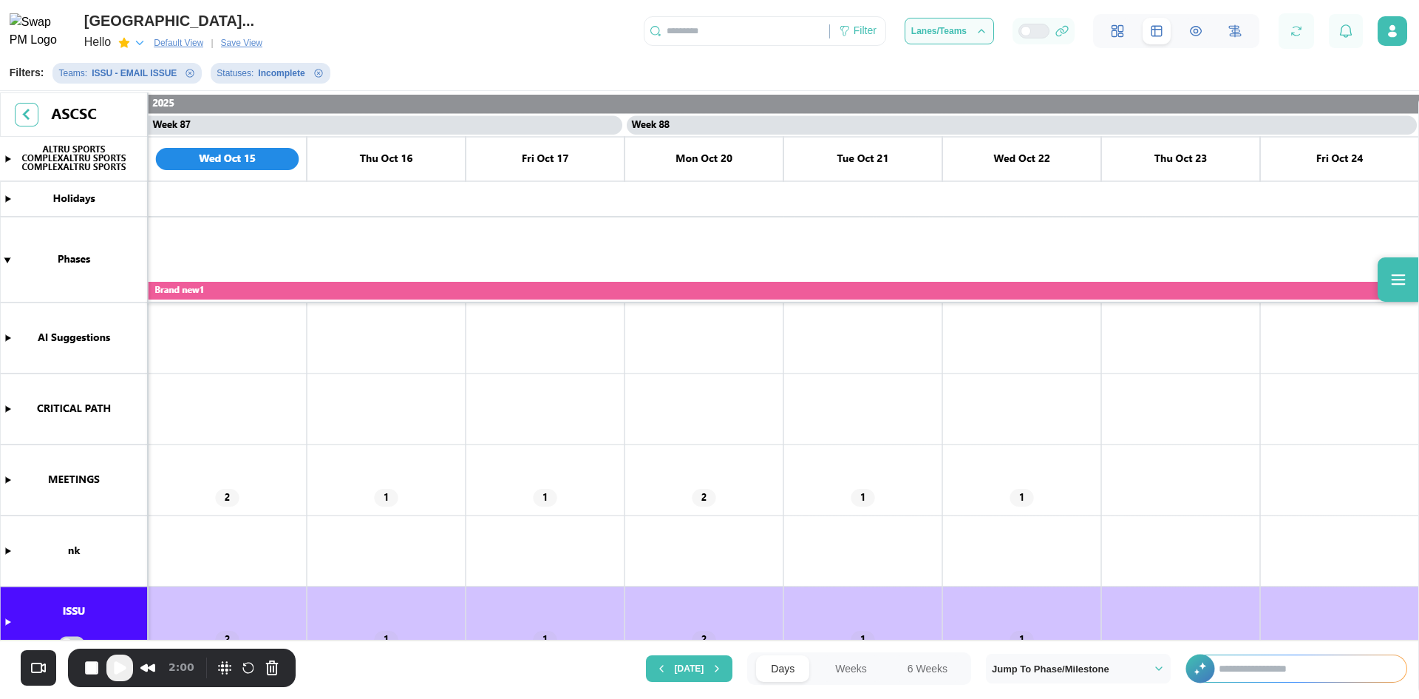
click at [7, 480] on canvas at bounding box center [709, 367] width 1419 height 551
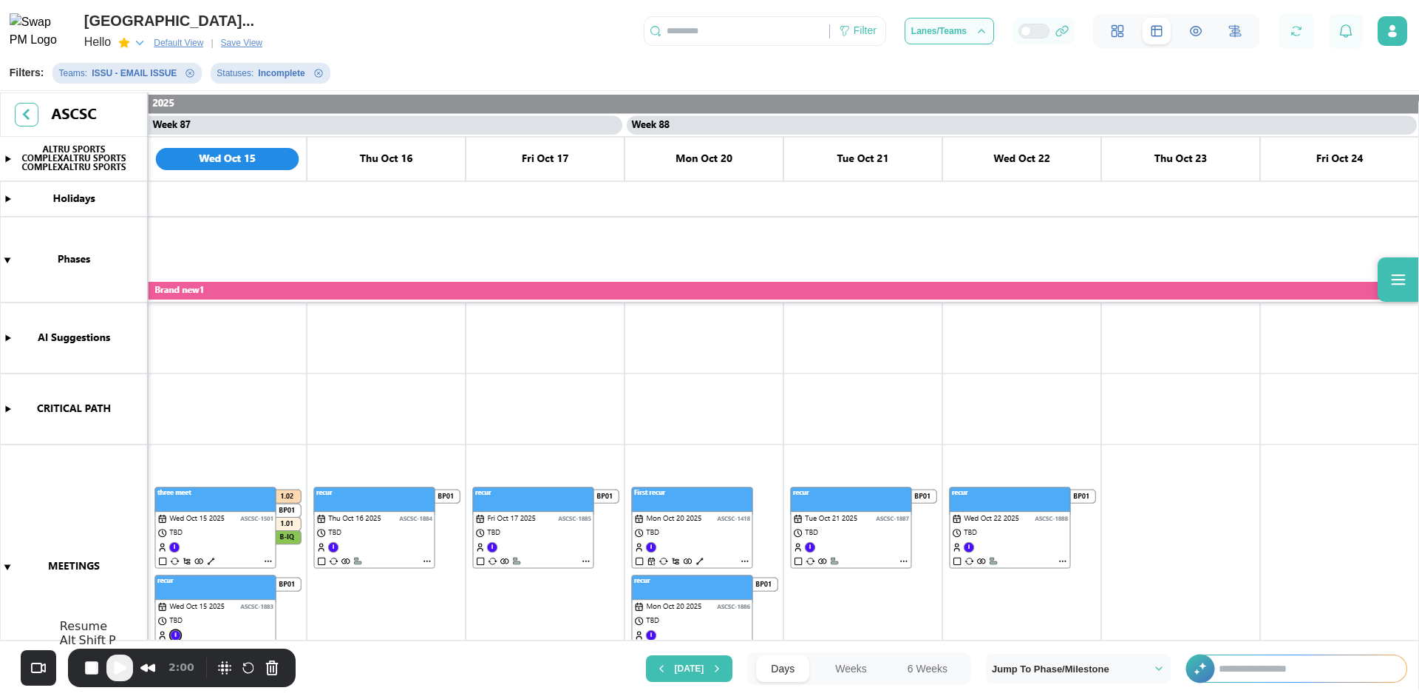
click at [114, 666] on span "Play Recording" at bounding box center [120, 668] width 18 height 18
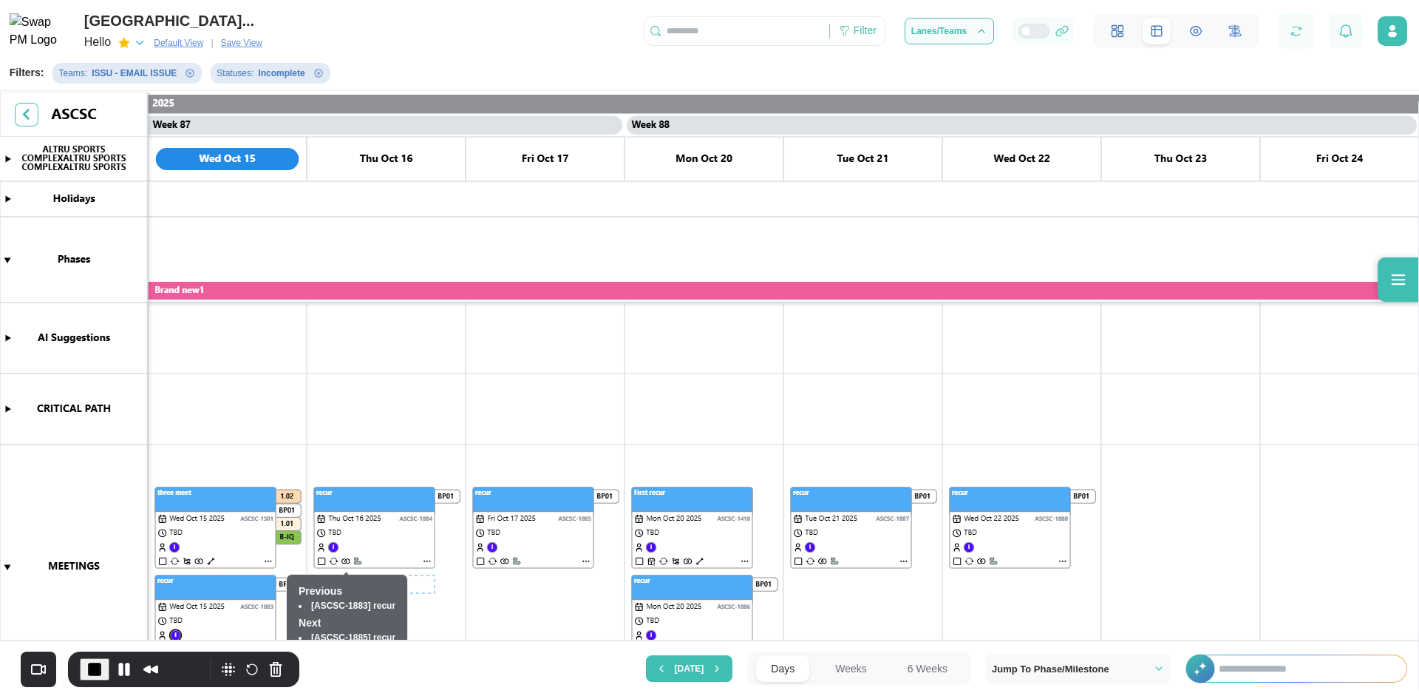
click at [348, 561] on canvas at bounding box center [709, 367] width 1419 height 551
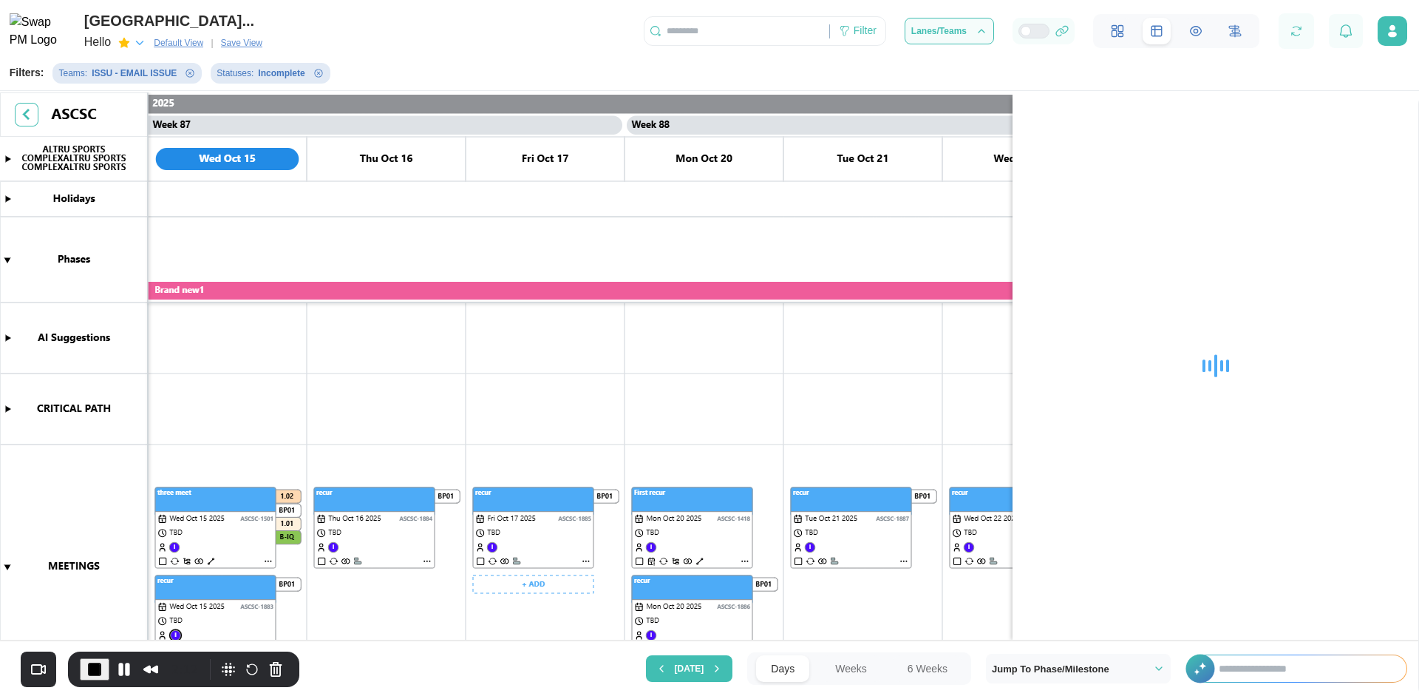
scroll to position [148, 0]
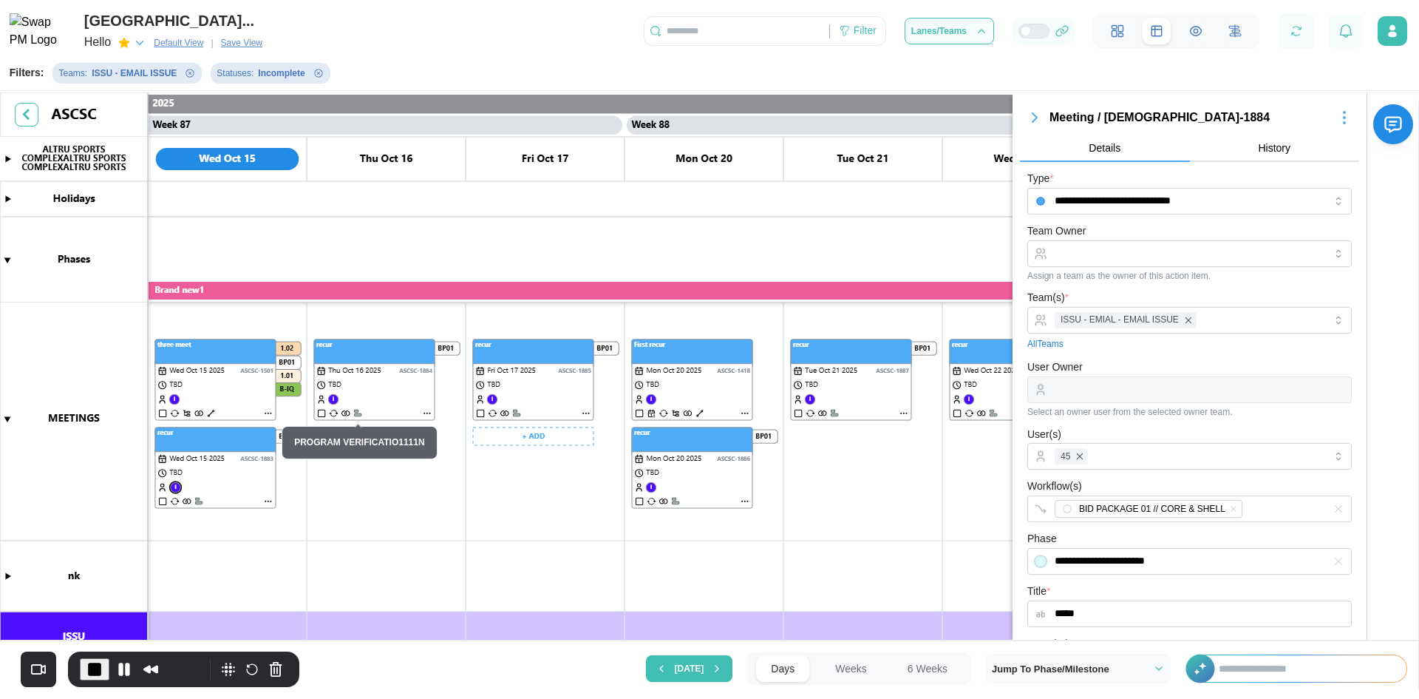
click at [504, 414] on canvas at bounding box center [709, 367] width 1419 height 551
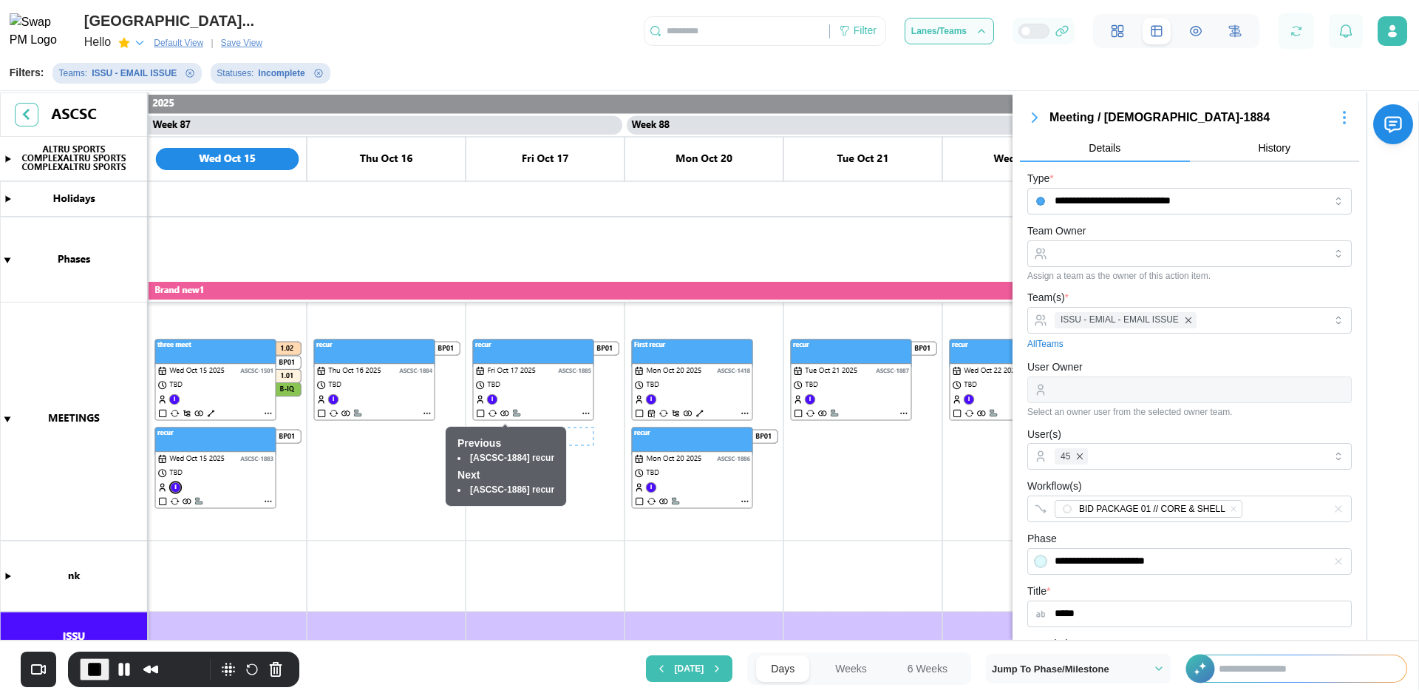
click at [504, 414] on canvas at bounding box center [709, 367] width 1419 height 551
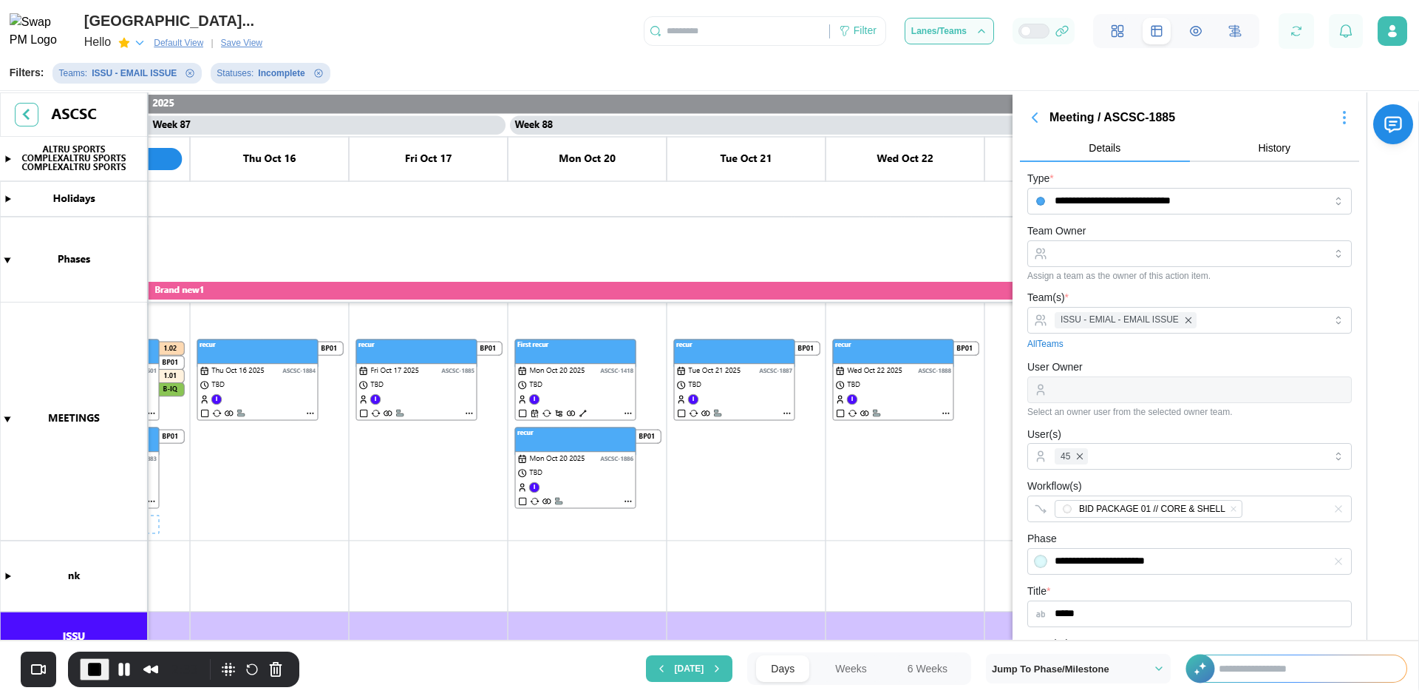
scroll to position [146, 0]
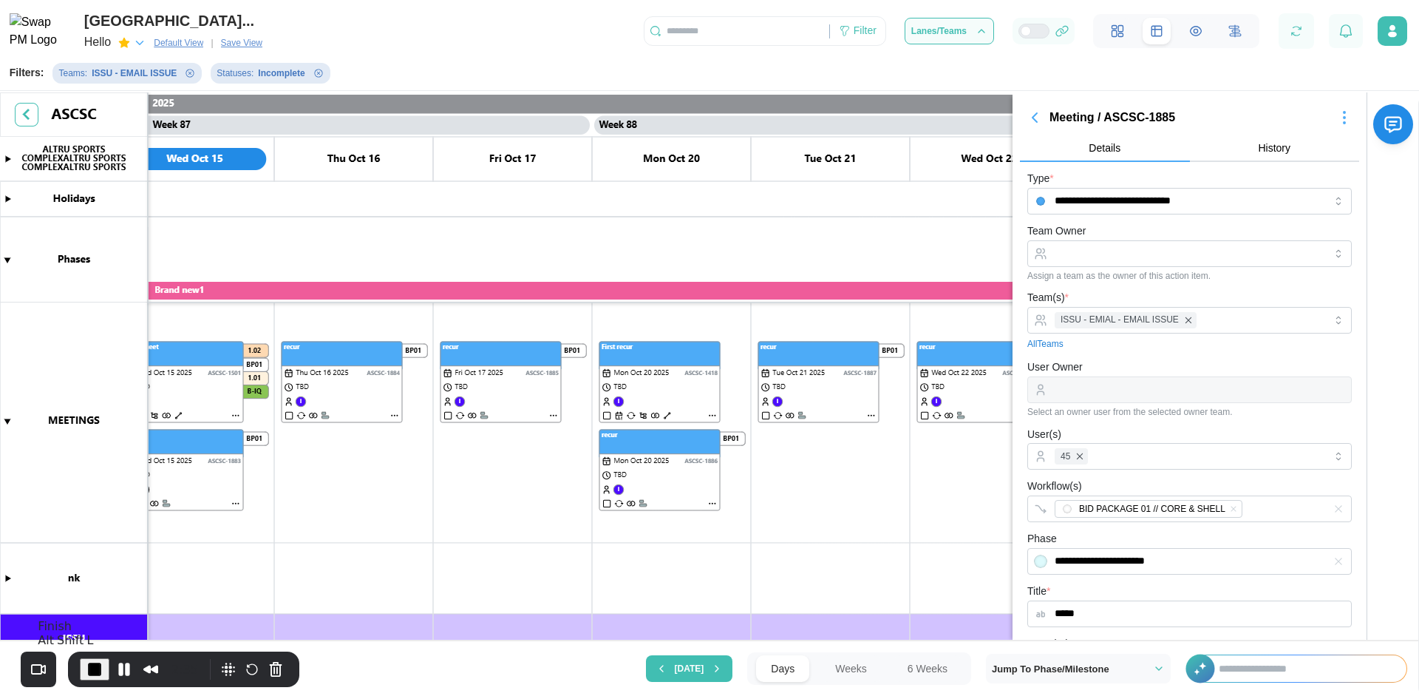
click at [95, 662] on span "End Recording" at bounding box center [95, 669] width 18 height 18
